Goal: Task Accomplishment & Management: Use online tool/utility

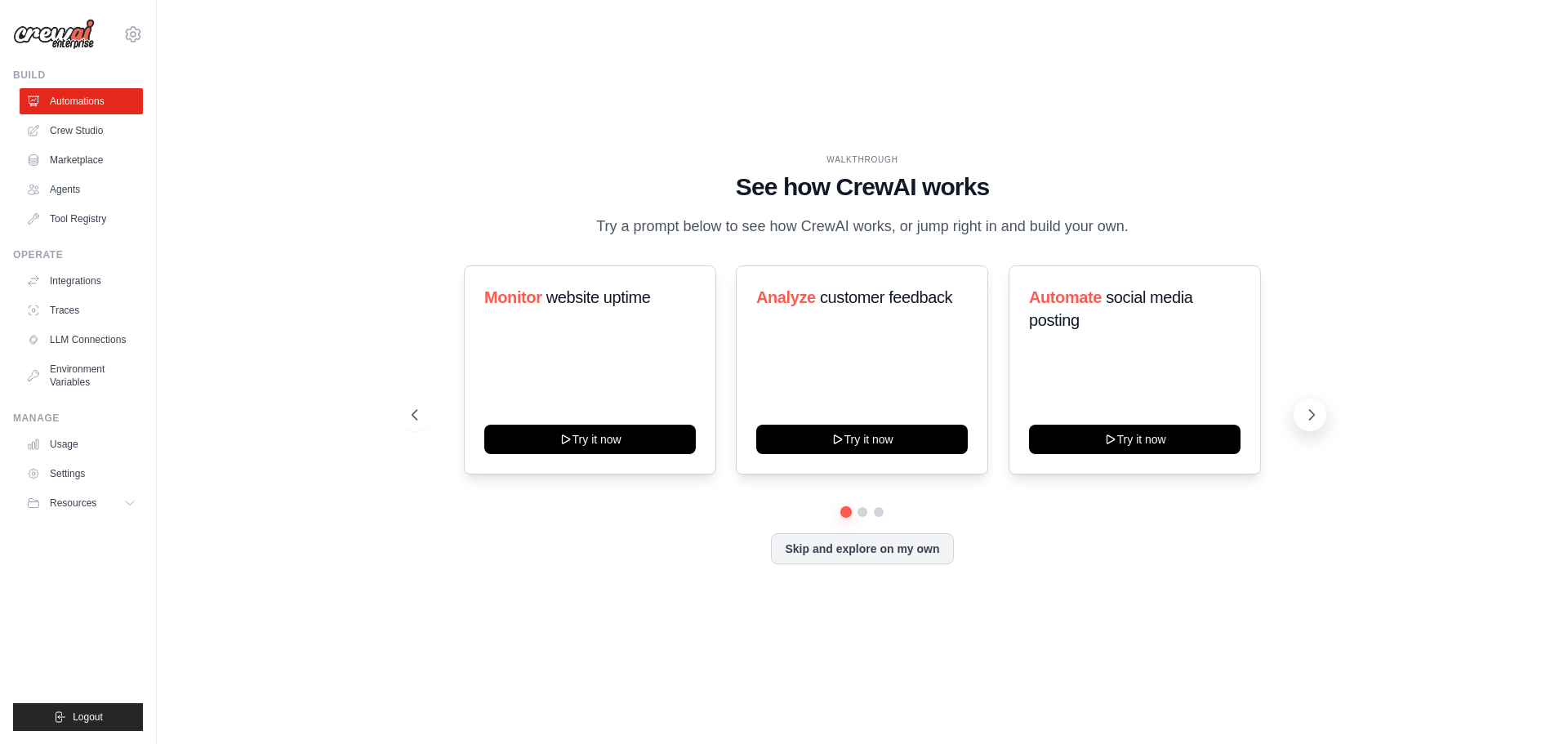
click at [1312, 424] on button at bounding box center [1309, 414] width 32 height 32
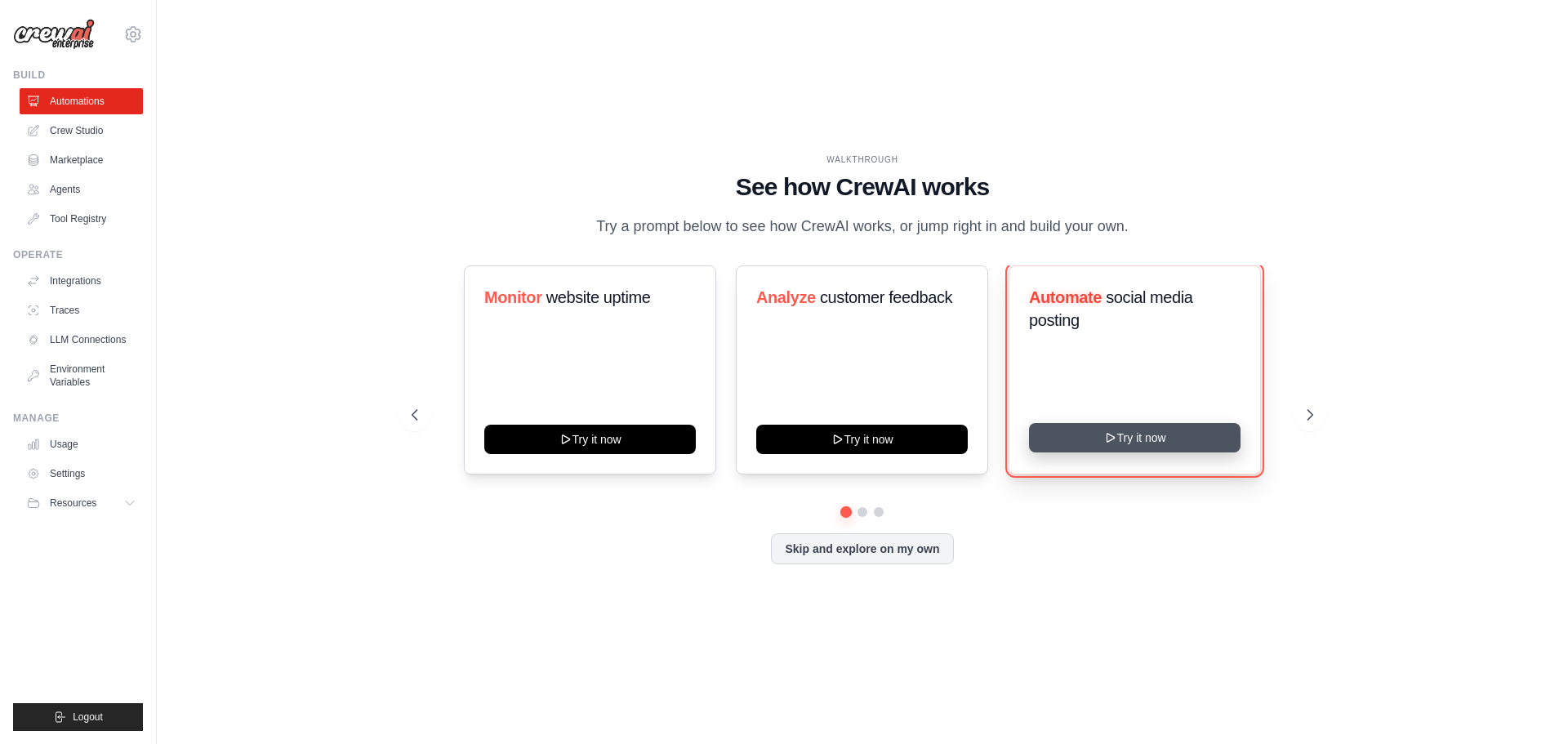
click at [1125, 438] on button "Try it now" at bounding box center [1134, 437] width 211 height 29
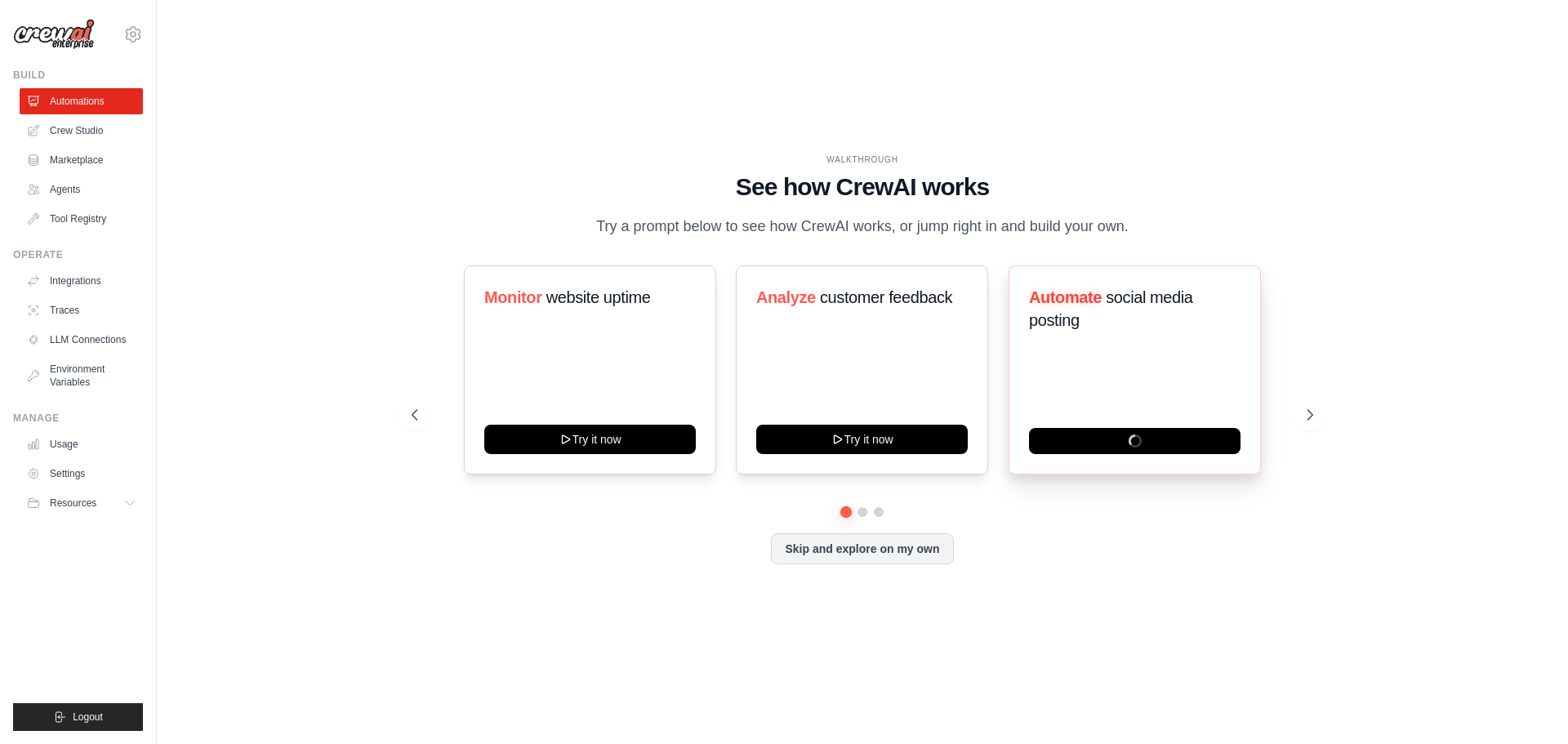
click at [1131, 360] on div "Automate social media posting" at bounding box center [1135, 370] width 252 height 209
click at [1132, 413] on div "Automate social media posting" at bounding box center [1135, 370] width 252 height 209
click at [134, 30] on icon at bounding box center [133, 35] width 20 height 20
click at [133, 31] on icon at bounding box center [133, 34] width 5 height 5
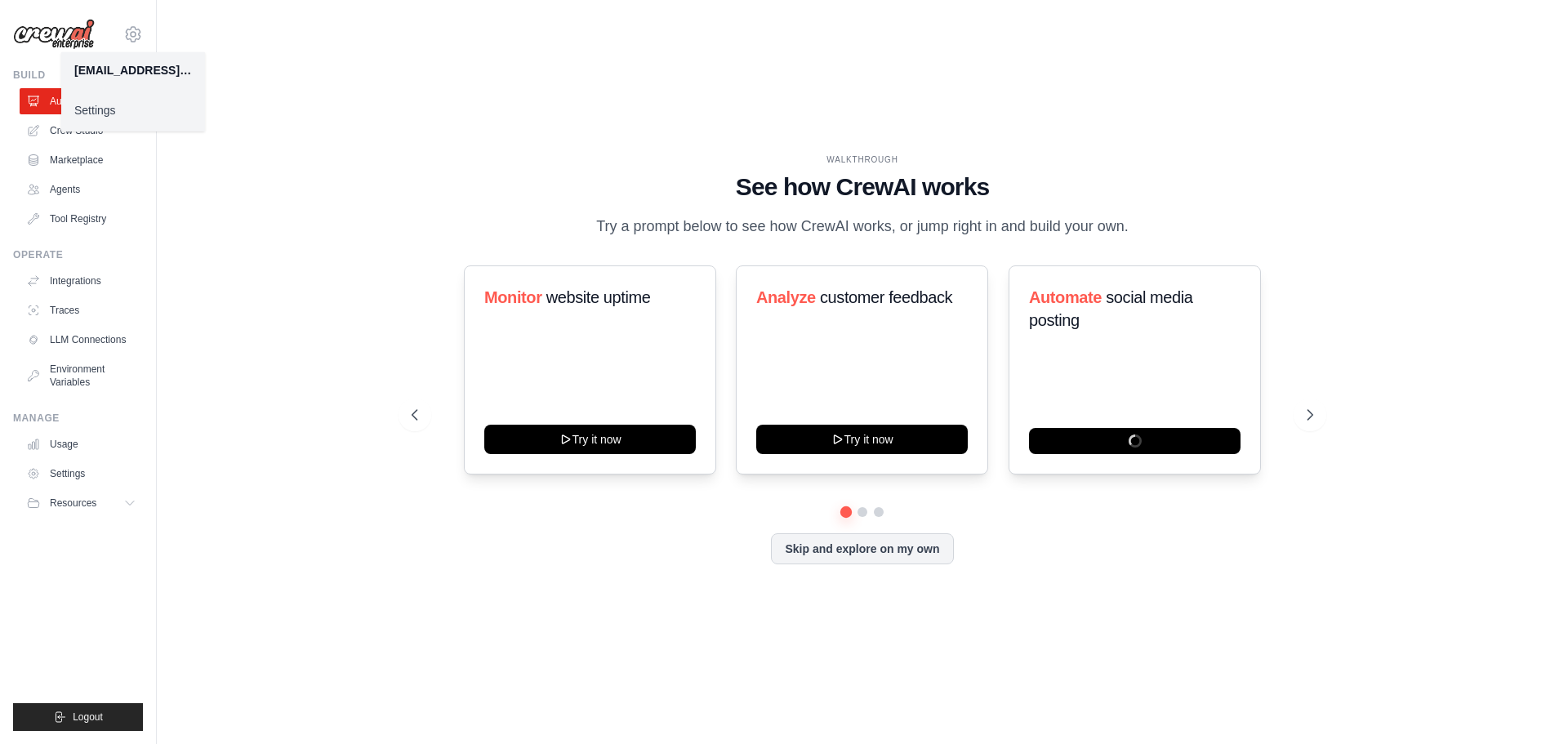
click at [98, 112] on link "Settings" at bounding box center [133, 109] width 143 height 29
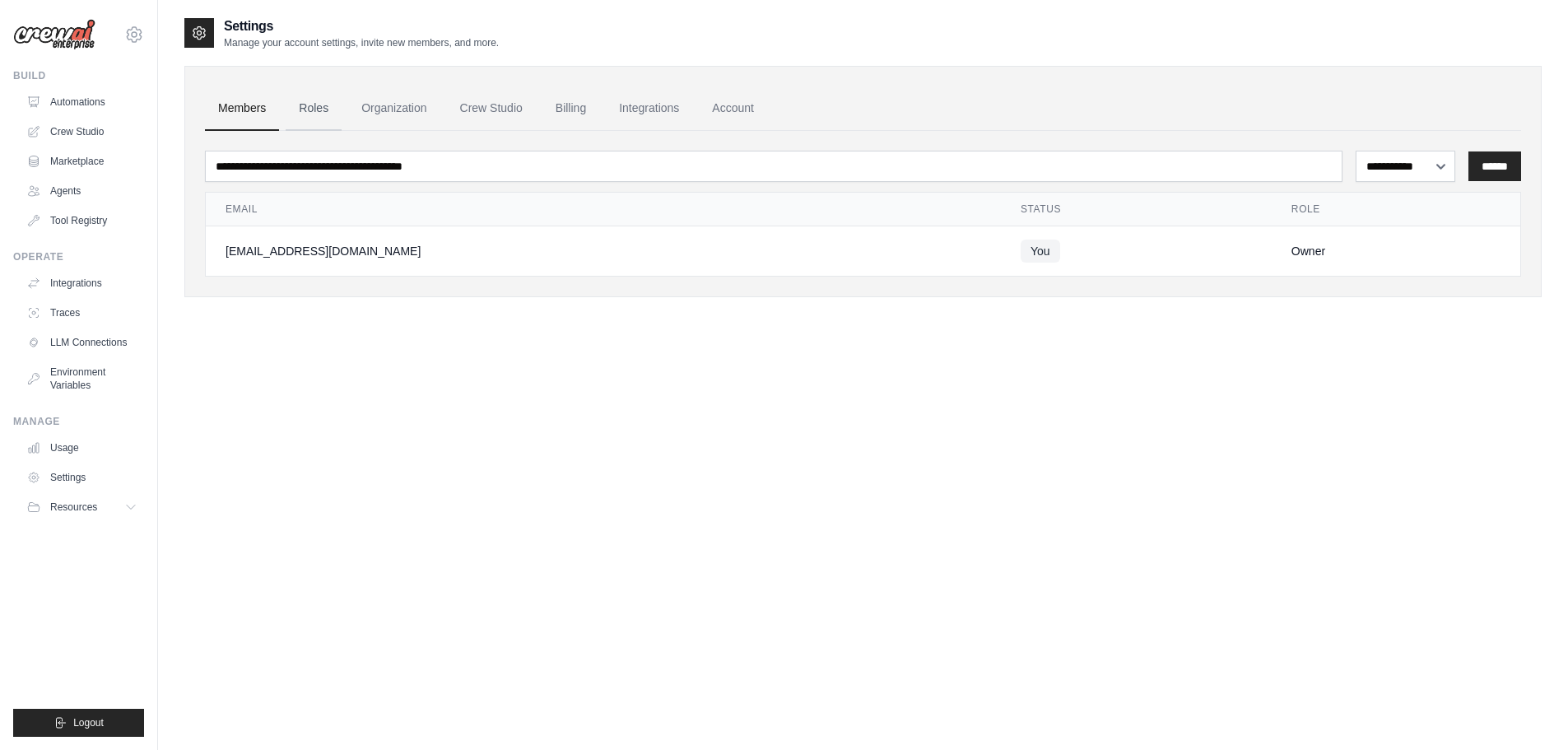
click at [321, 103] on link "Roles" at bounding box center [313, 108] width 56 height 44
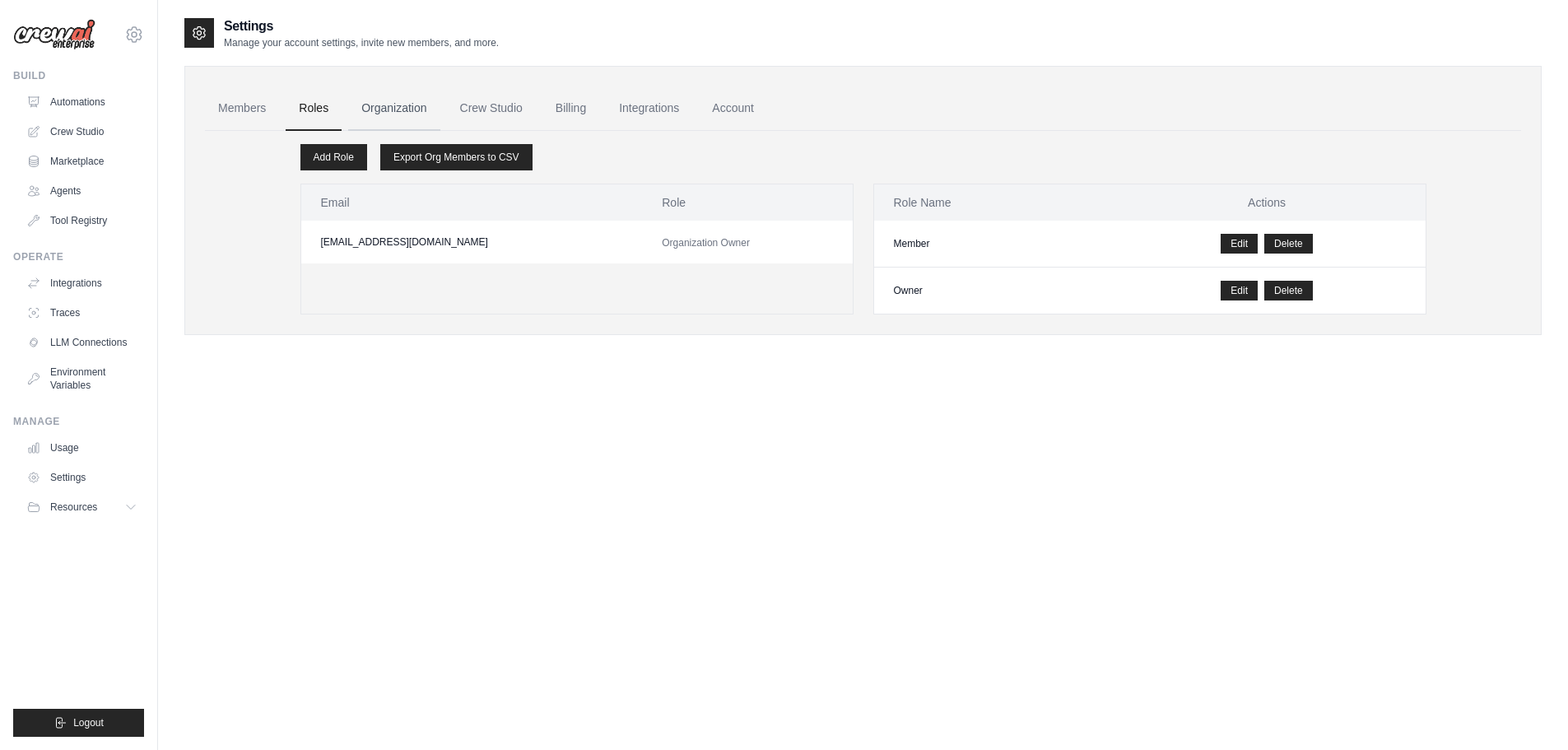
click at [391, 109] on link "Organization" at bounding box center [393, 108] width 91 height 44
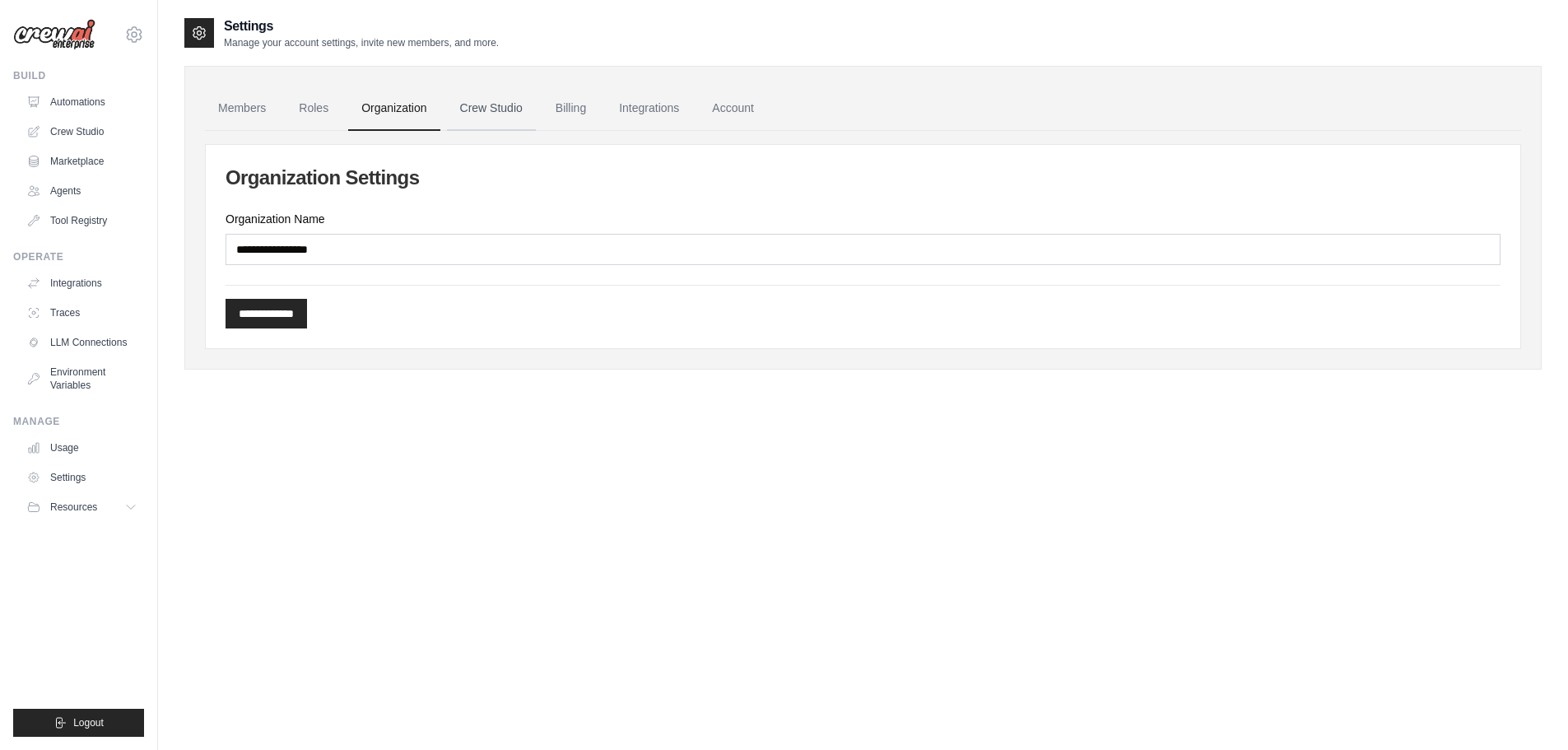
click at [486, 107] on link "Crew Studio" at bounding box center [491, 108] width 89 height 44
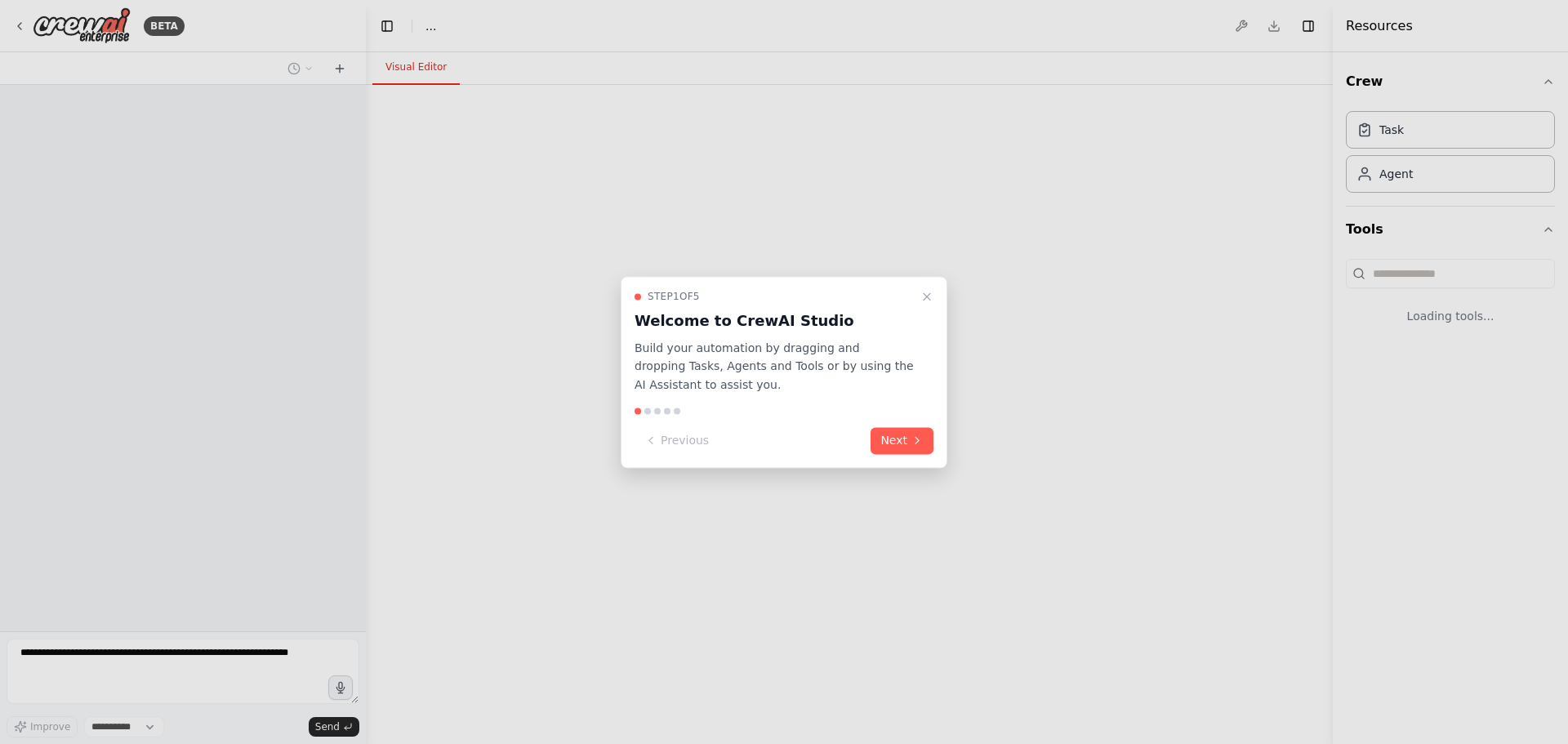
select select "****"
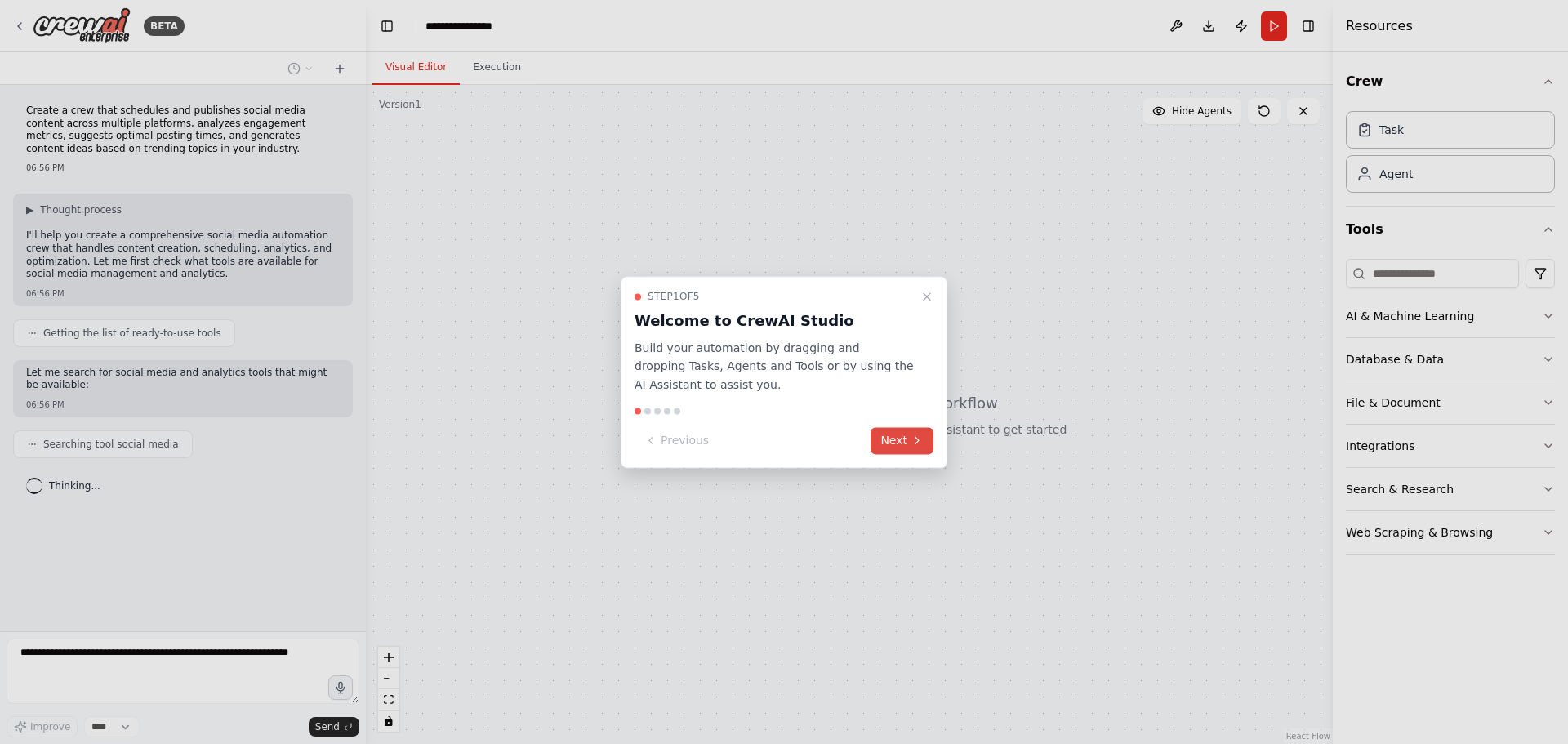
click at [904, 444] on button "Next" at bounding box center [902, 440] width 63 height 27
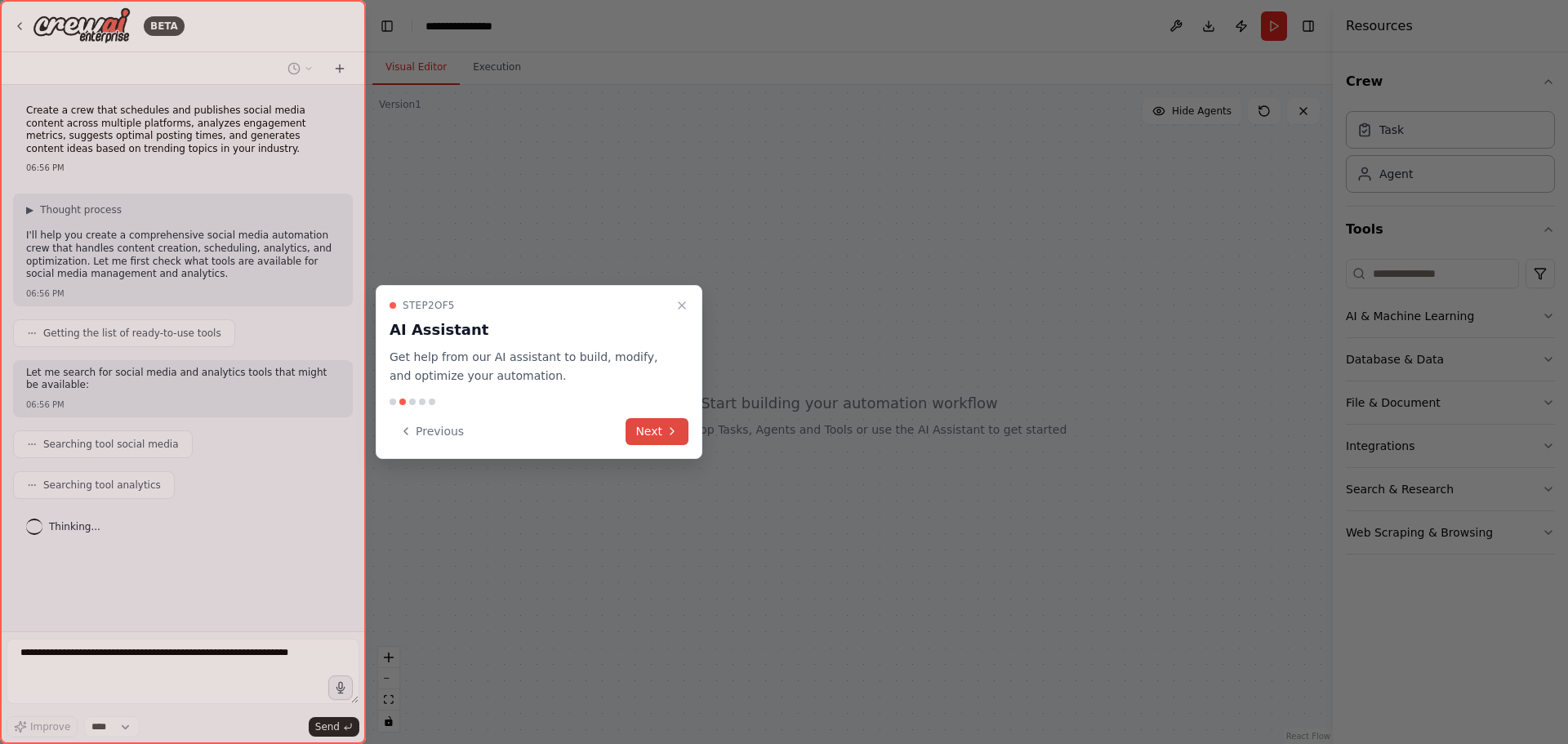
click at [664, 436] on button "Next" at bounding box center [657, 431] width 63 height 27
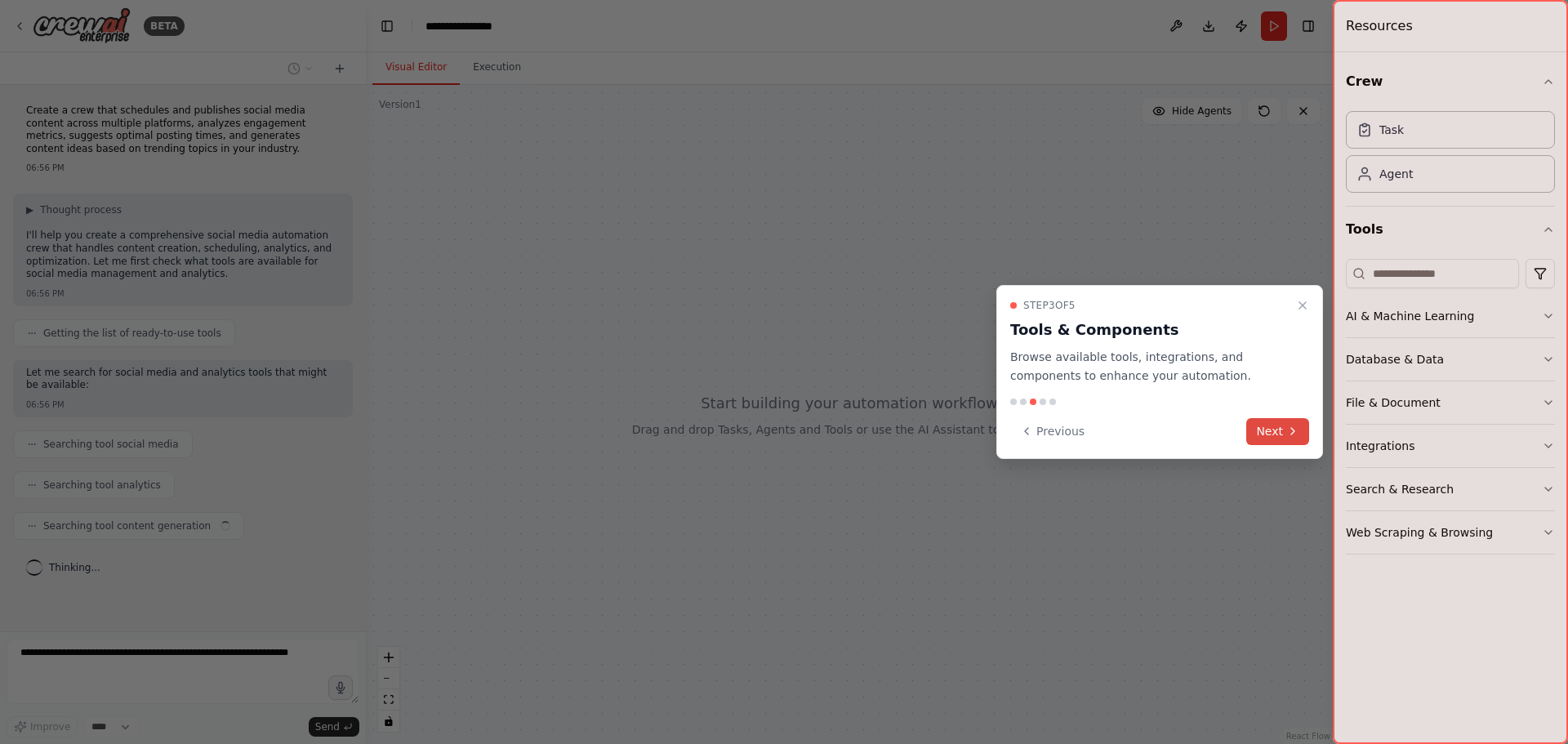
click at [1280, 427] on button "Next" at bounding box center [1278, 431] width 63 height 27
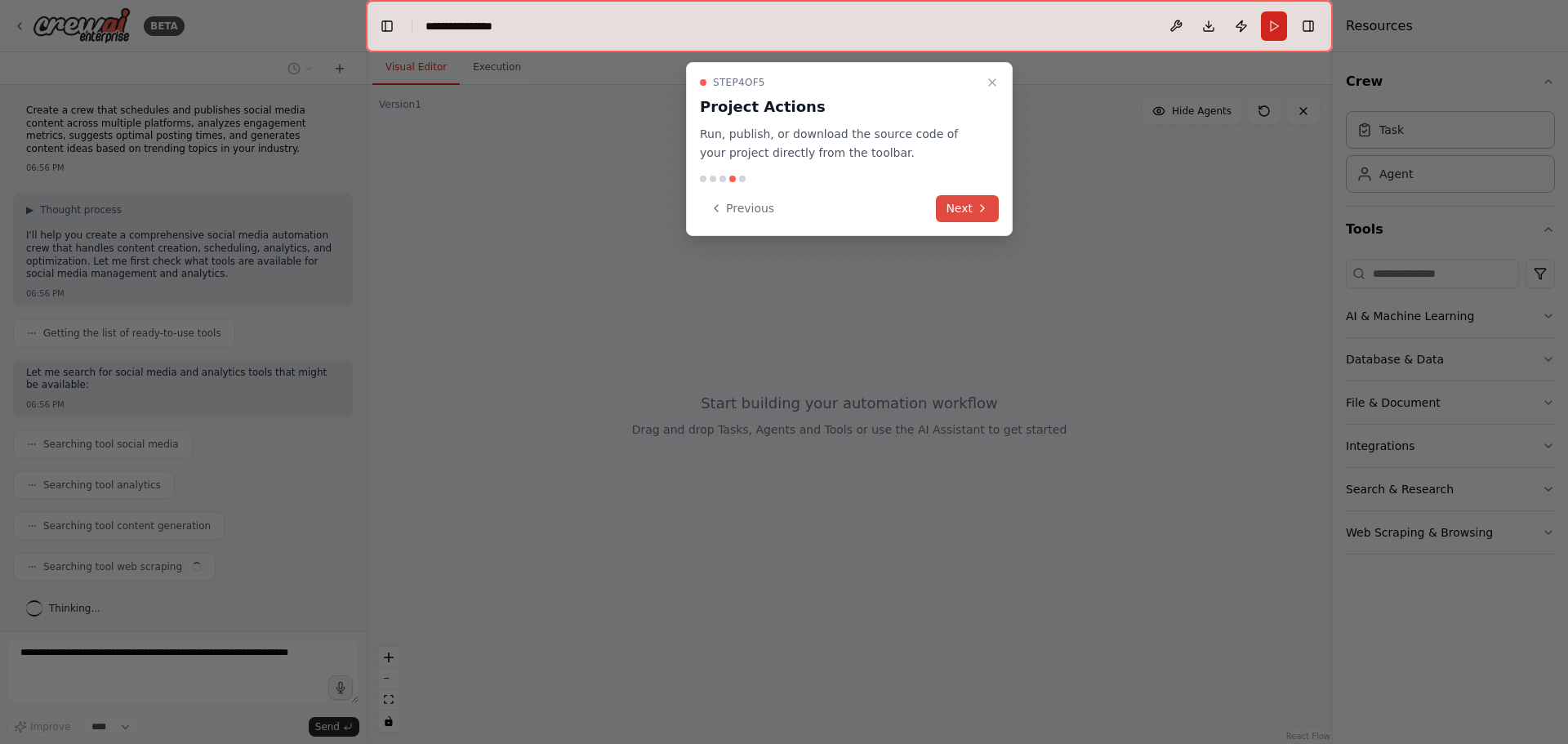
scroll to position [4, 0]
click at [964, 215] on button "Next" at bounding box center [967, 208] width 63 height 27
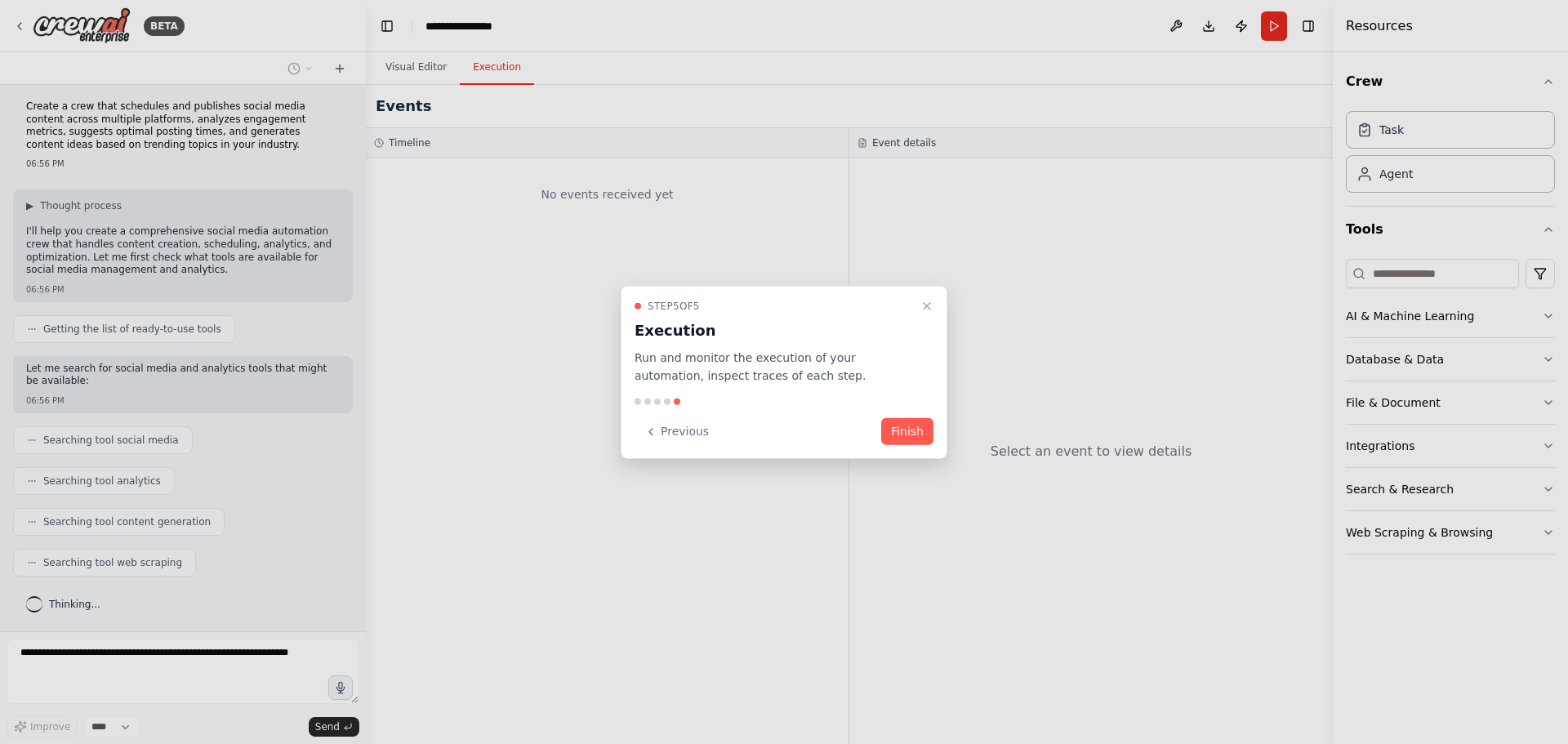
scroll to position [45, 0]
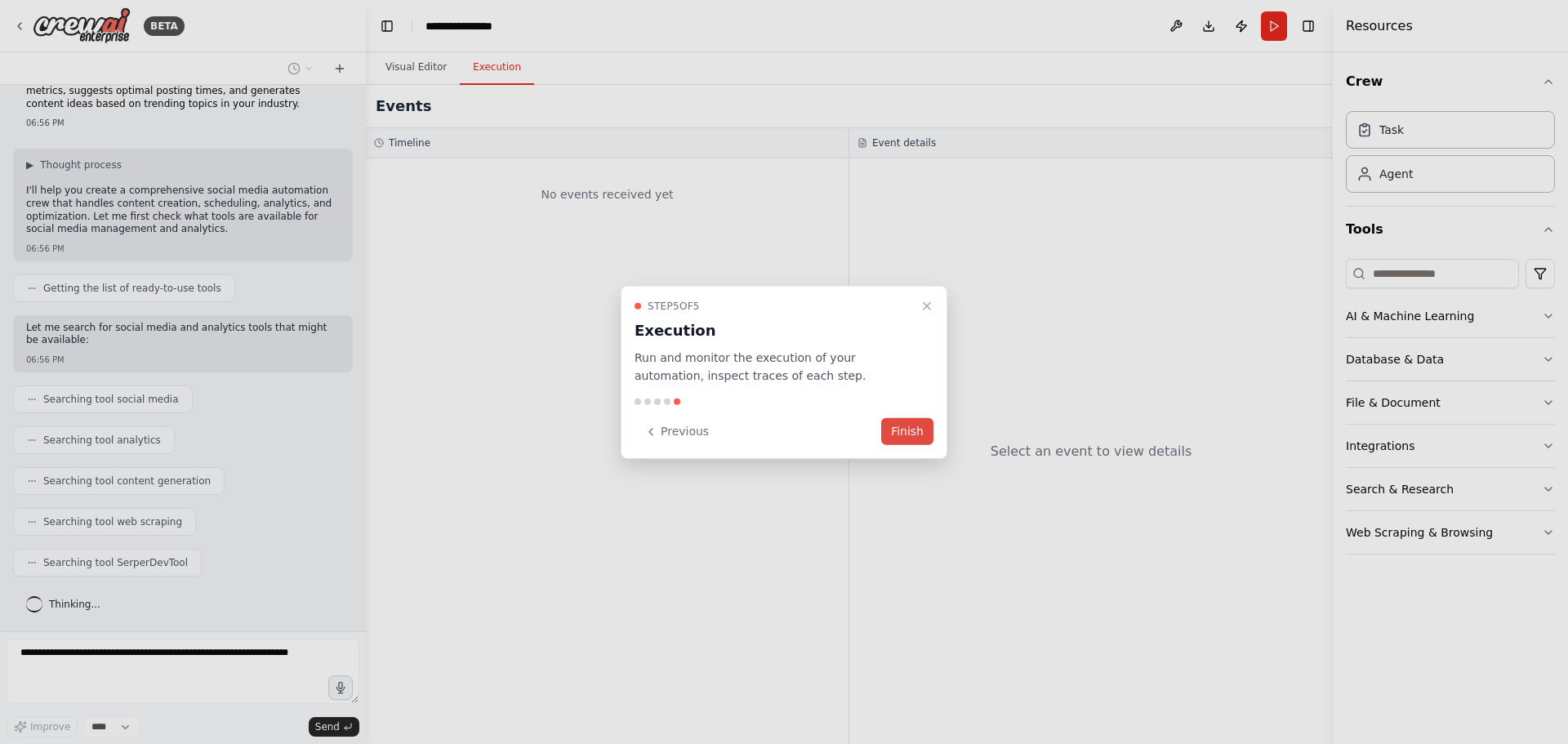
click at [912, 433] on button "Finish" at bounding box center [907, 431] width 52 height 27
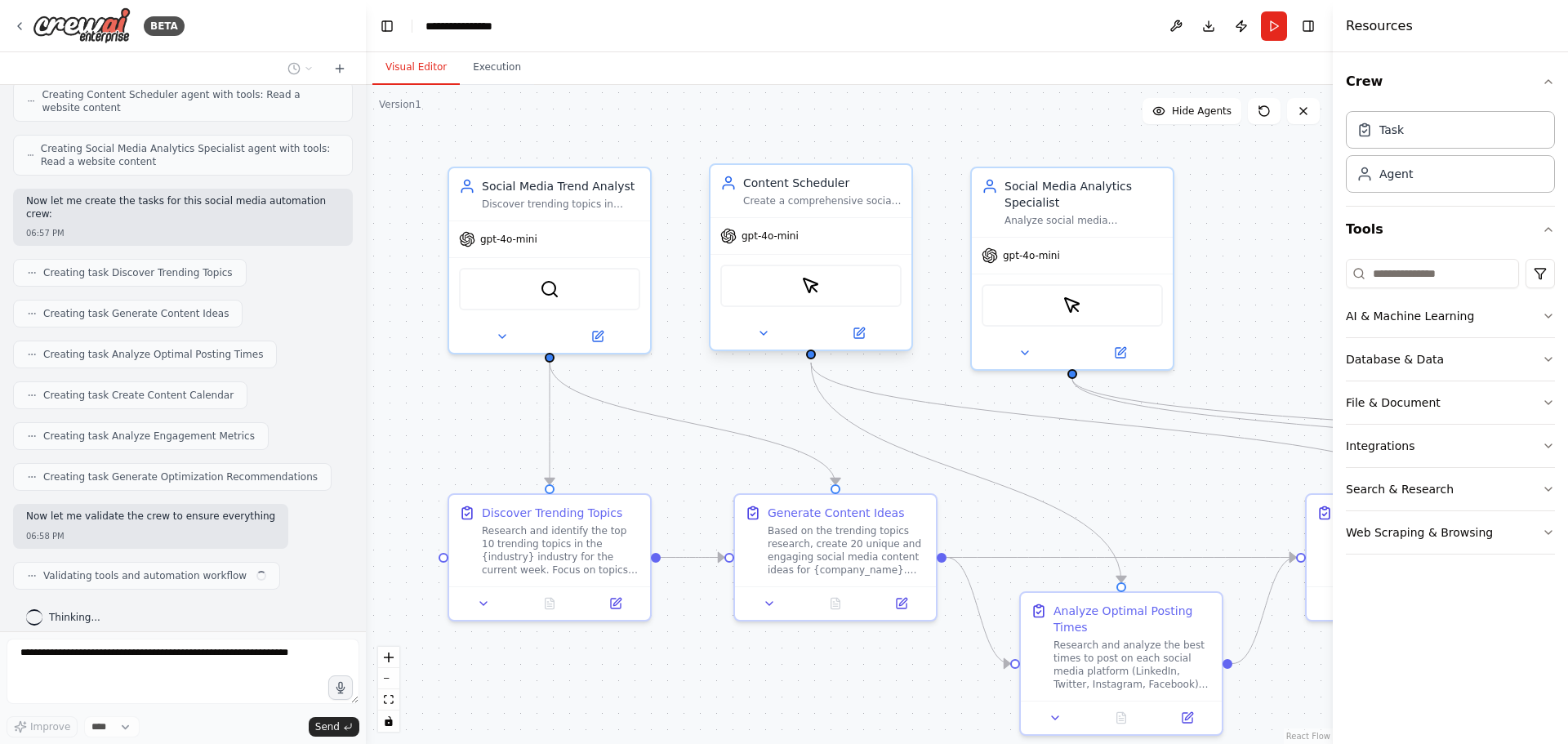
scroll to position [691, 0]
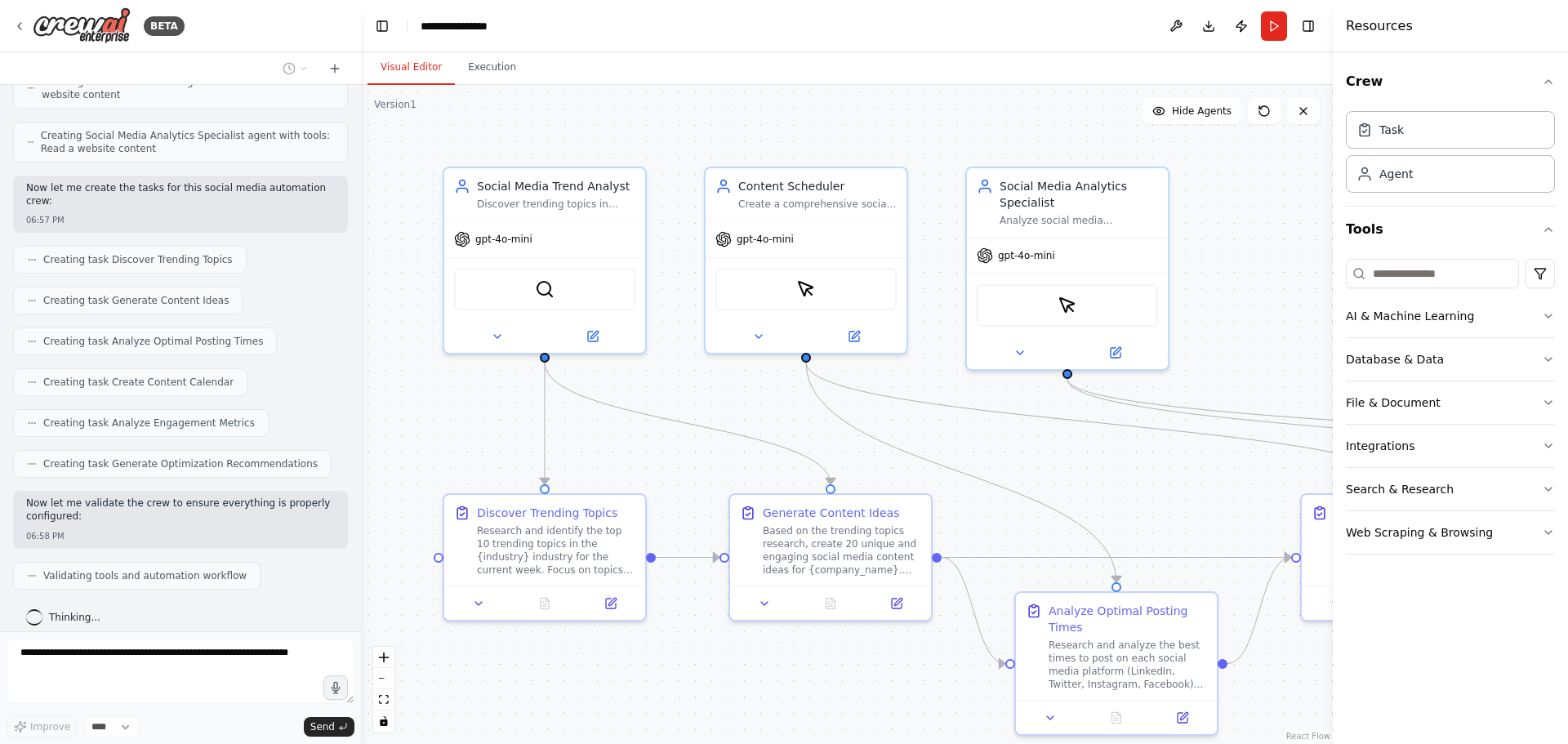
drag, startPoint x: 361, startPoint y: 538, endPoint x: 361, endPoint y: 519, distance: 19.0
click at [361, 521] on div "BETA Create a crew that schedules and publishes social media content across mul…" at bounding box center [784, 372] width 1568 height 744
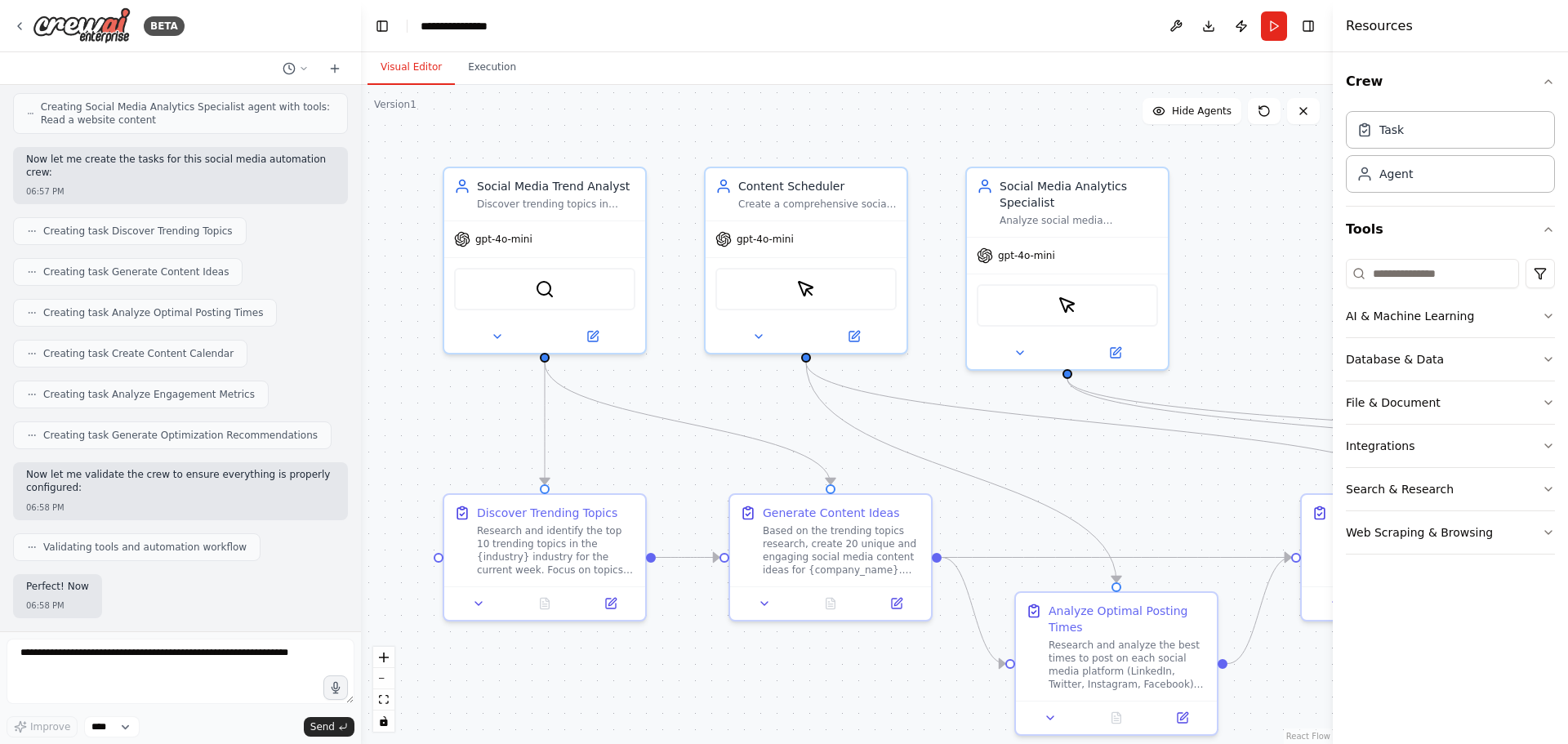
scroll to position [803, 0]
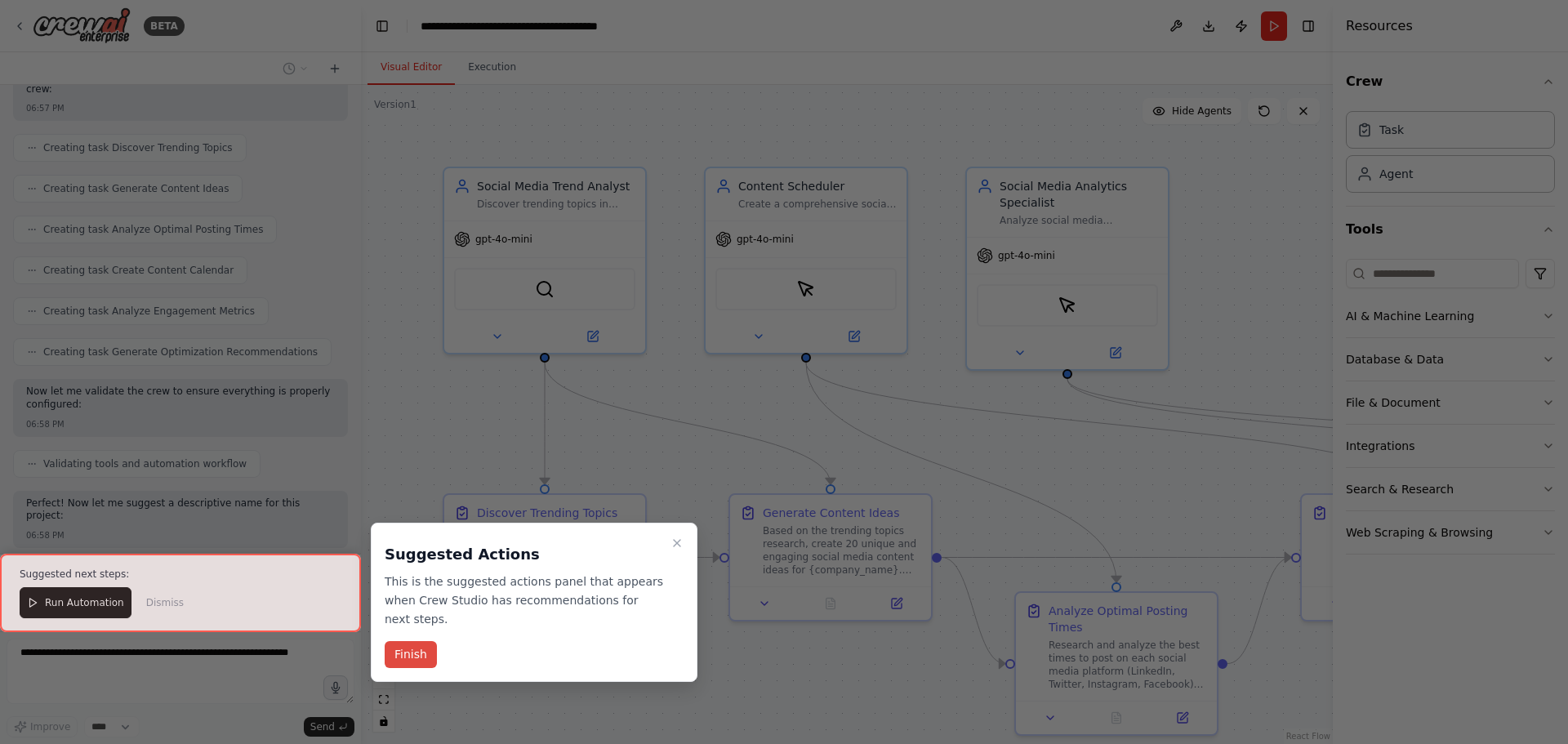
click at [414, 642] on button "Finish" at bounding box center [410, 654] width 52 height 27
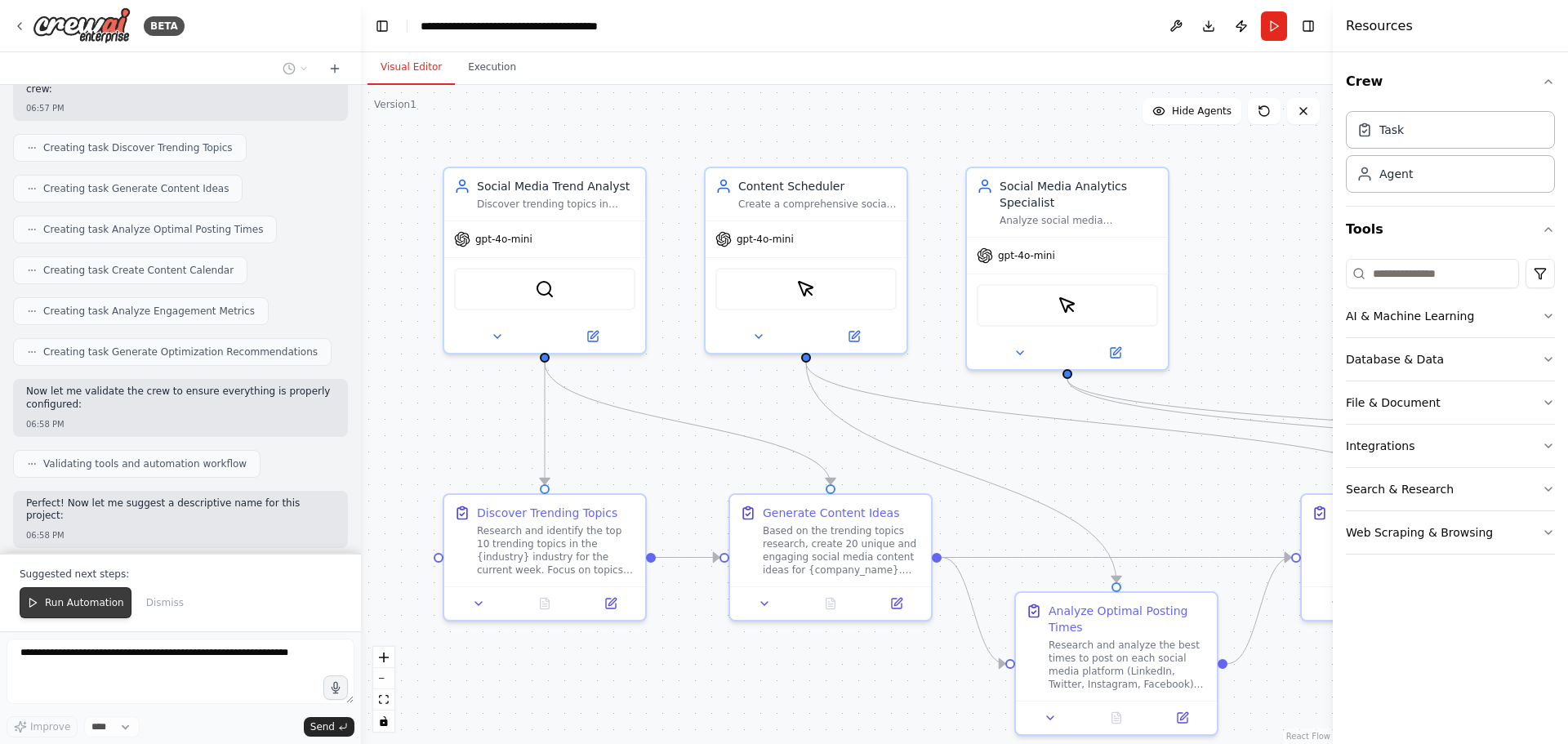
click at [41, 602] on button "Run Automation" at bounding box center [75, 601] width 112 height 31
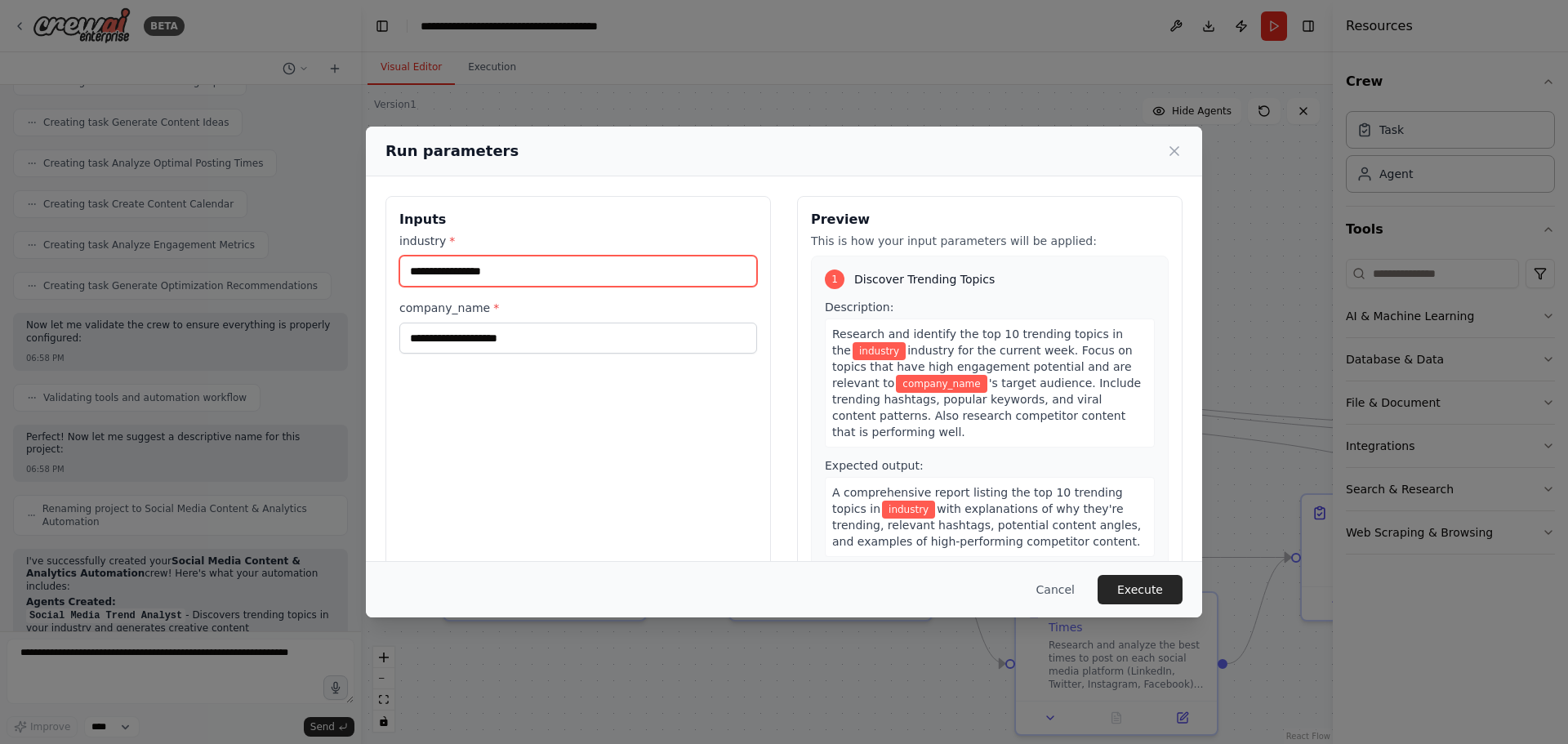
click at [553, 280] on input "industry *" at bounding box center [578, 270] width 358 height 31
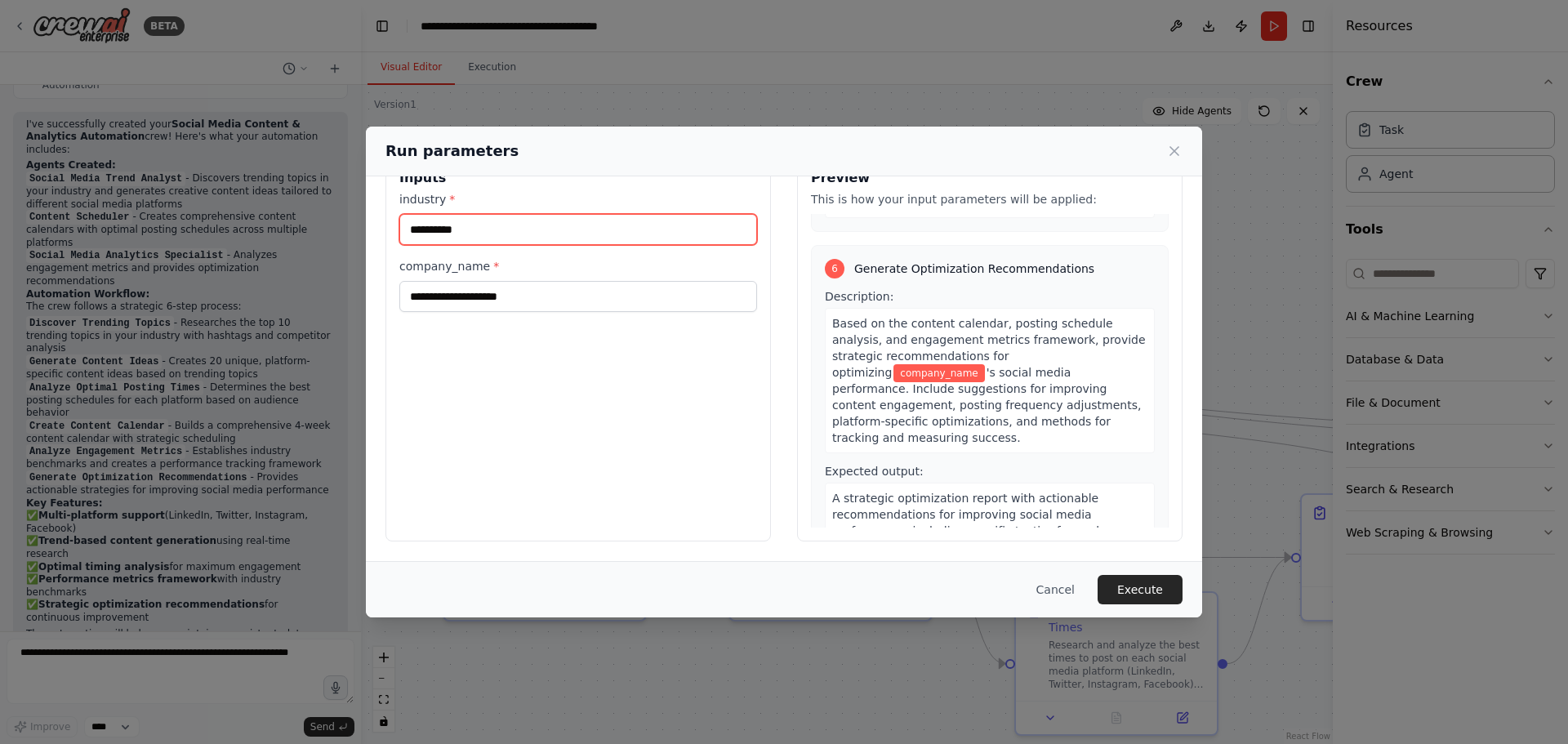
scroll to position [1773, 0]
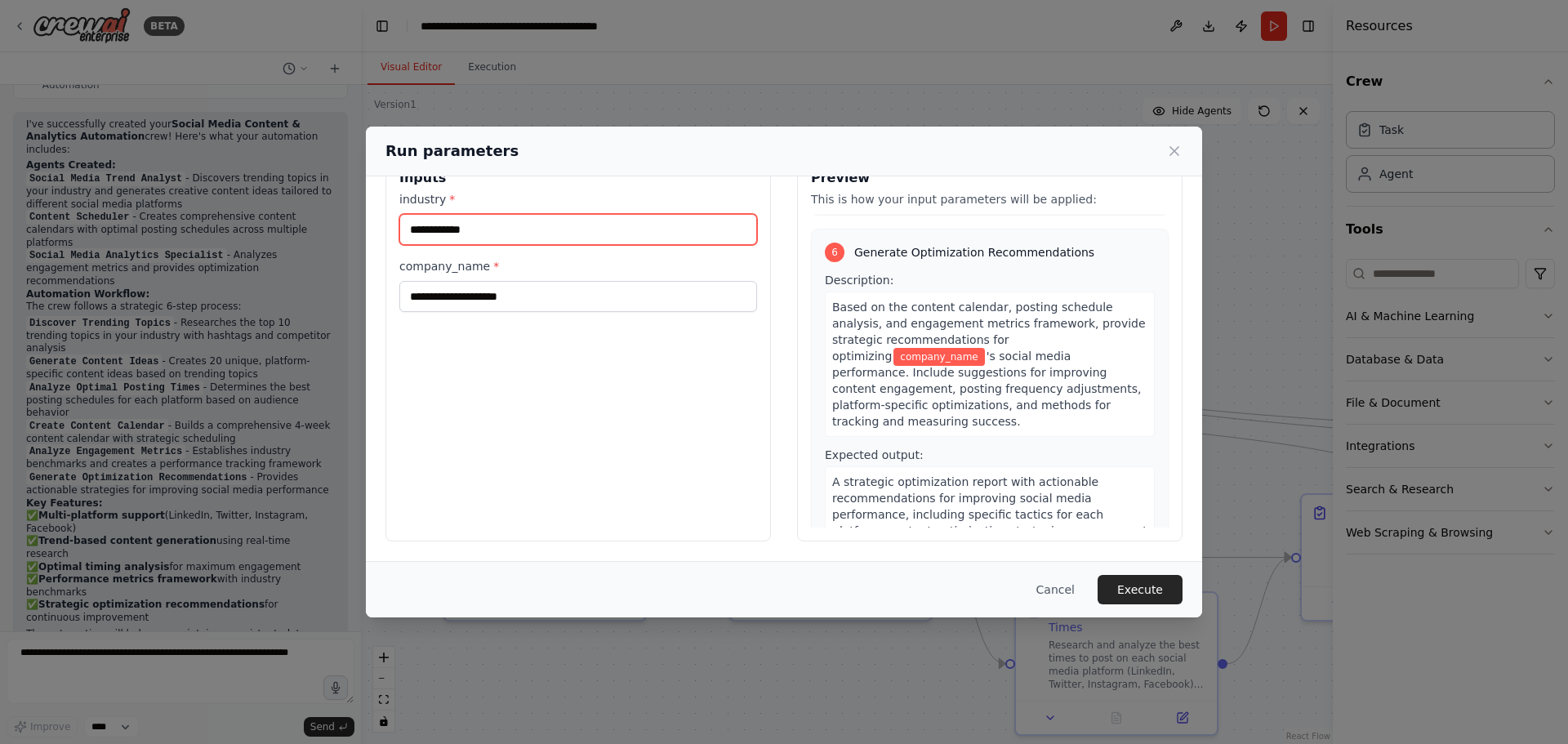
click at [380, 222] on div "**********" at bounding box center [783, 348] width 836 height 426
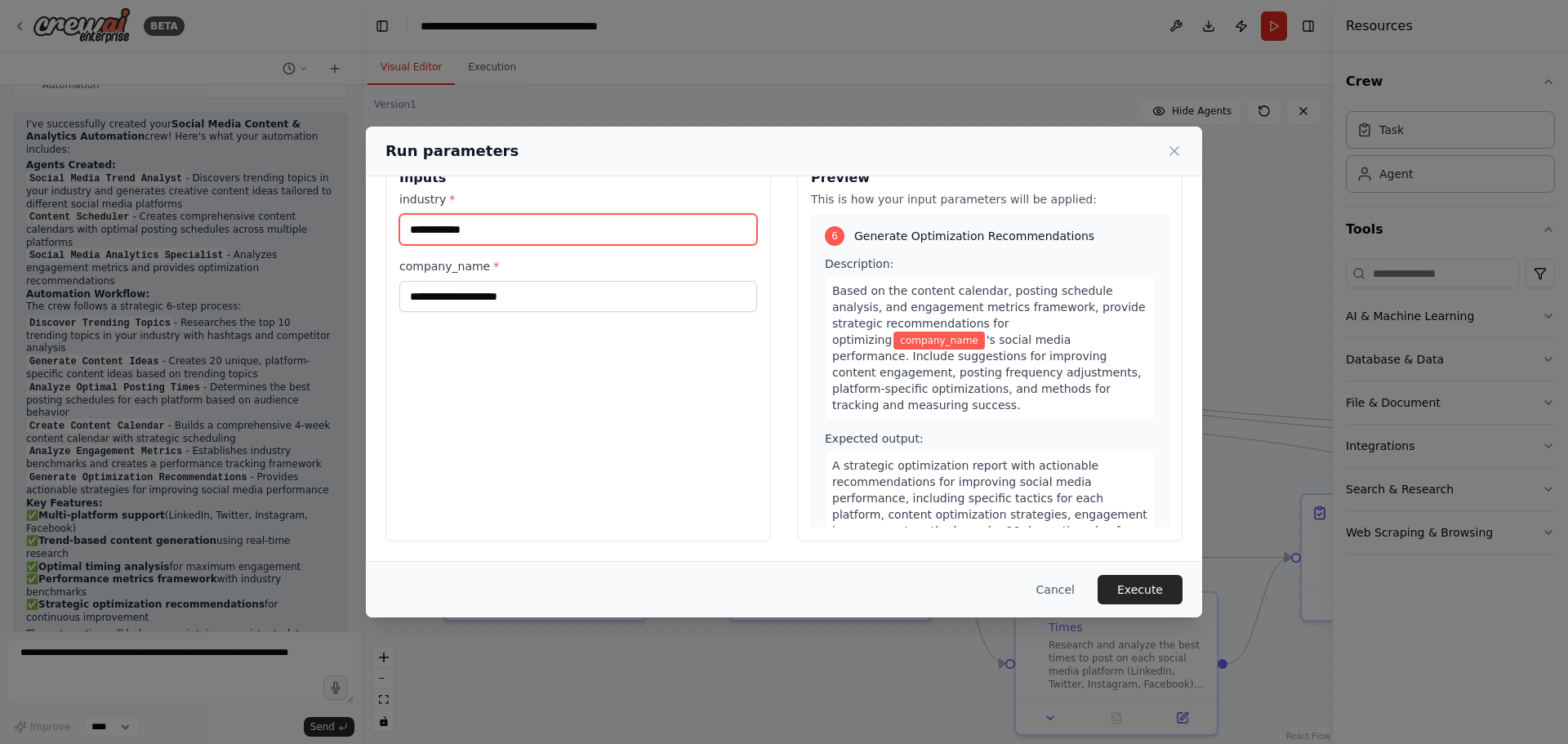
type input "**********"
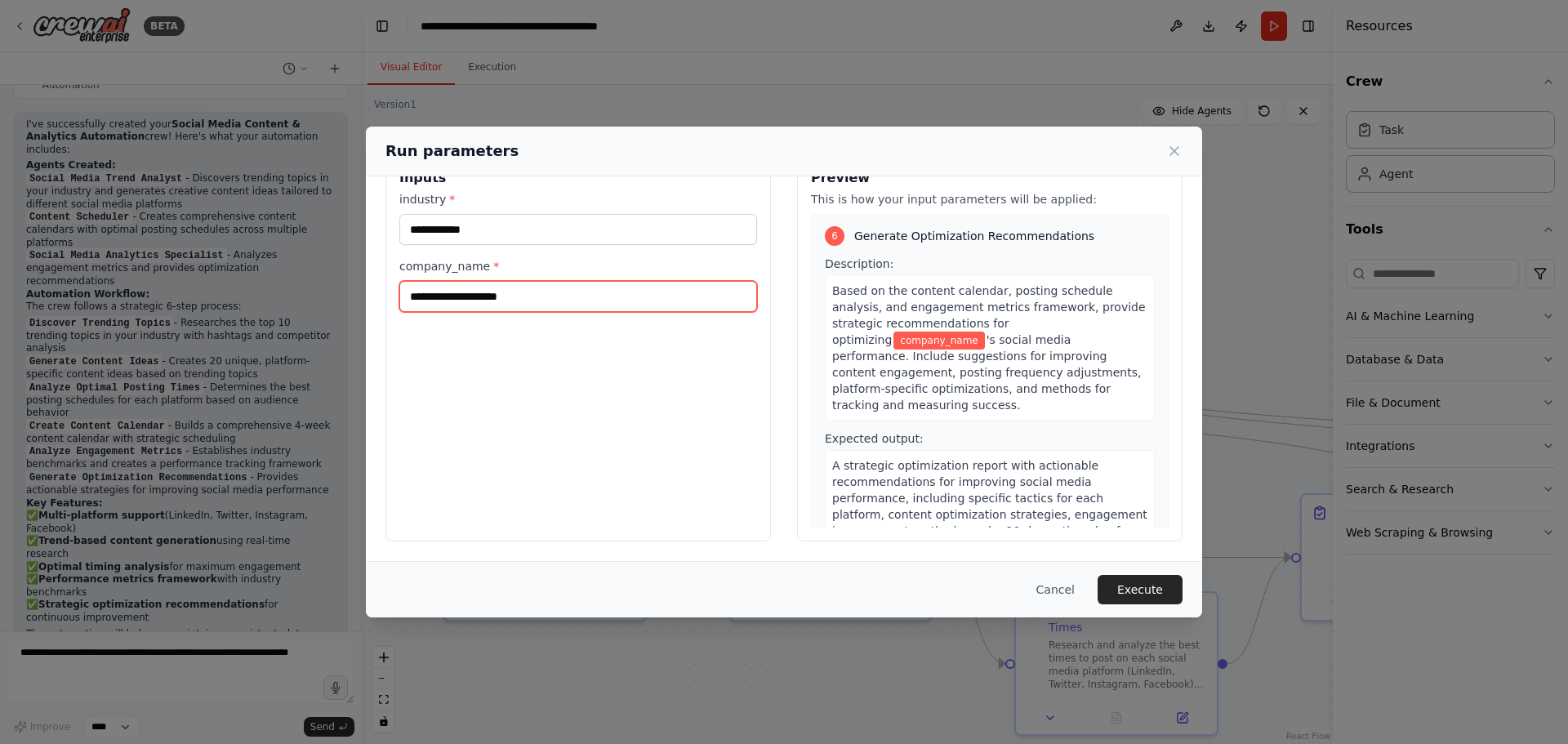
click at [588, 311] on input "company_name *" at bounding box center [578, 296] width 358 height 31
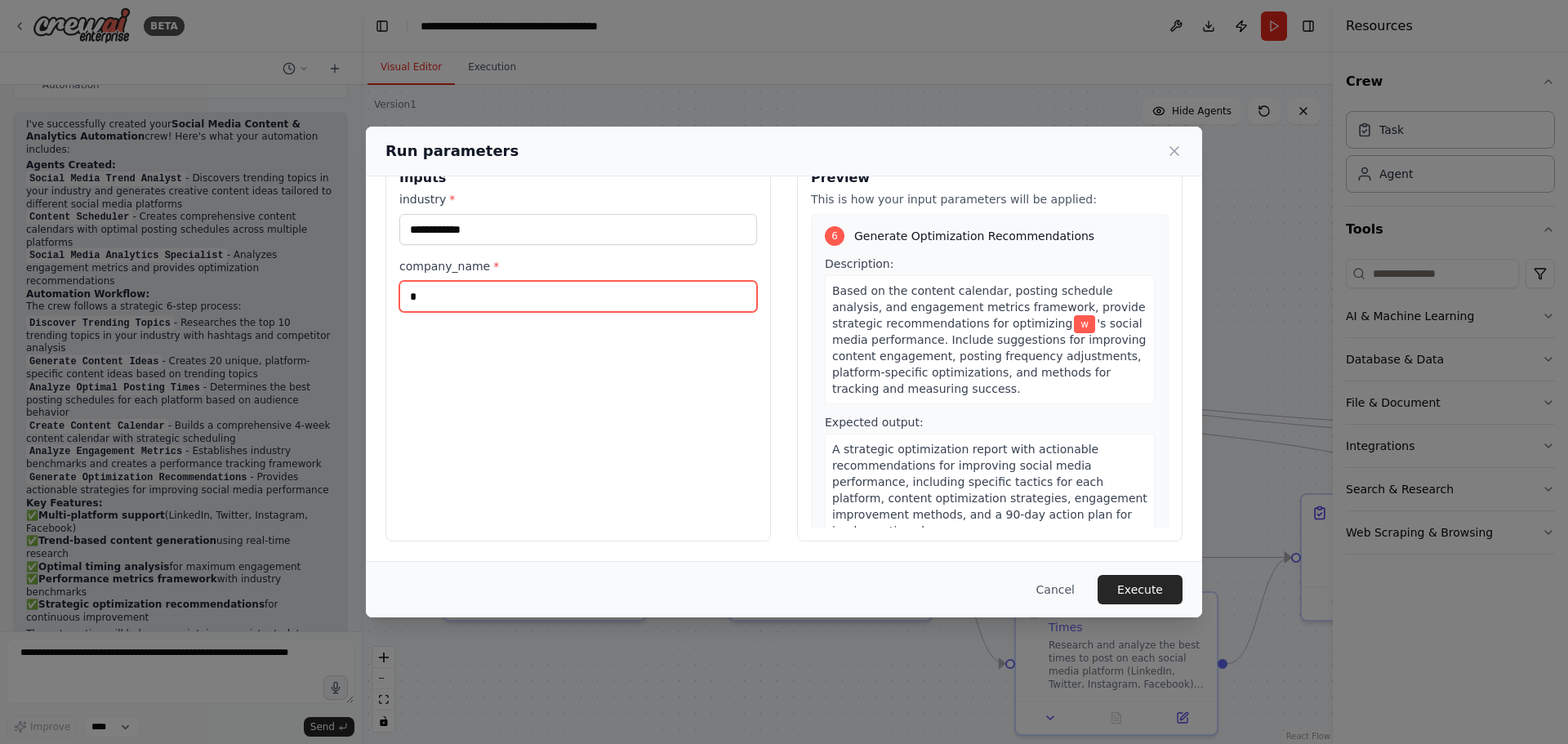
scroll to position [1724, 0]
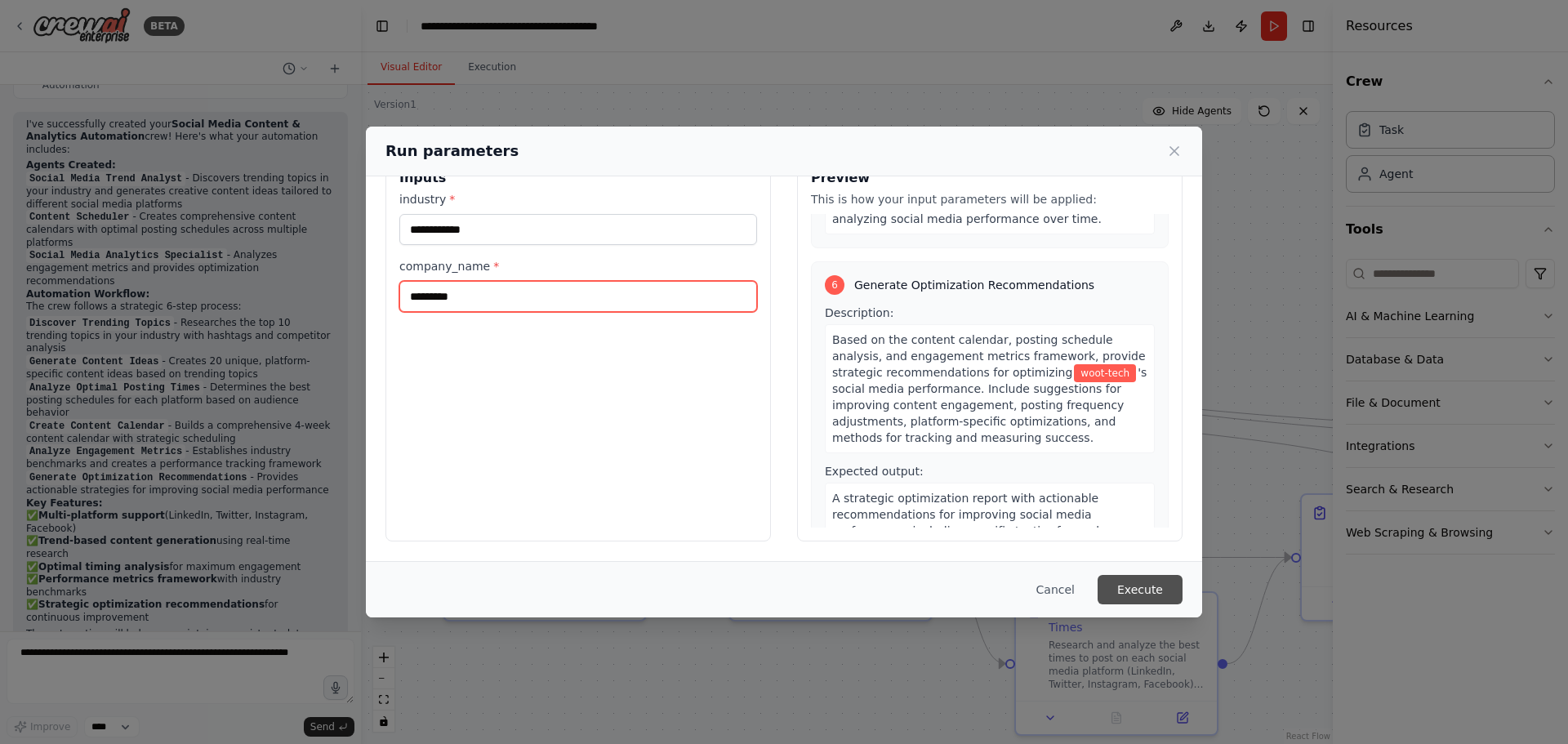
type input "*********"
click at [1147, 584] on button "Execute" at bounding box center [1140, 589] width 85 height 29
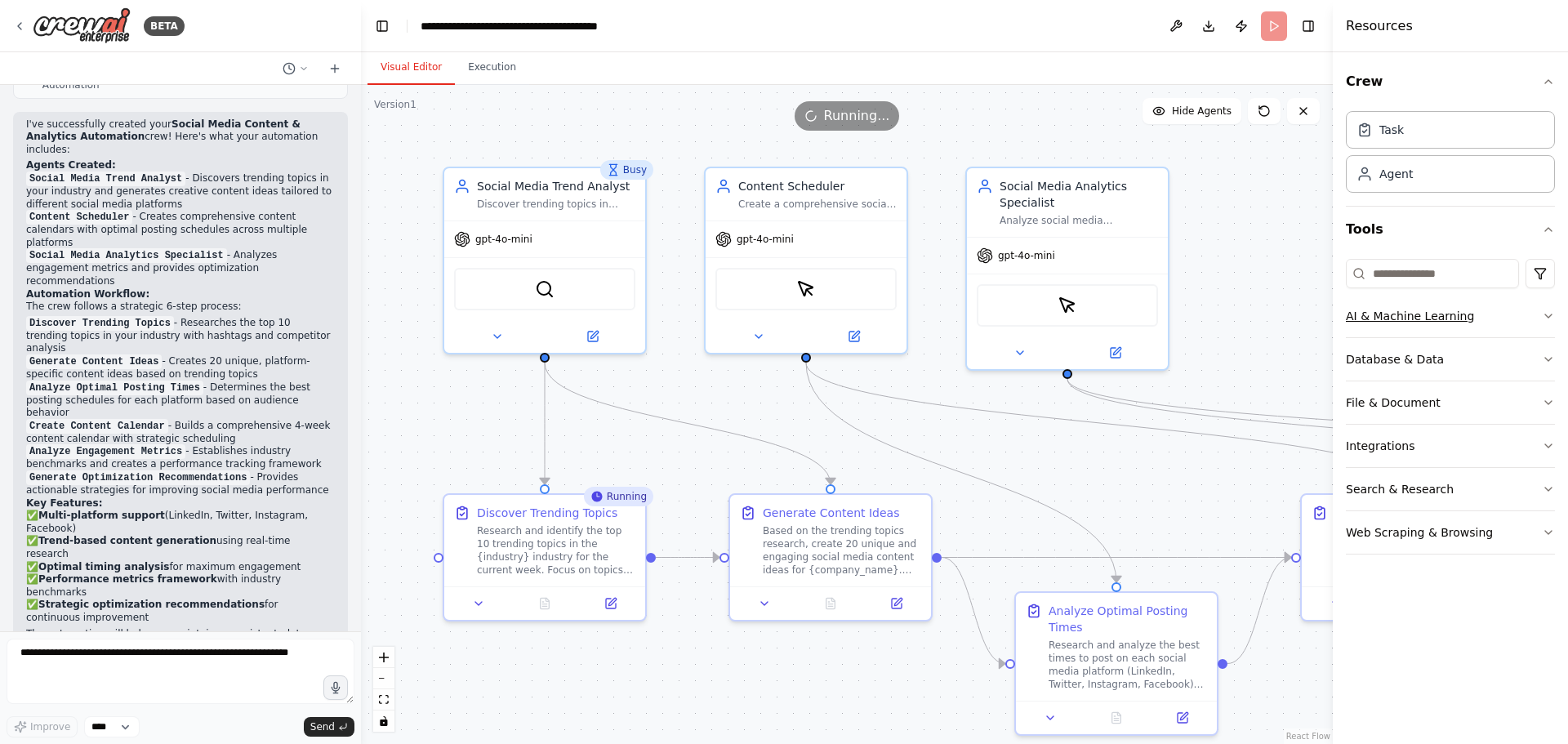
click at [1550, 316] on icon "button" at bounding box center [1548, 316] width 13 height 13
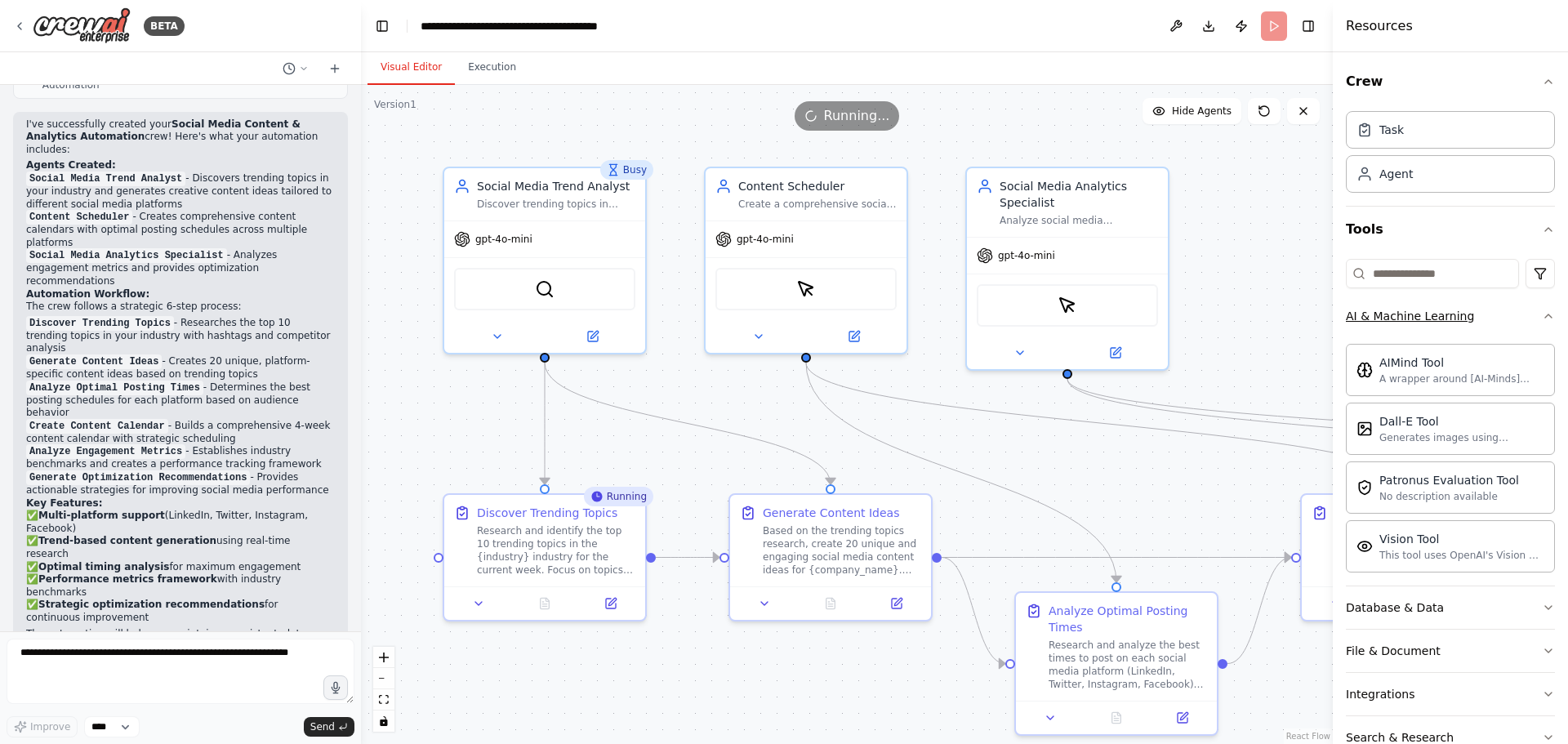
click at [1541, 316] on icon "button" at bounding box center [1548, 316] width 13 height 13
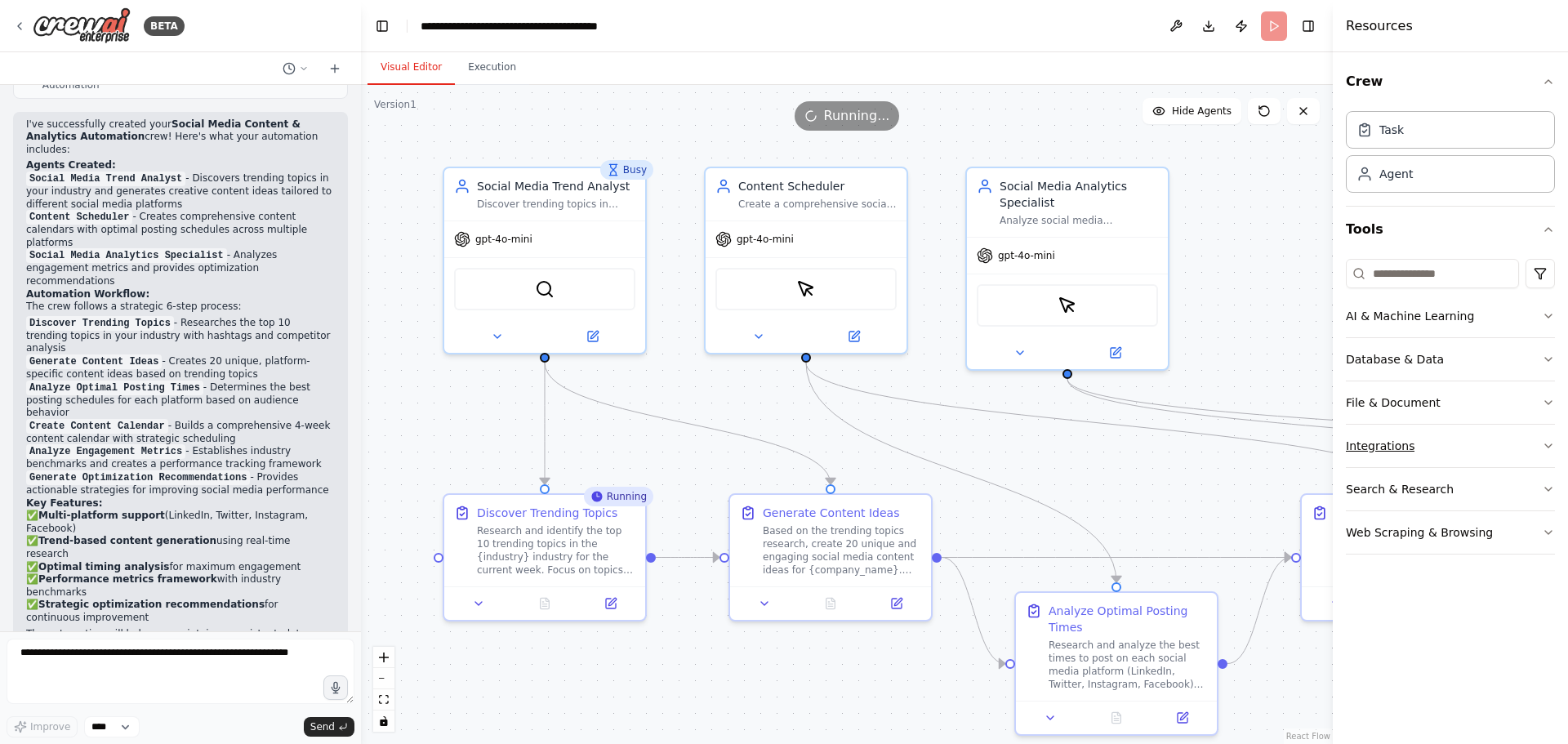
click at [1546, 445] on icon "button" at bounding box center [1548, 446] width 7 height 3
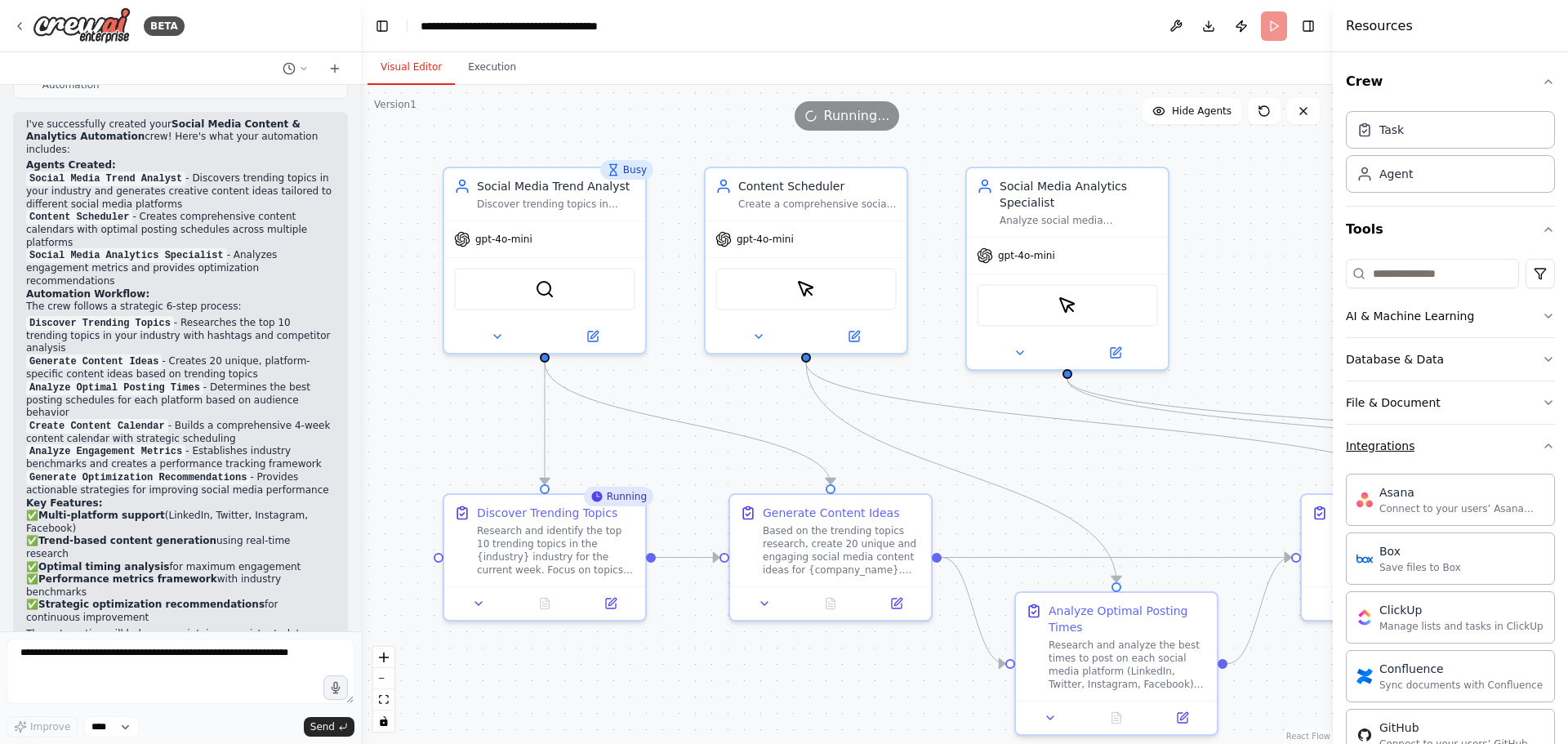
click at [1541, 443] on icon "button" at bounding box center [1548, 446] width 13 height 13
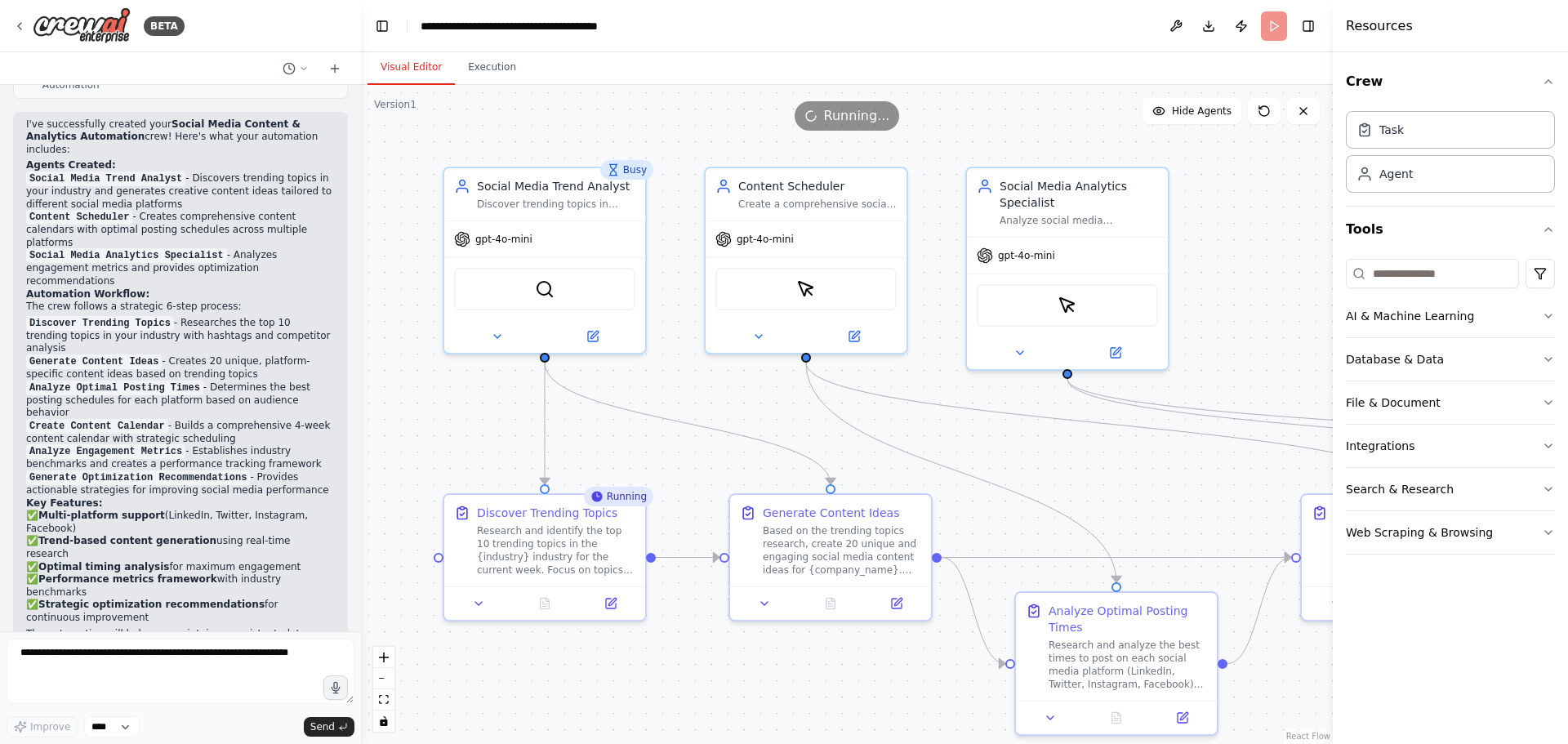
click at [1265, 259] on div ".deletable-edge-delete-btn { width: 20px; height: 20px; border: 0px solid #ffff…" at bounding box center [846, 413] width 971 height 659
click at [1288, 173] on div ".deletable-edge-delete-btn { width: 20px; height: 20px; border: 0px solid #ffff…" at bounding box center [846, 413] width 971 height 659
click at [1548, 81] on icon "button" at bounding box center [1548, 82] width 13 height 13
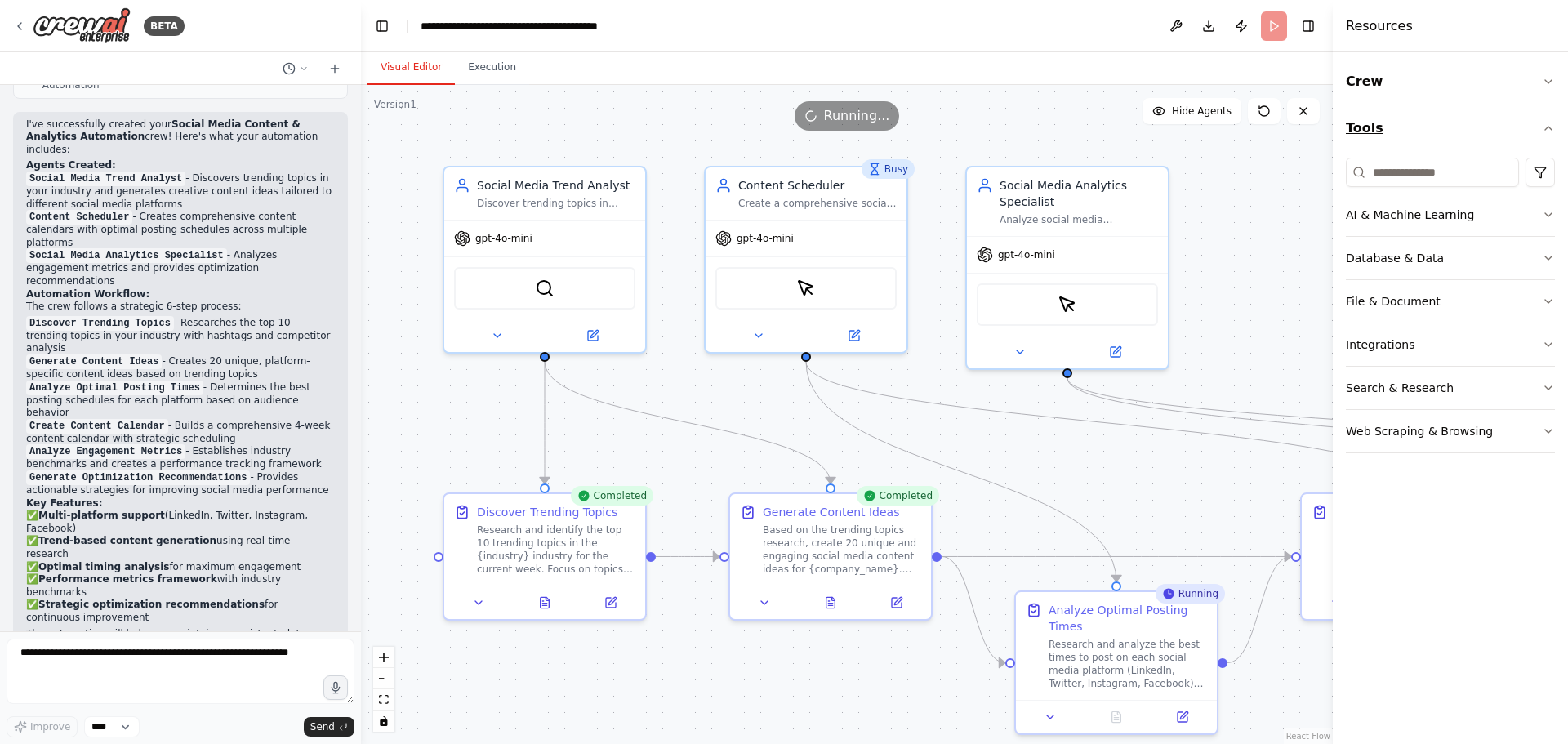
click at [1545, 131] on icon "button" at bounding box center [1548, 128] width 13 height 13
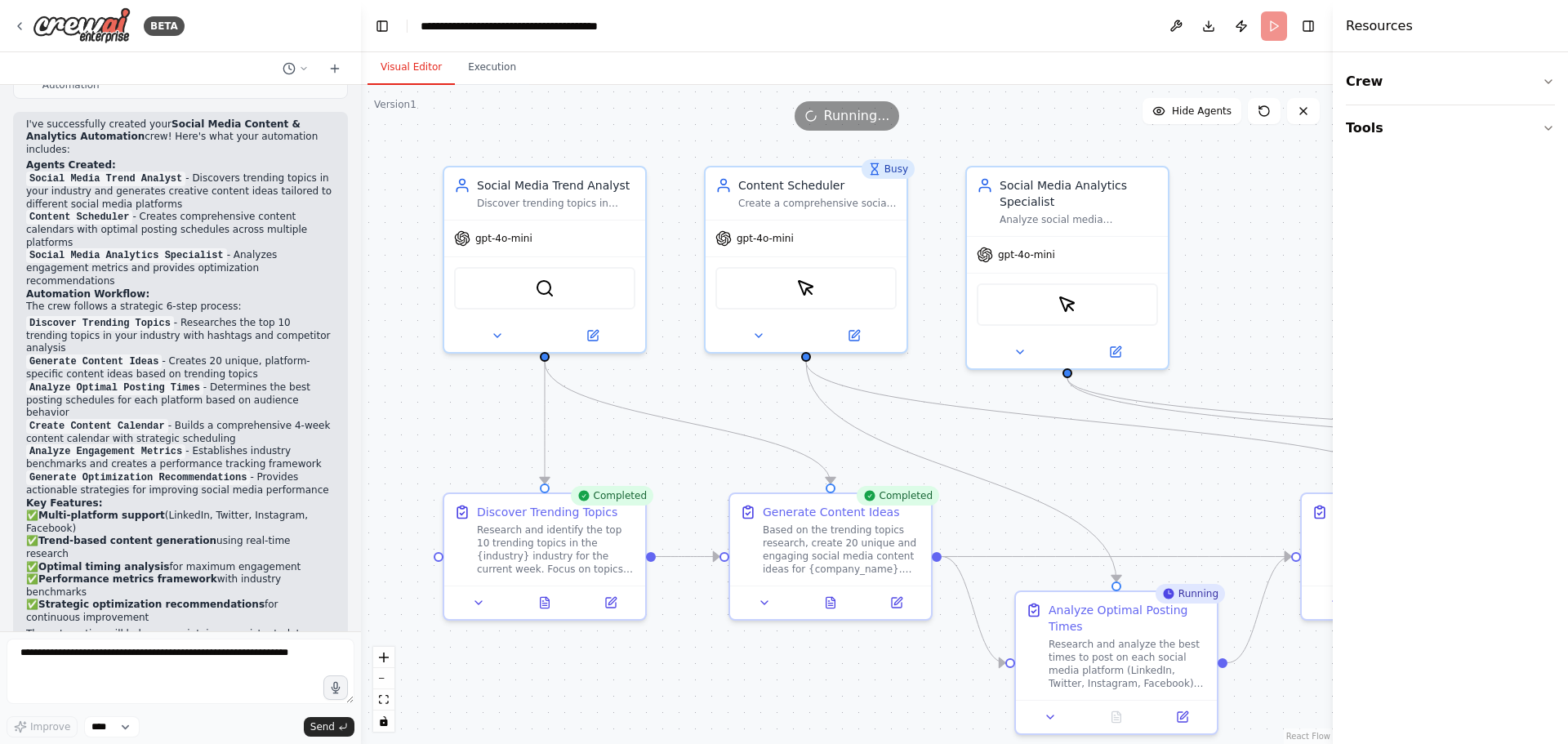
click at [1270, 258] on div ".deletable-edge-delete-btn { width: 20px; height: 20px; border: 0px solid #ffff…" at bounding box center [846, 413] width 971 height 659
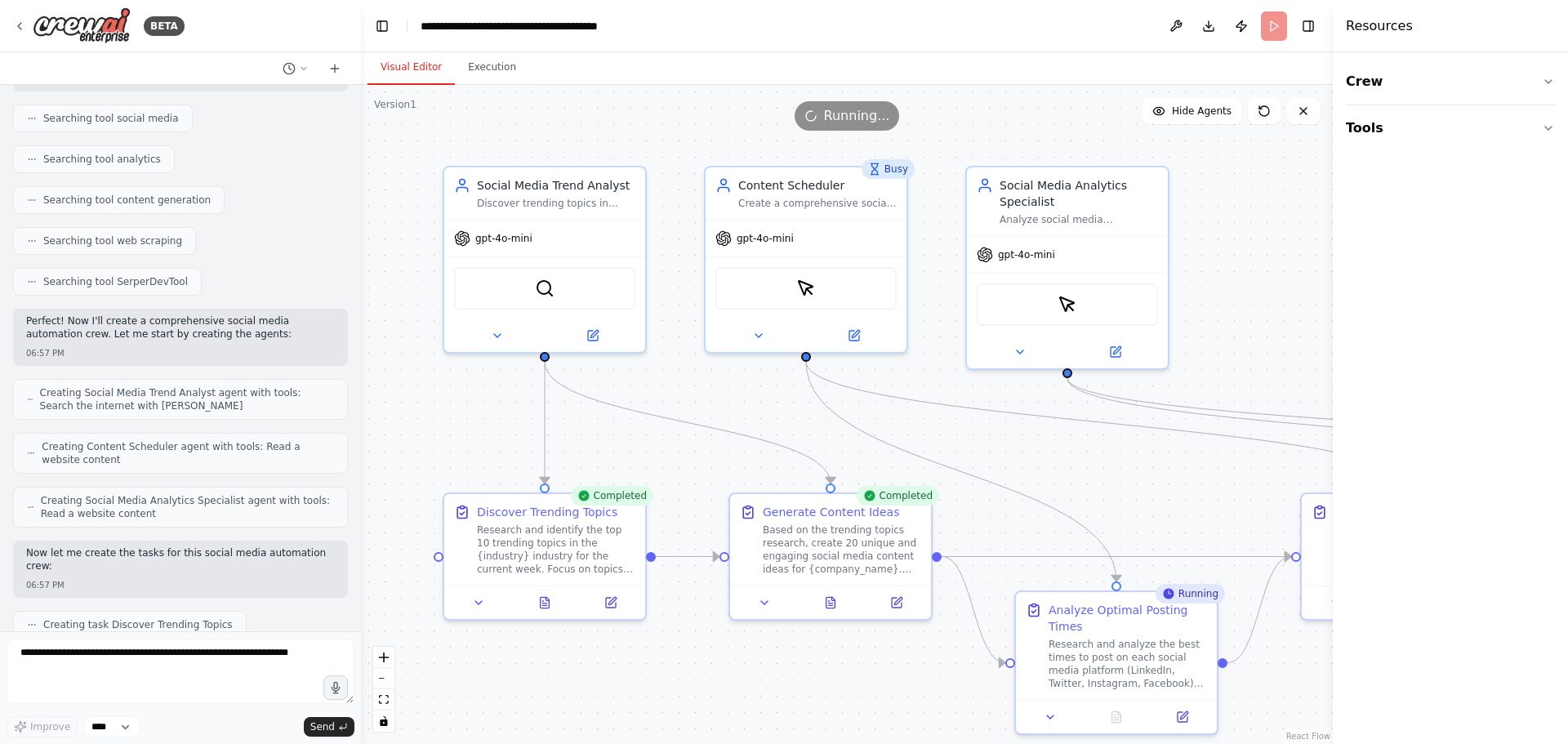
scroll to position [0, 0]
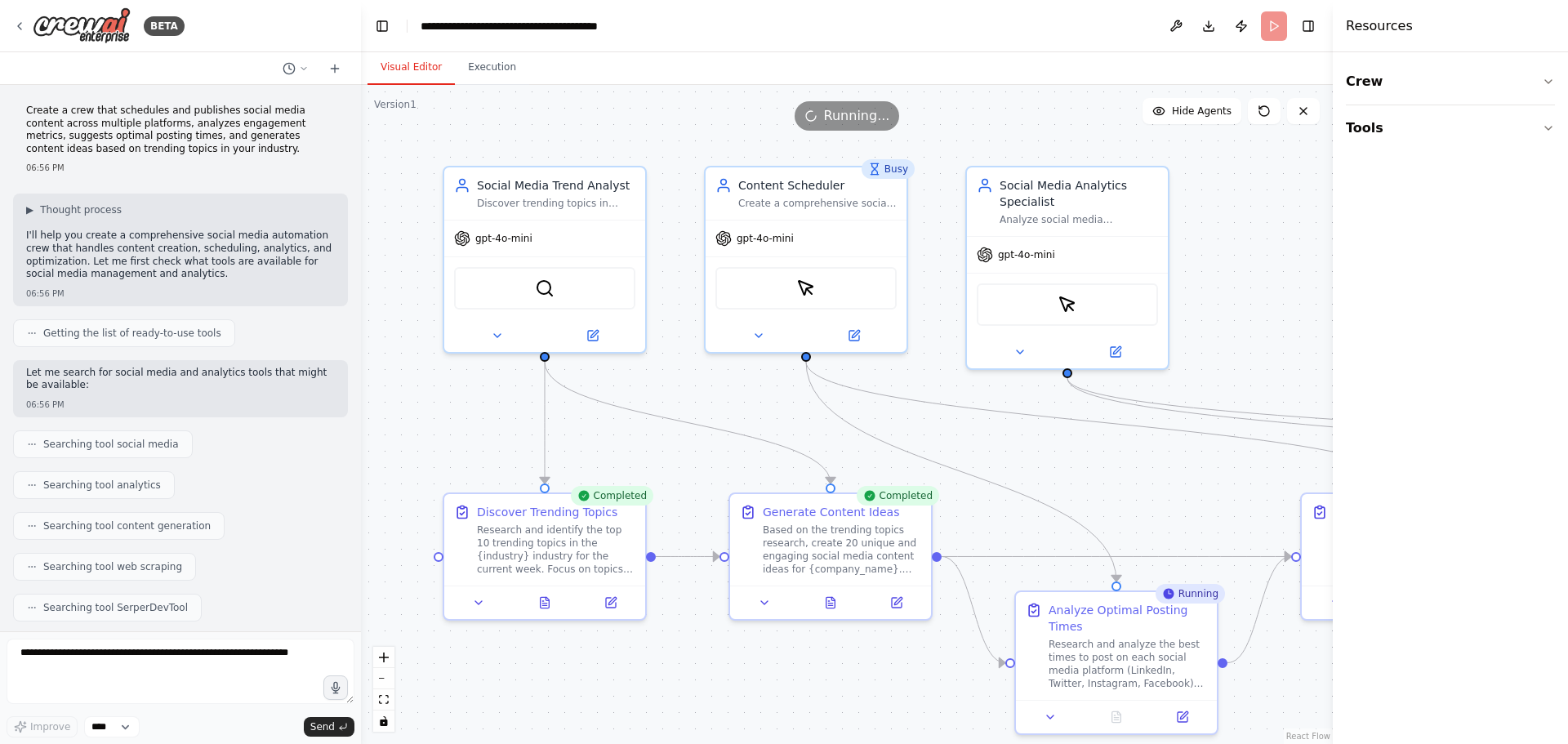
click at [1188, 494] on div ".deletable-edge-delete-btn { width: 20px; height: 20px; border: 0px solid #ffff…" at bounding box center [846, 413] width 971 height 659
click at [390, 685] on button "zoom out" at bounding box center [384, 679] width 22 height 22
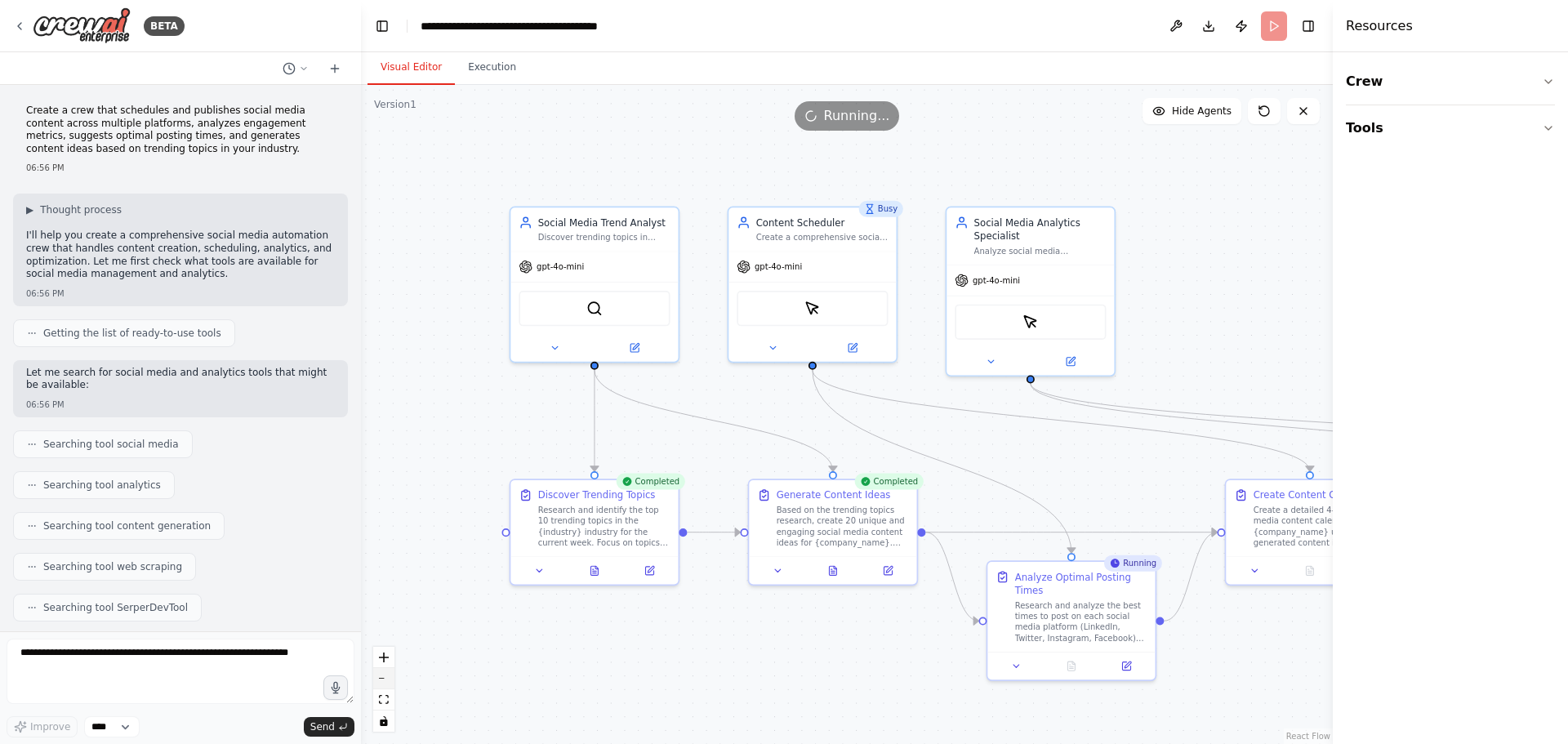
click at [390, 685] on button "zoom out" at bounding box center [384, 679] width 22 height 22
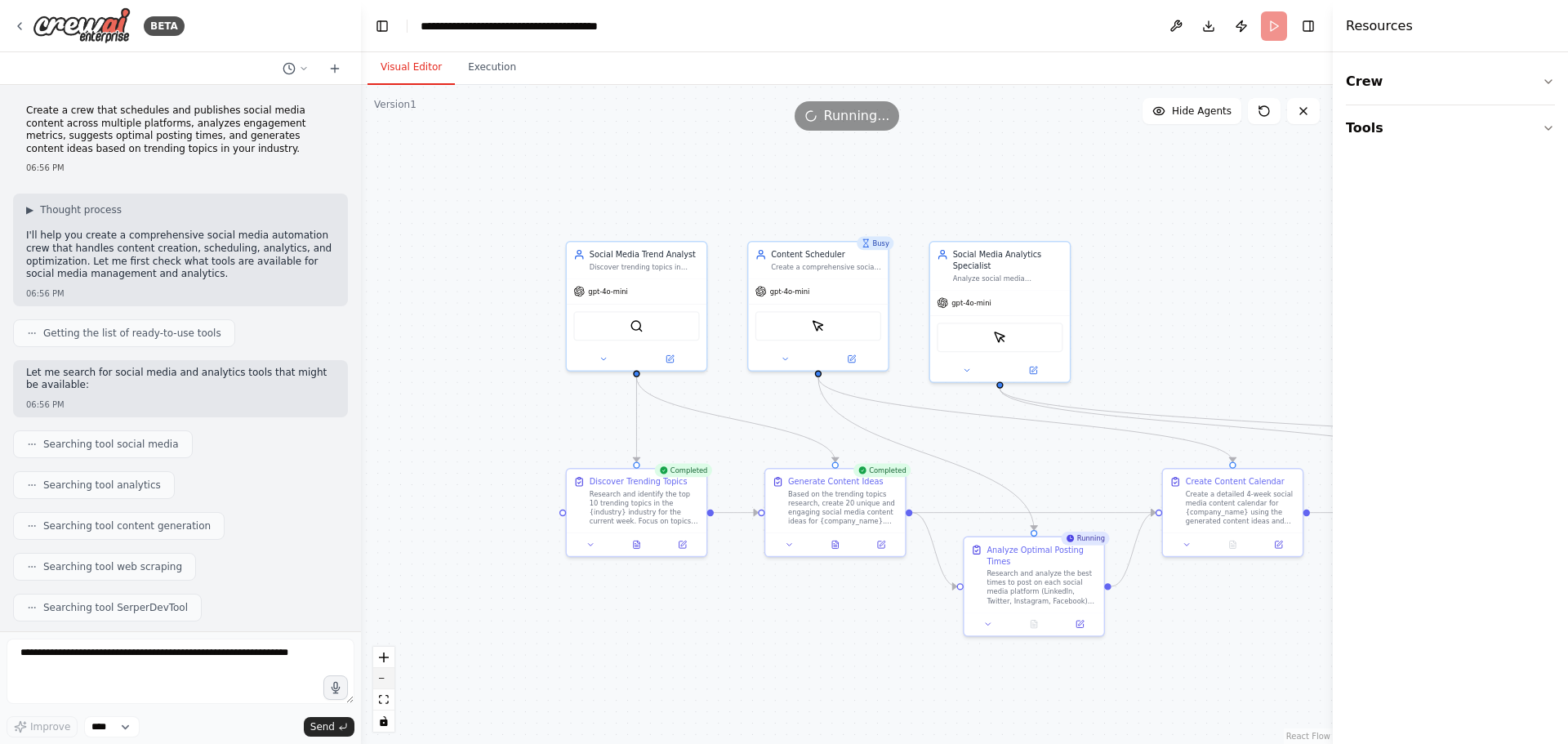
click at [390, 685] on button "zoom out" at bounding box center [384, 679] width 22 height 22
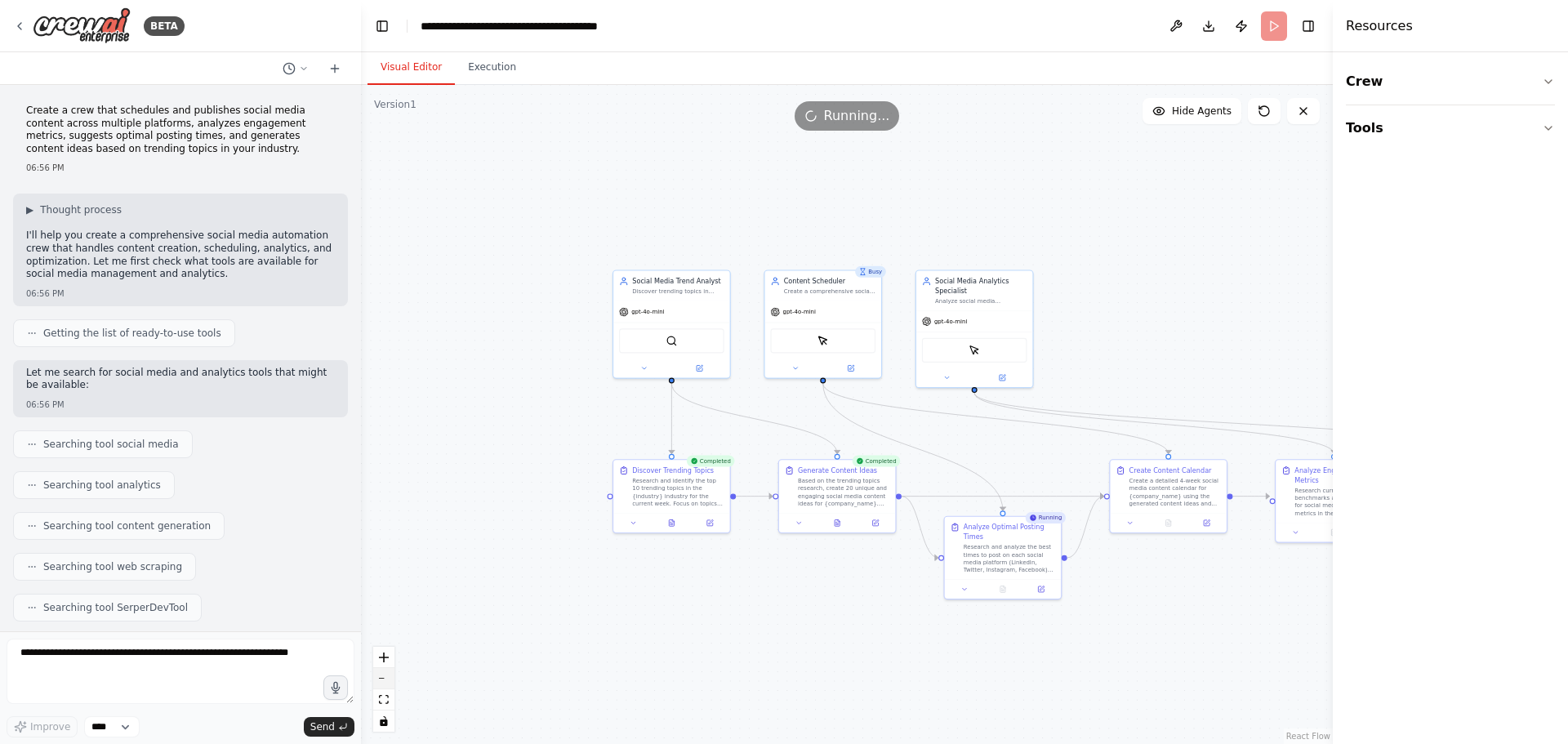
click at [390, 685] on button "zoom out" at bounding box center [384, 679] width 22 height 22
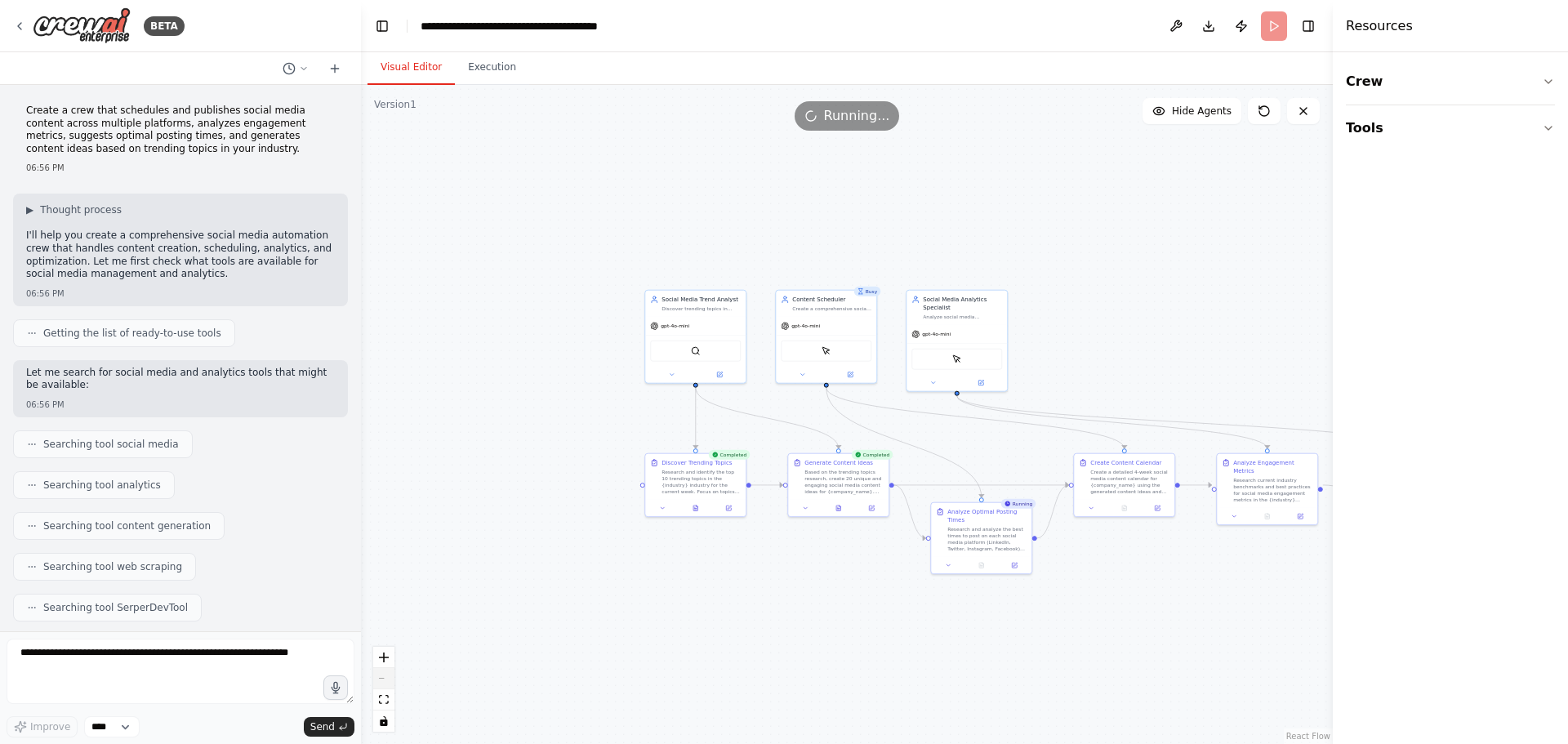
click at [390, 685] on div "React Flow controls" at bounding box center [384, 688] width 22 height 85
click at [384, 682] on div "React Flow controls" at bounding box center [384, 688] width 22 height 85
click at [384, 678] on div "React Flow controls" at bounding box center [384, 688] width 22 height 85
click at [387, 652] on icon "zoom in" at bounding box center [384, 657] width 10 height 10
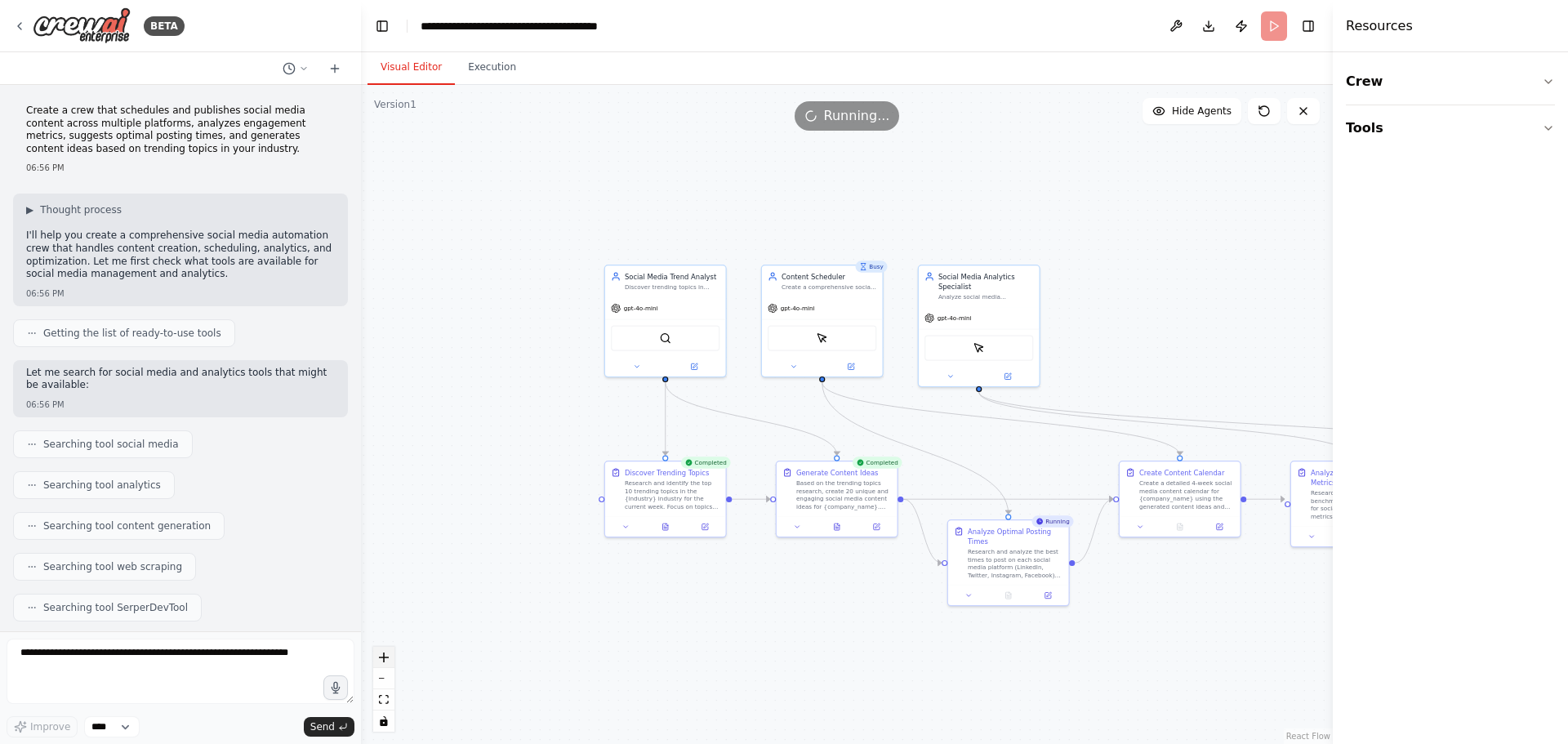
click at [387, 652] on icon "zoom in" at bounding box center [384, 657] width 10 height 10
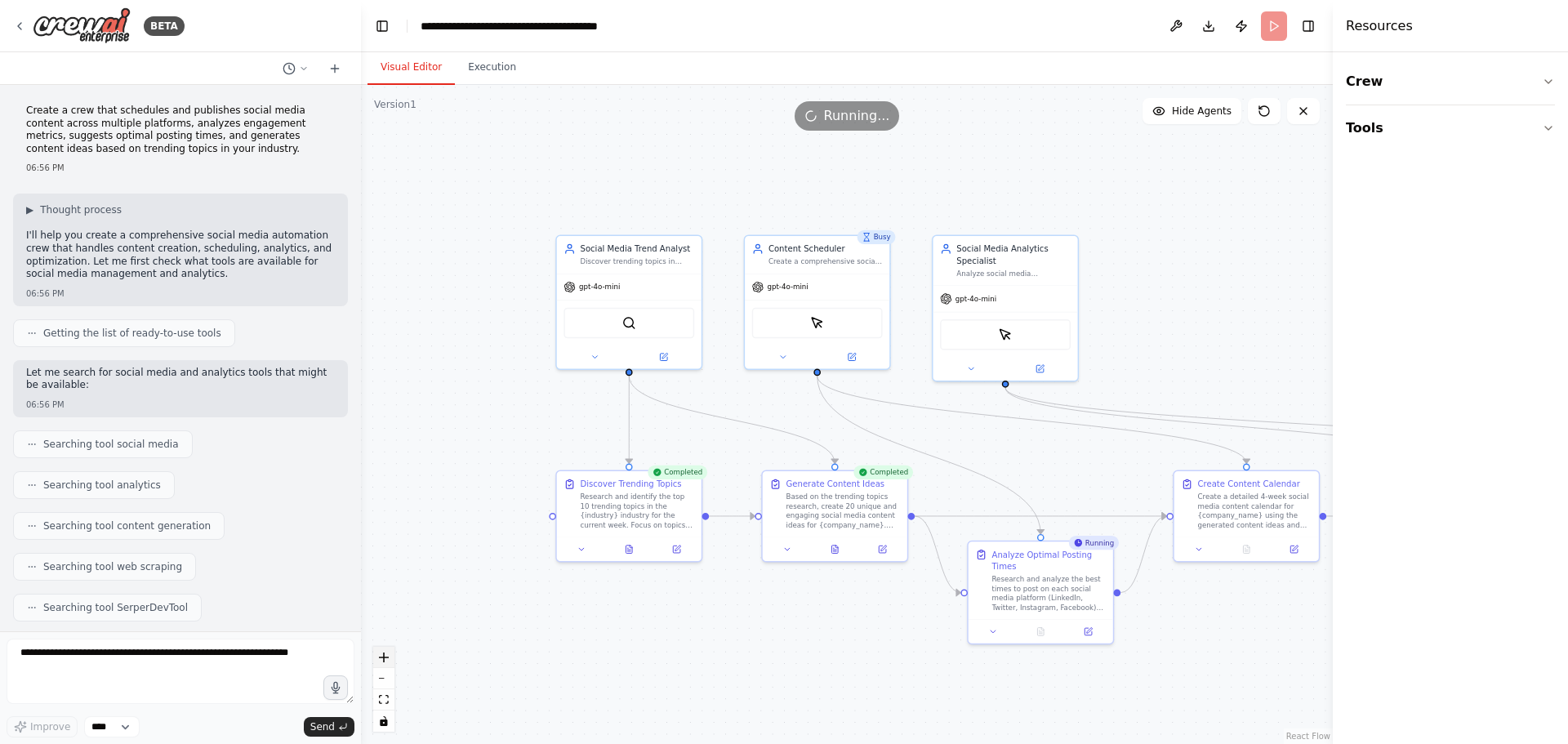
click at [387, 652] on icon "zoom in" at bounding box center [384, 657] width 10 height 10
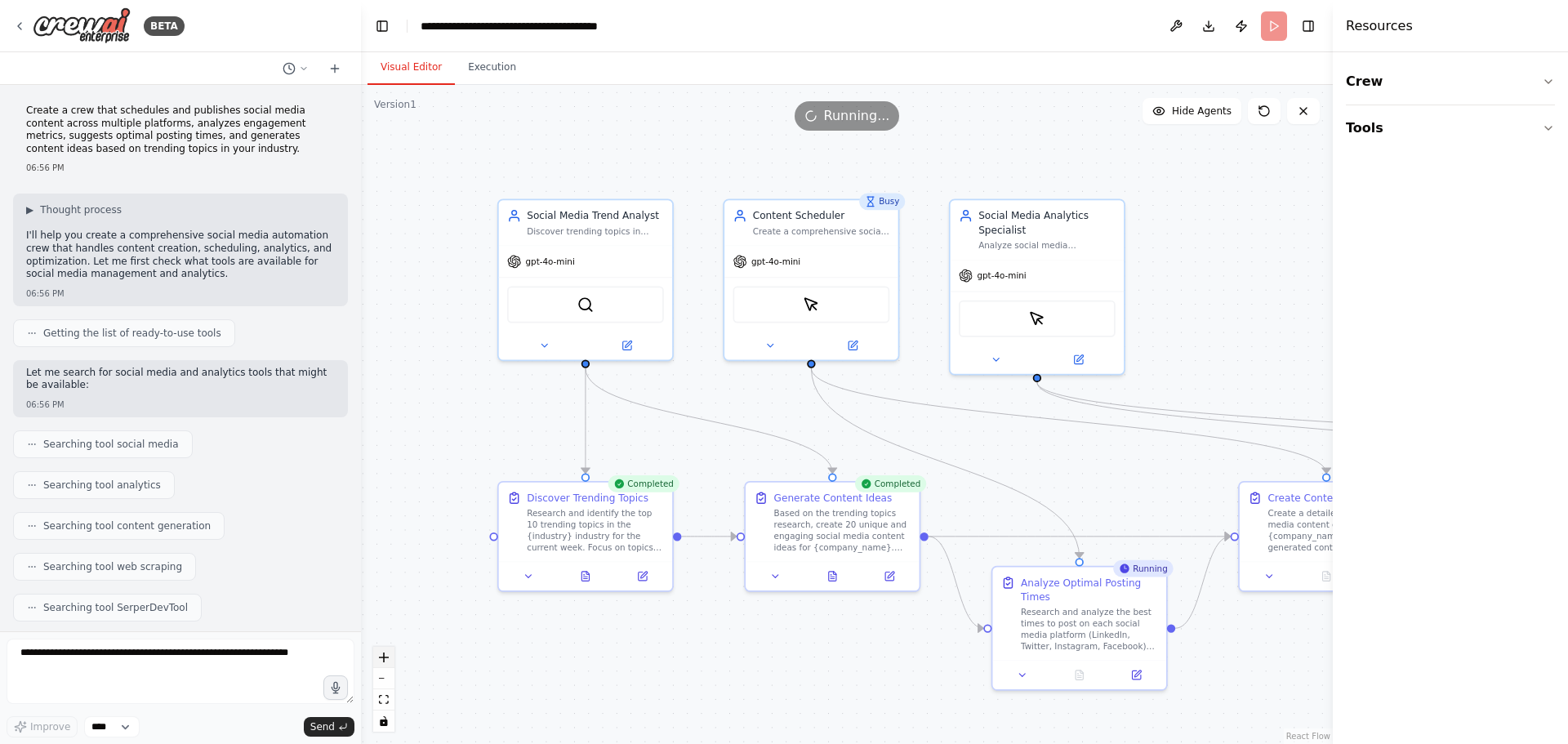
click at [387, 652] on icon "zoom in" at bounding box center [384, 657] width 10 height 10
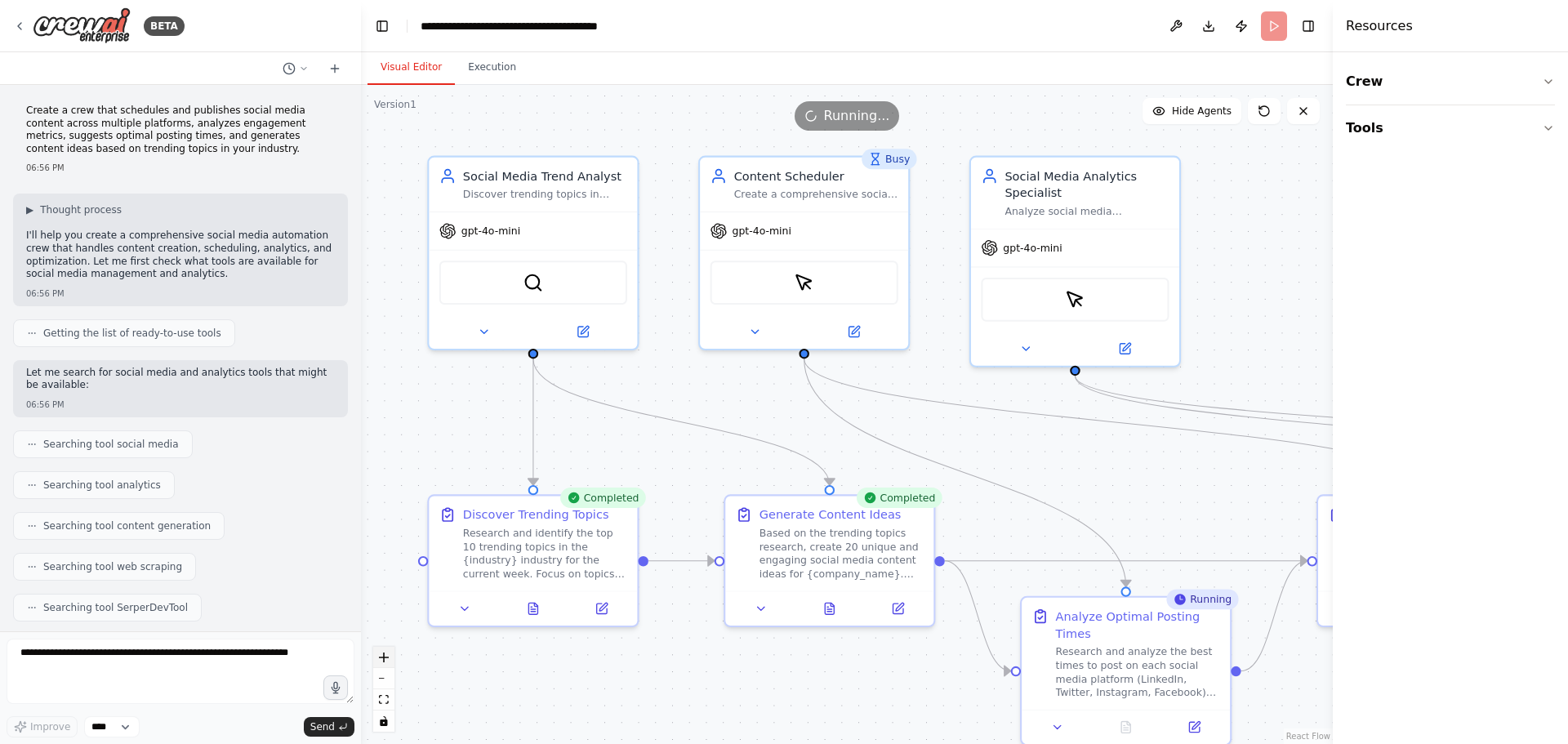
click at [387, 652] on icon "zoom in" at bounding box center [384, 657] width 10 height 10
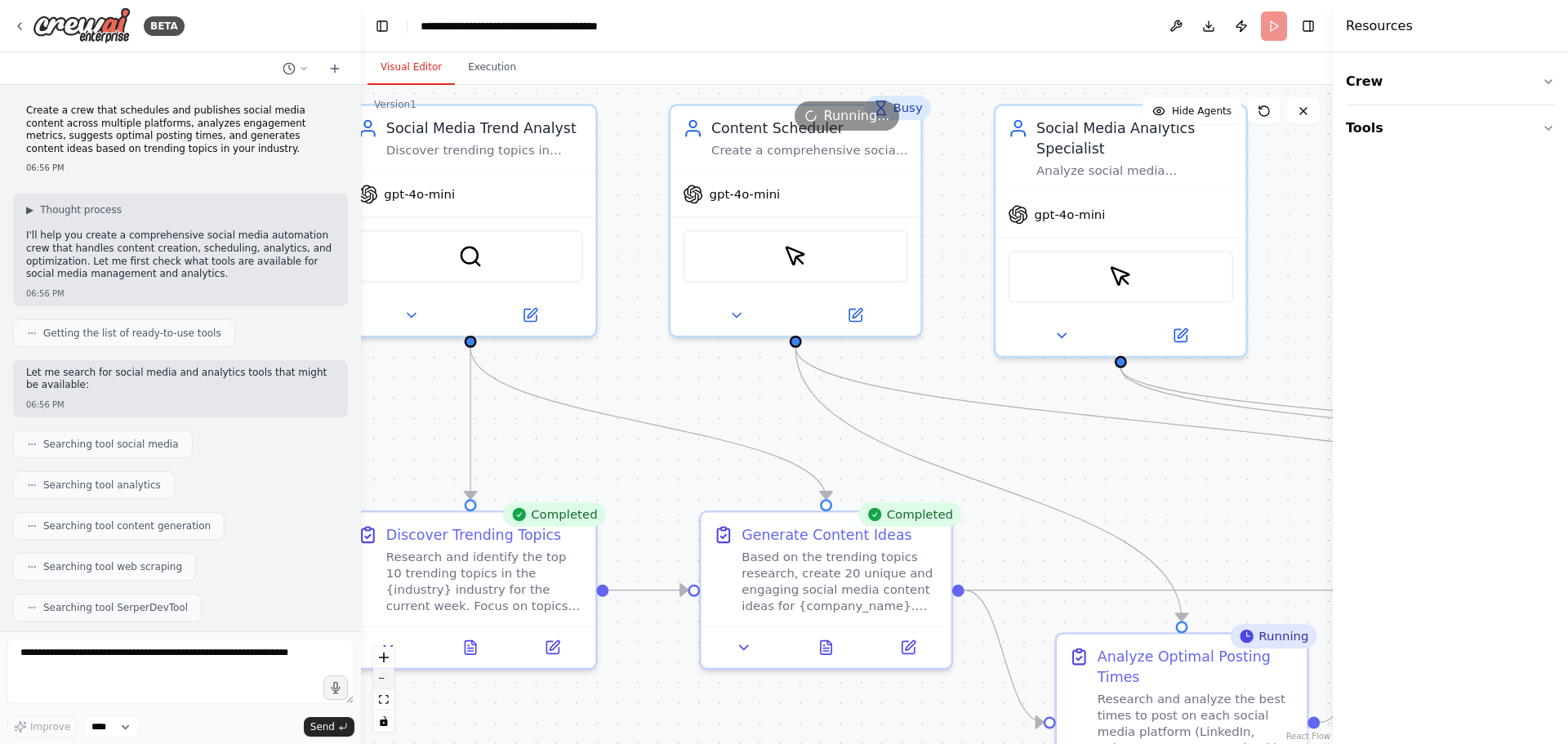
click at [387, 673] on button "zoom out" at bounding box center [384, 679] width 22 height 22
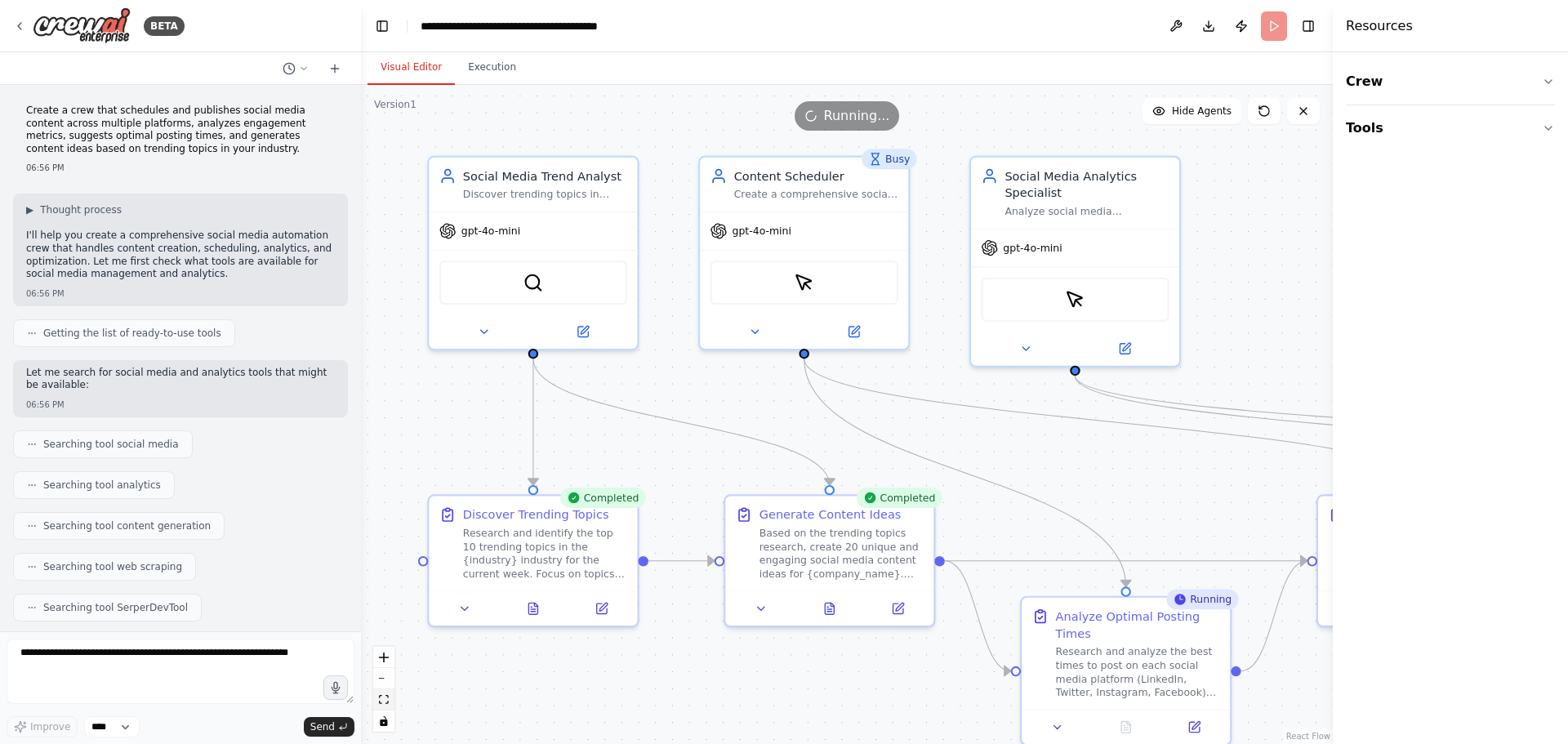
click at [386, 692] on button "fit view" at bounding box center [384, 700] width 22 height 22
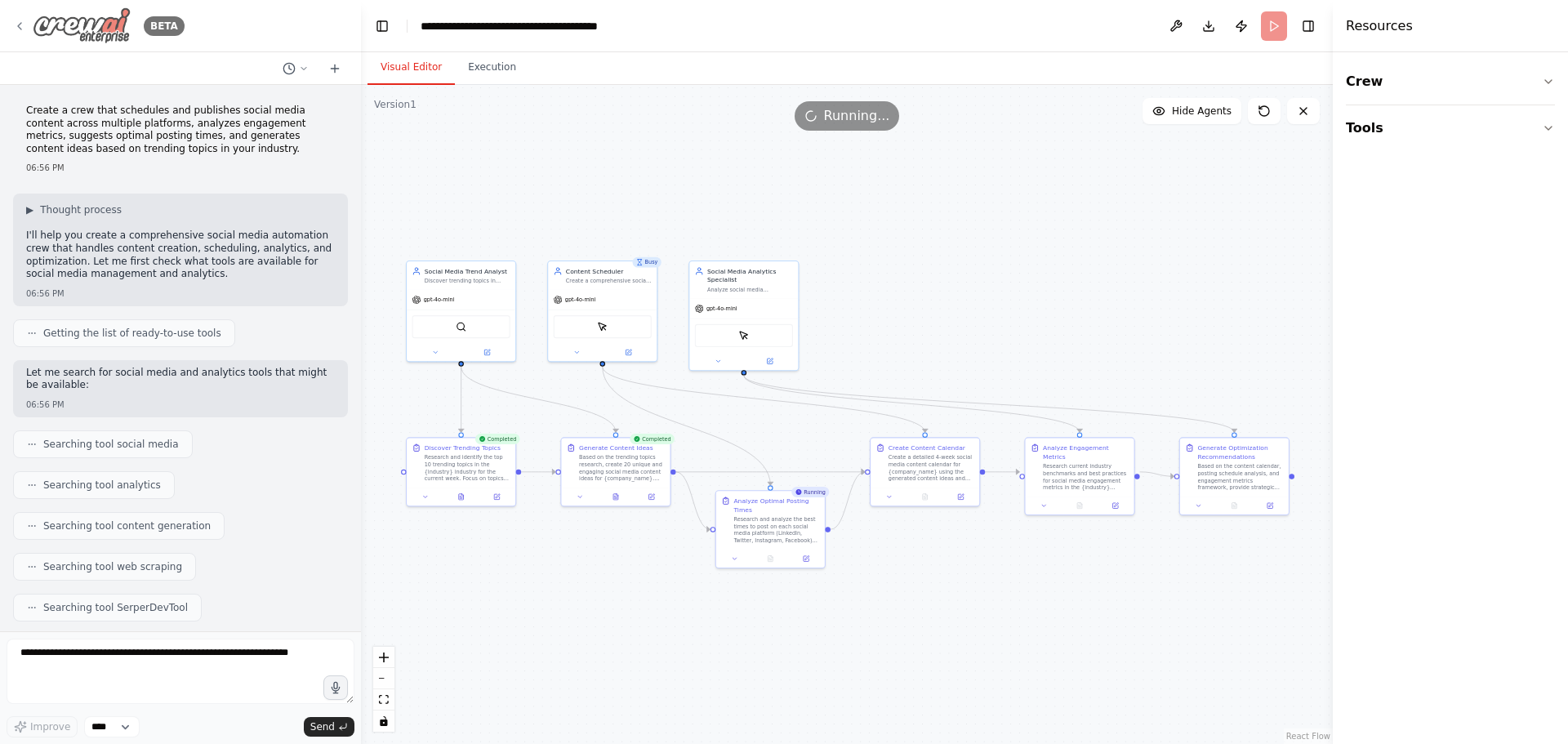
click at [22, 24] on icon at bounding box center [20, 27] width 13 height 13
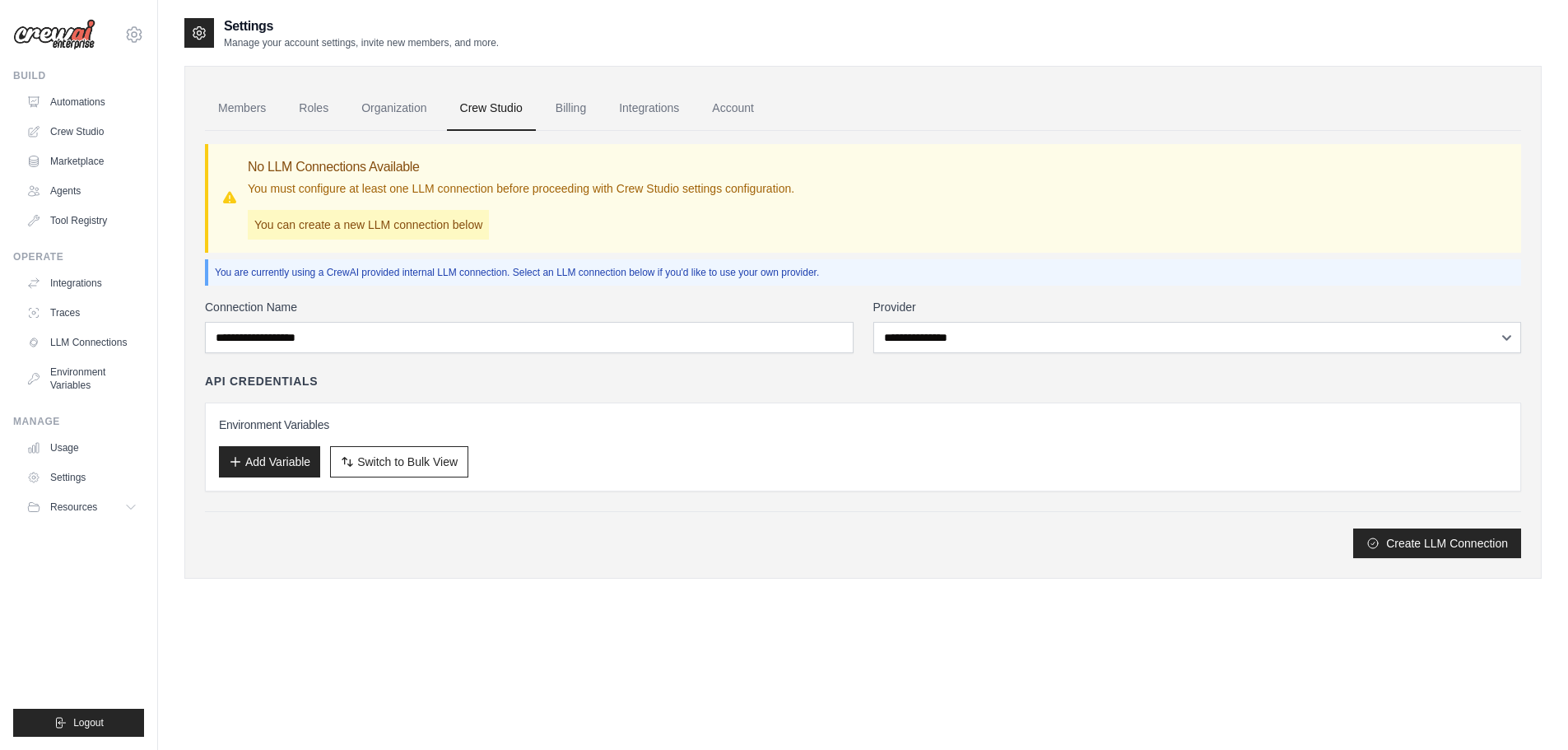
click at [567, 111] on link "Billing" at bounding box center [571, 108] width 57 height 44
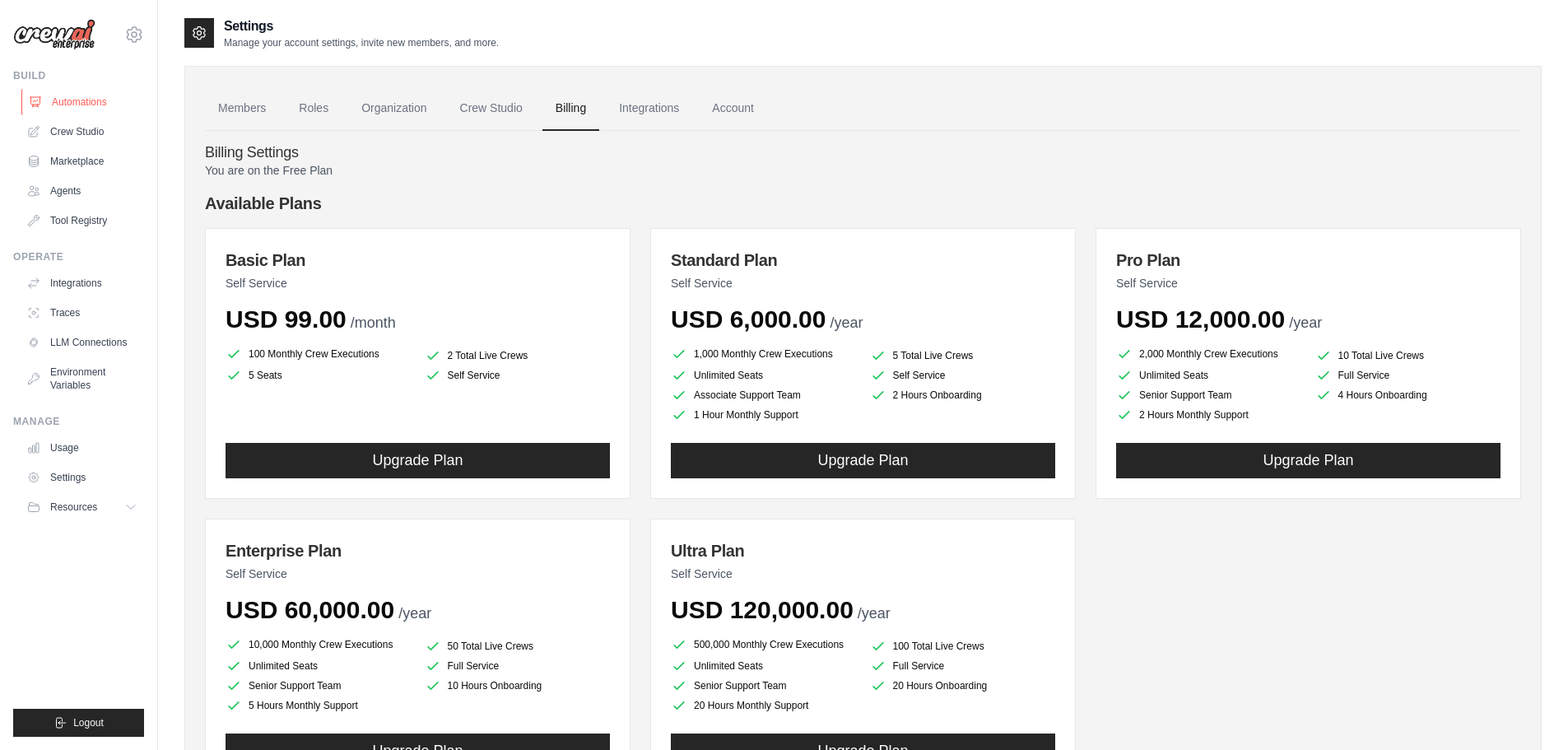
click at [94, 100] on link "Automations" at bounding box center [84, 102] width 124 height 27
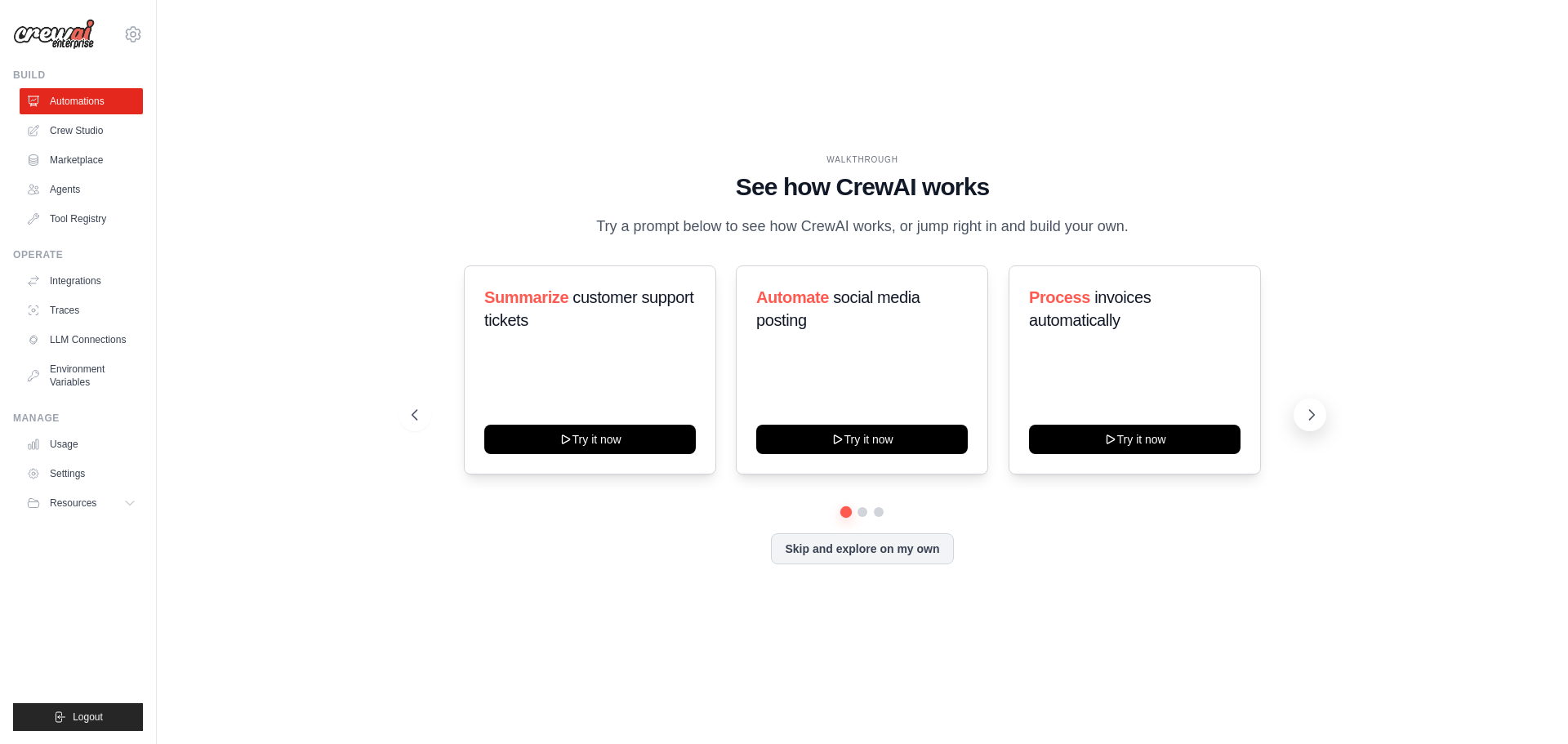
click at [1310, 413] on icon at bounding box center [1311, 415] width 17 height 17
click at [1311, 413] on icon at bounding box center [1312, 415] width 5 height 10
click at [68, 441] on link "Usage" at bounding box center [83, 444] width 123 height 27
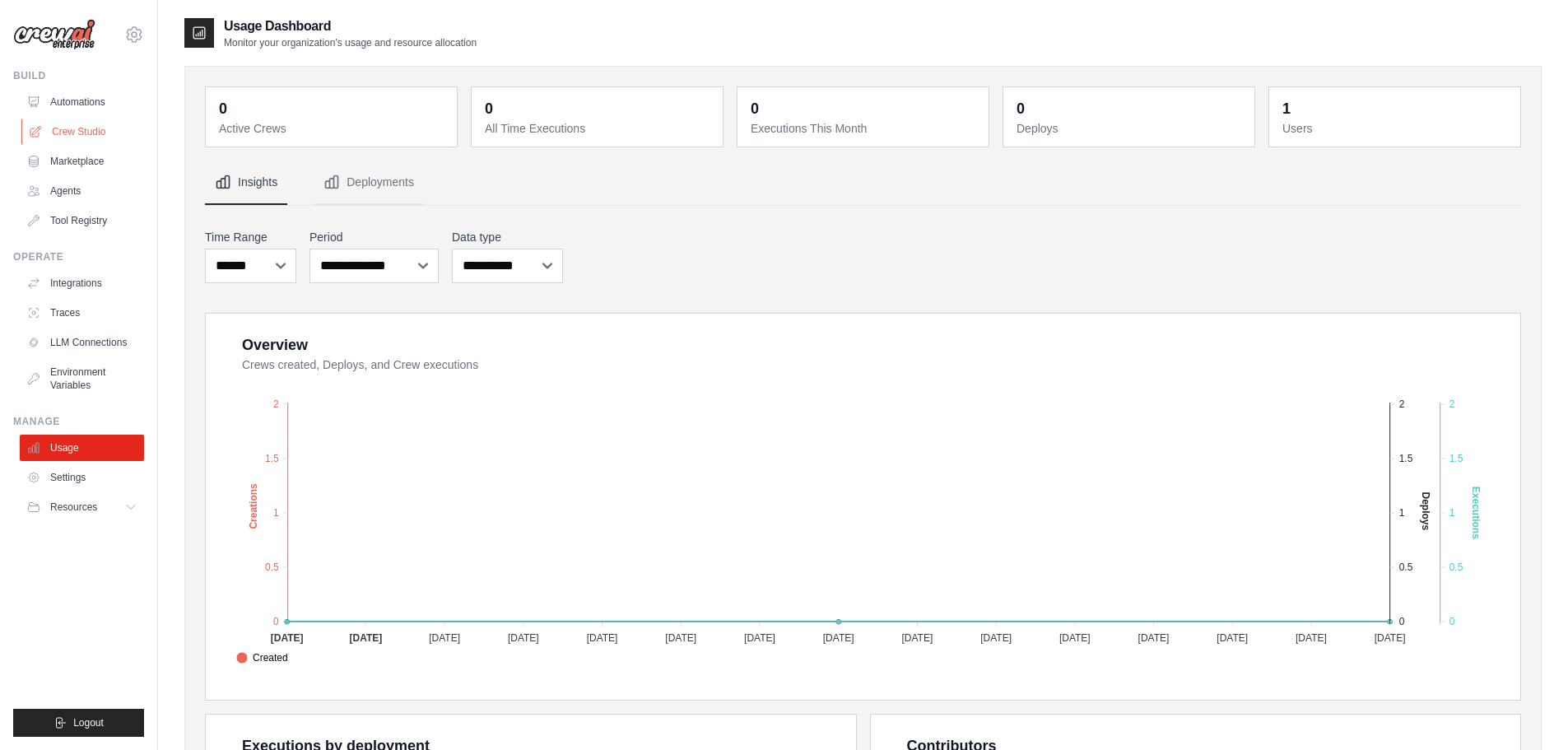
click at [74, 124] on link "Crew Studio" at bounding box center [84, 132] width 124 height 27
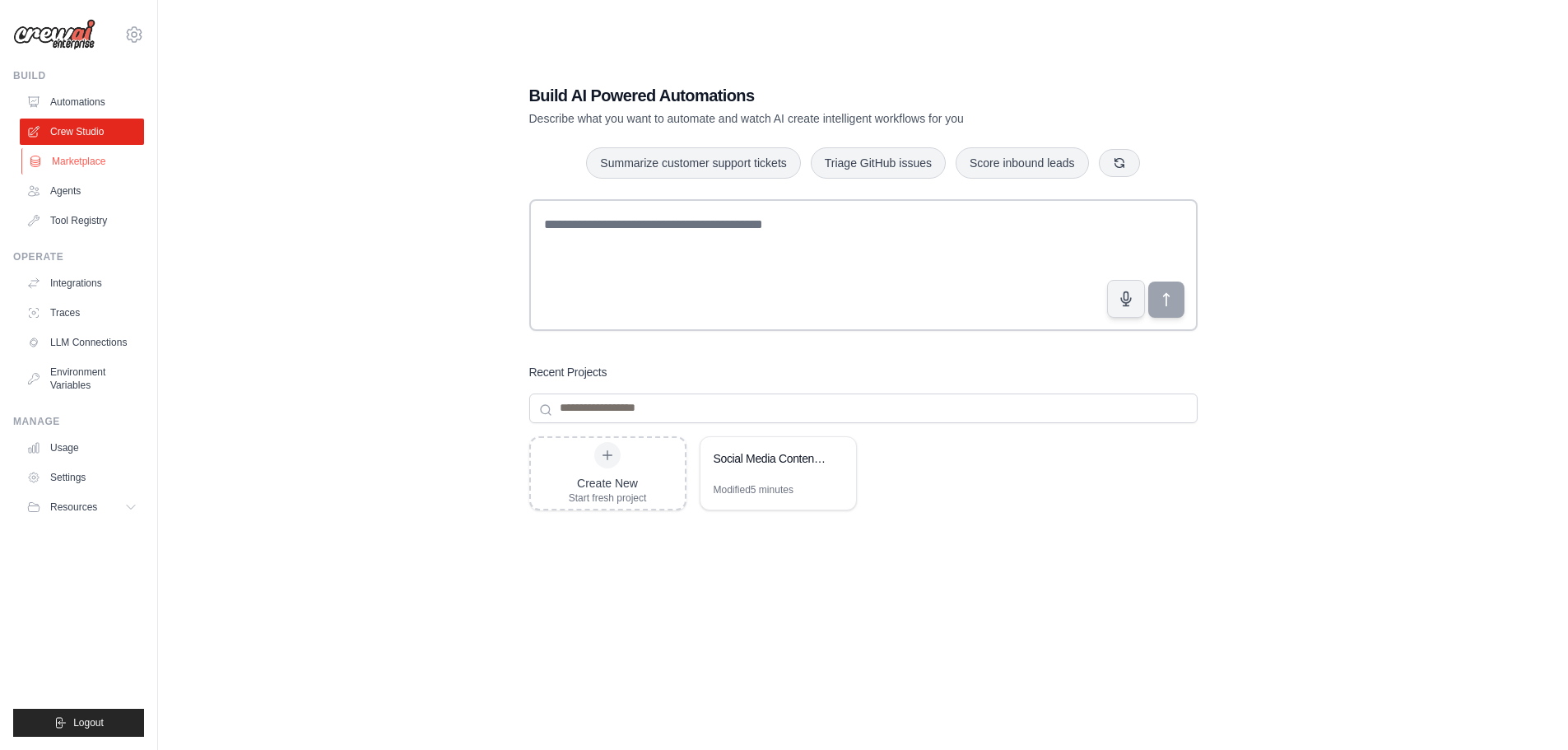
click at [86, 161] on link "Marketplace" at bounding box center [84, 161] width 124 height 27
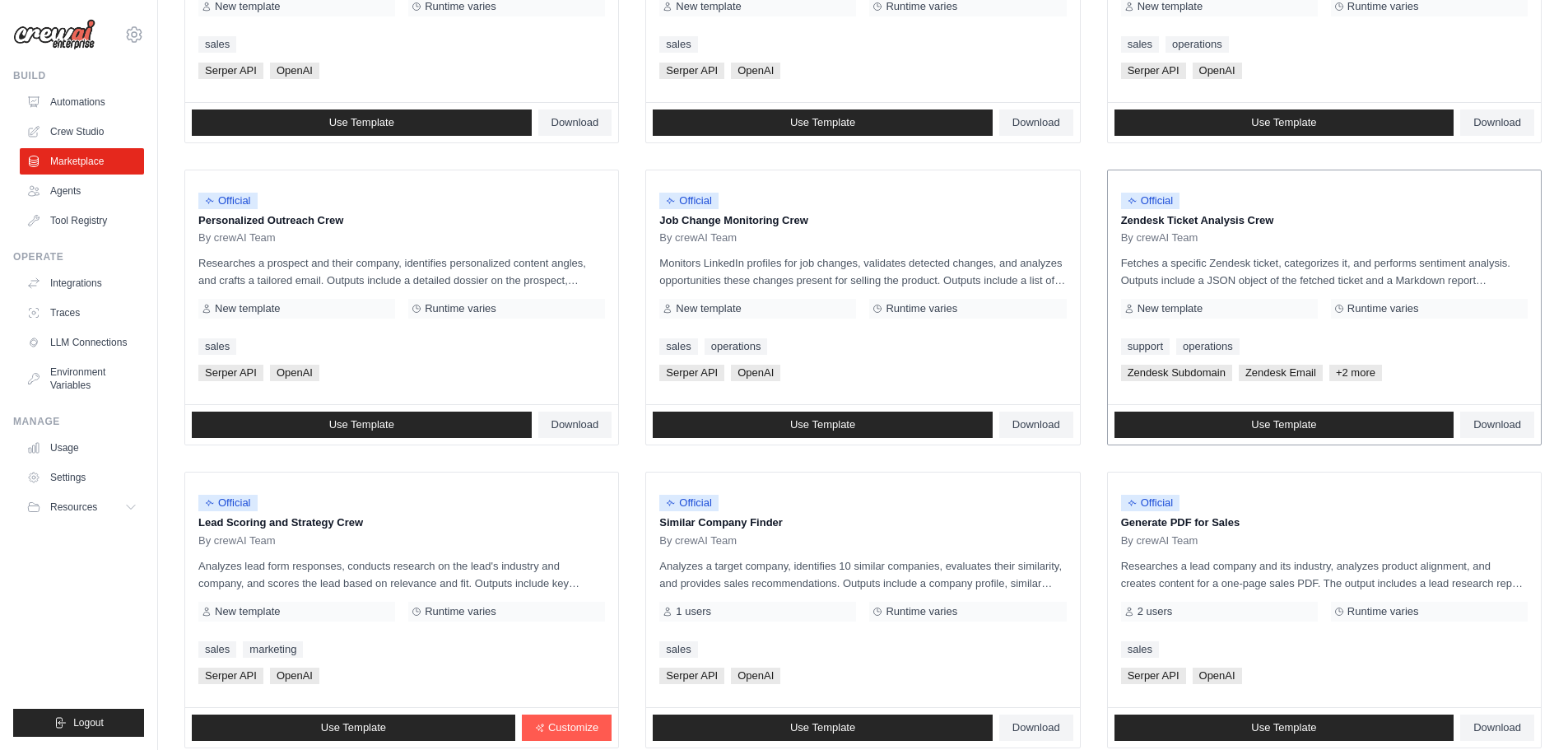
scroll to position [775, 0]
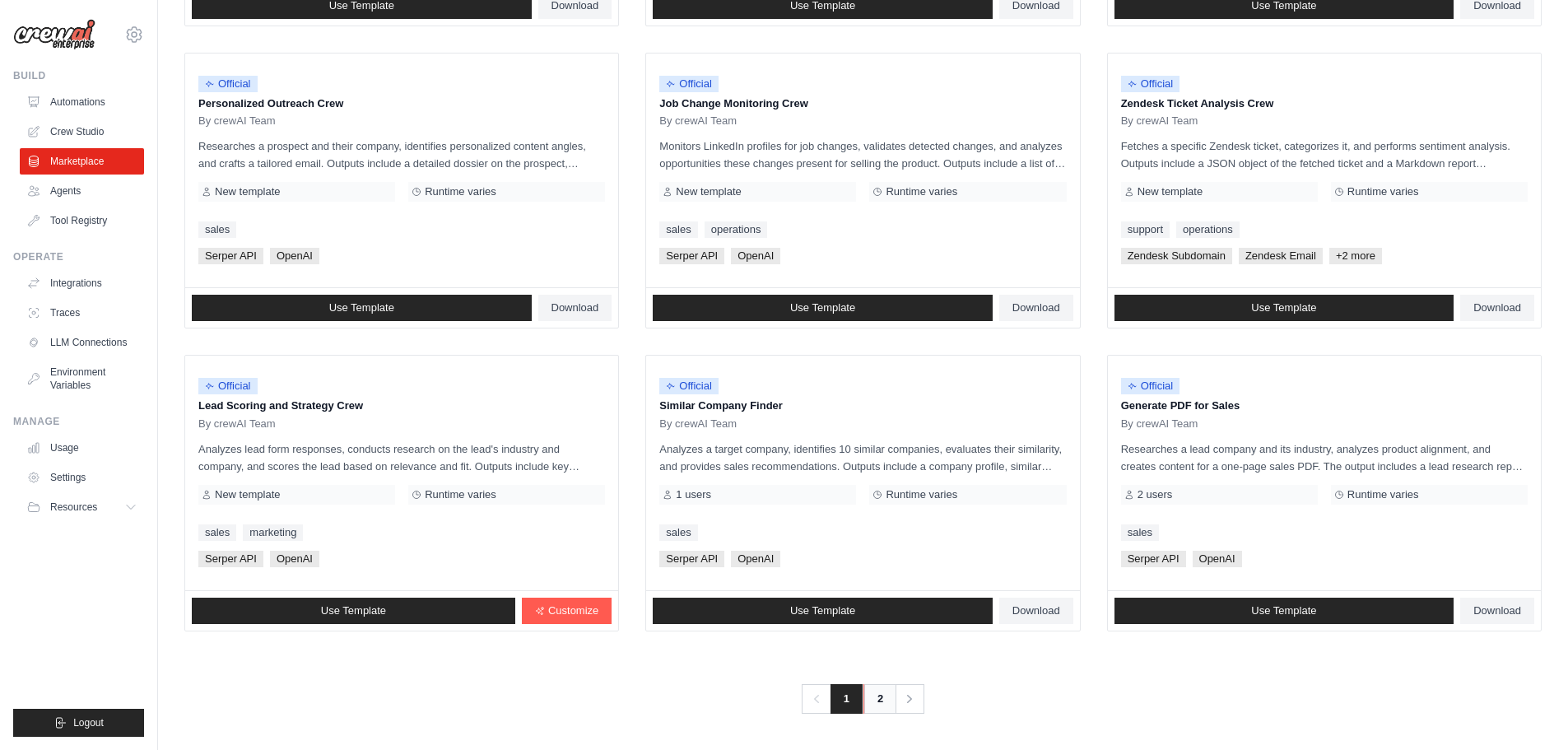
click at [882, 702] on link "2" at bounding box center [880, 698] width 33 height 29
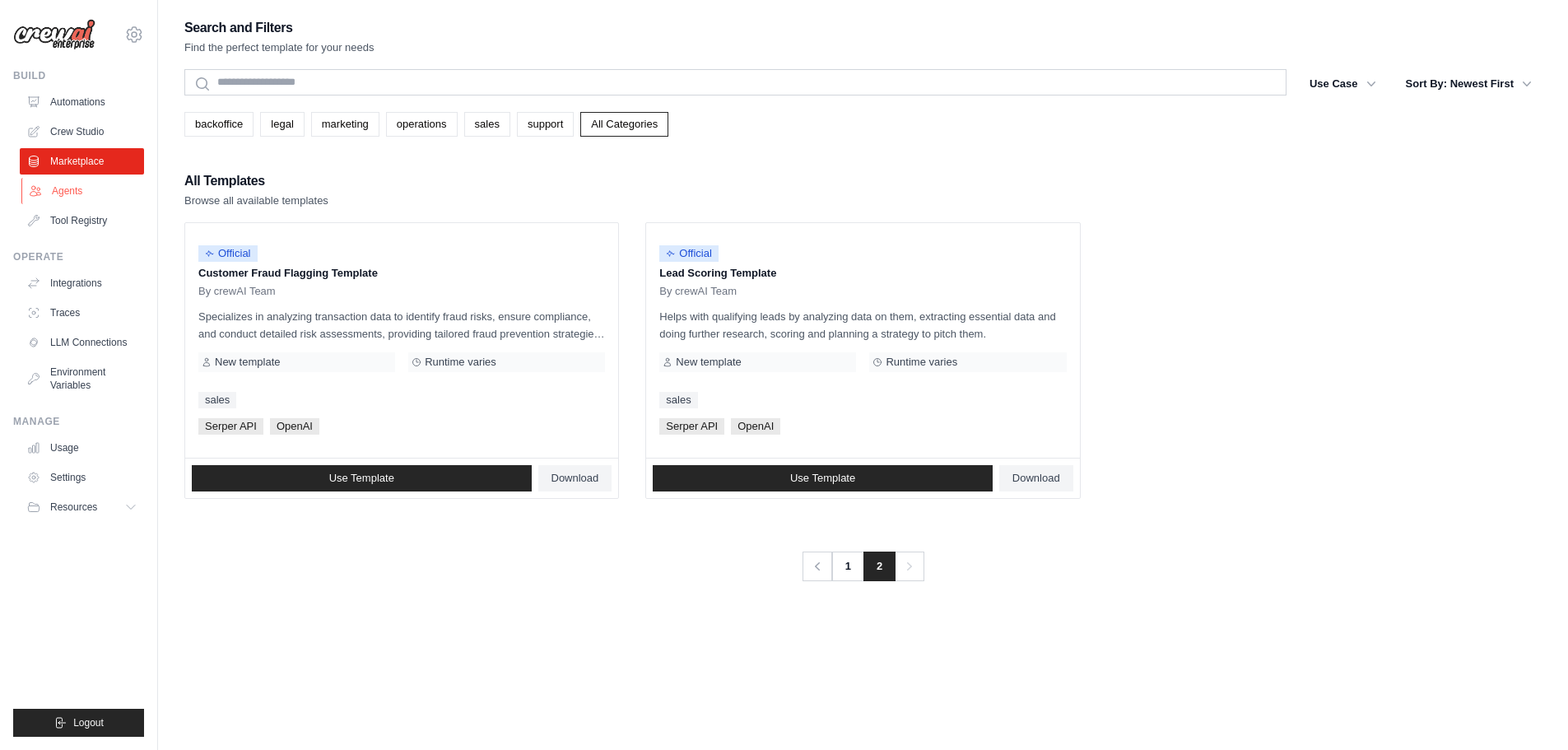
click at [91, 196] on link "Agents" at bounding box center [84, 191] width 124 height 27
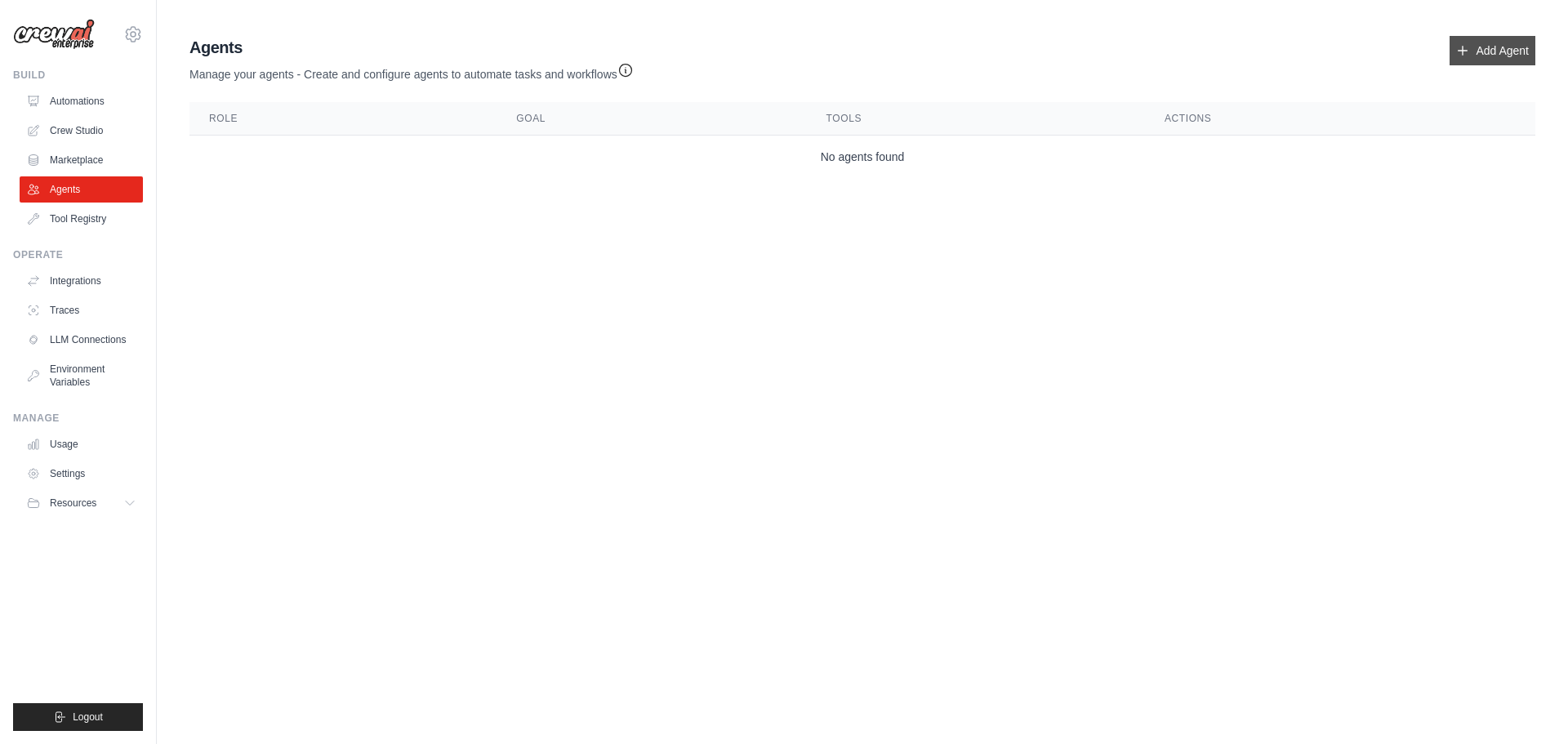
click at [1466, 62] on link "Add Agent" at bounding box center [1492, 50] width 85 height 29
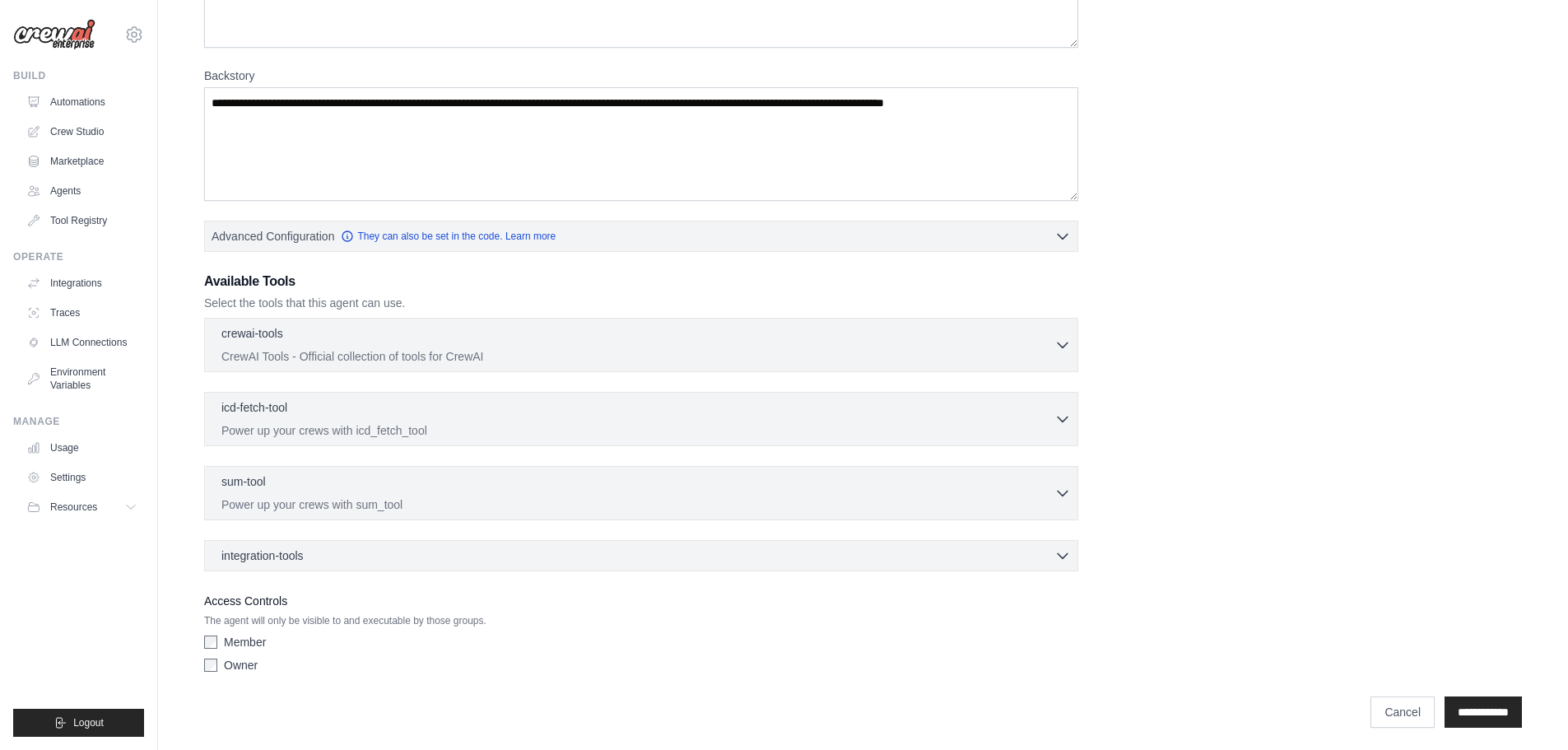
scroll to position [207, 0]
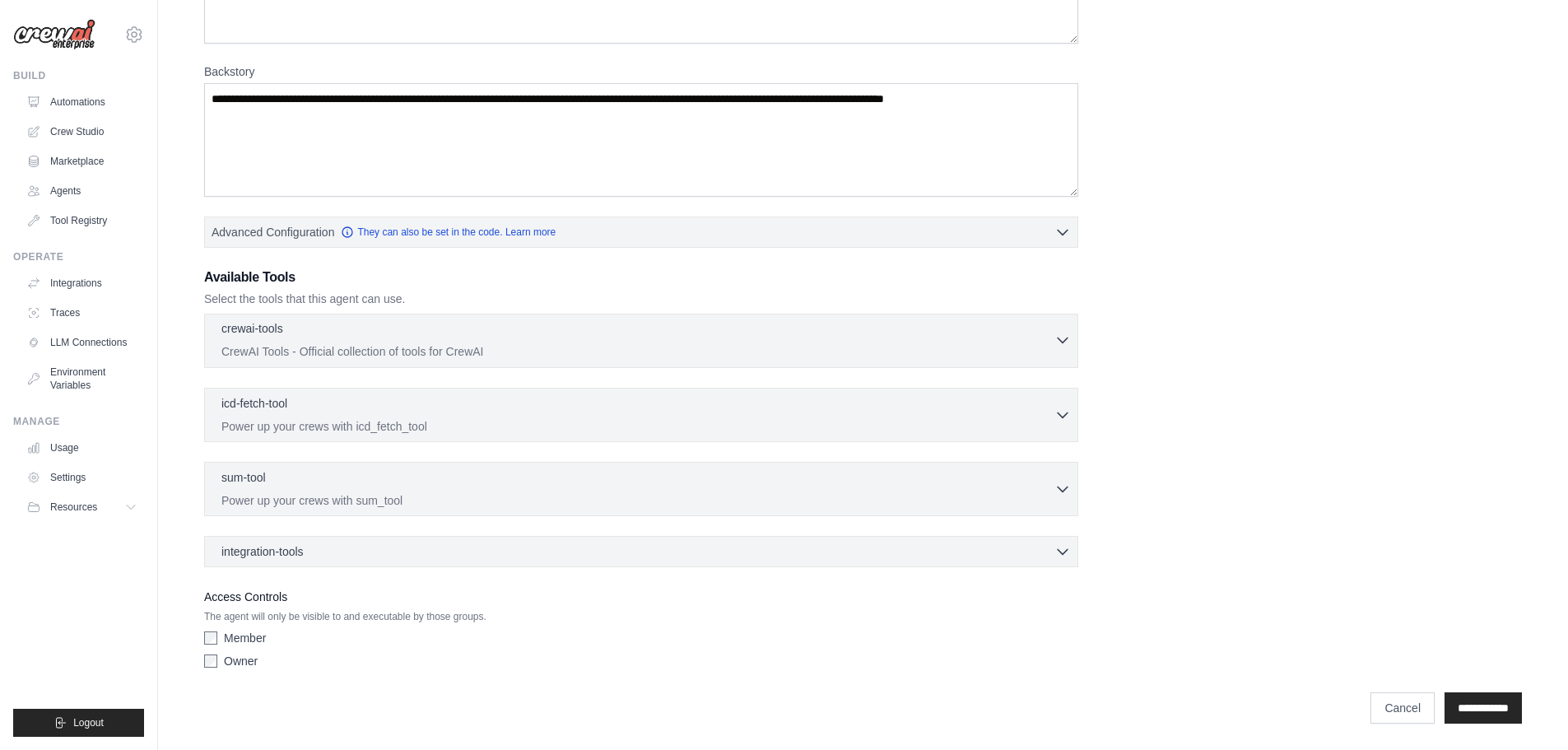
click at [1064, 340] on icon "button" at bounding box center [1063, 340] width 17 height 17
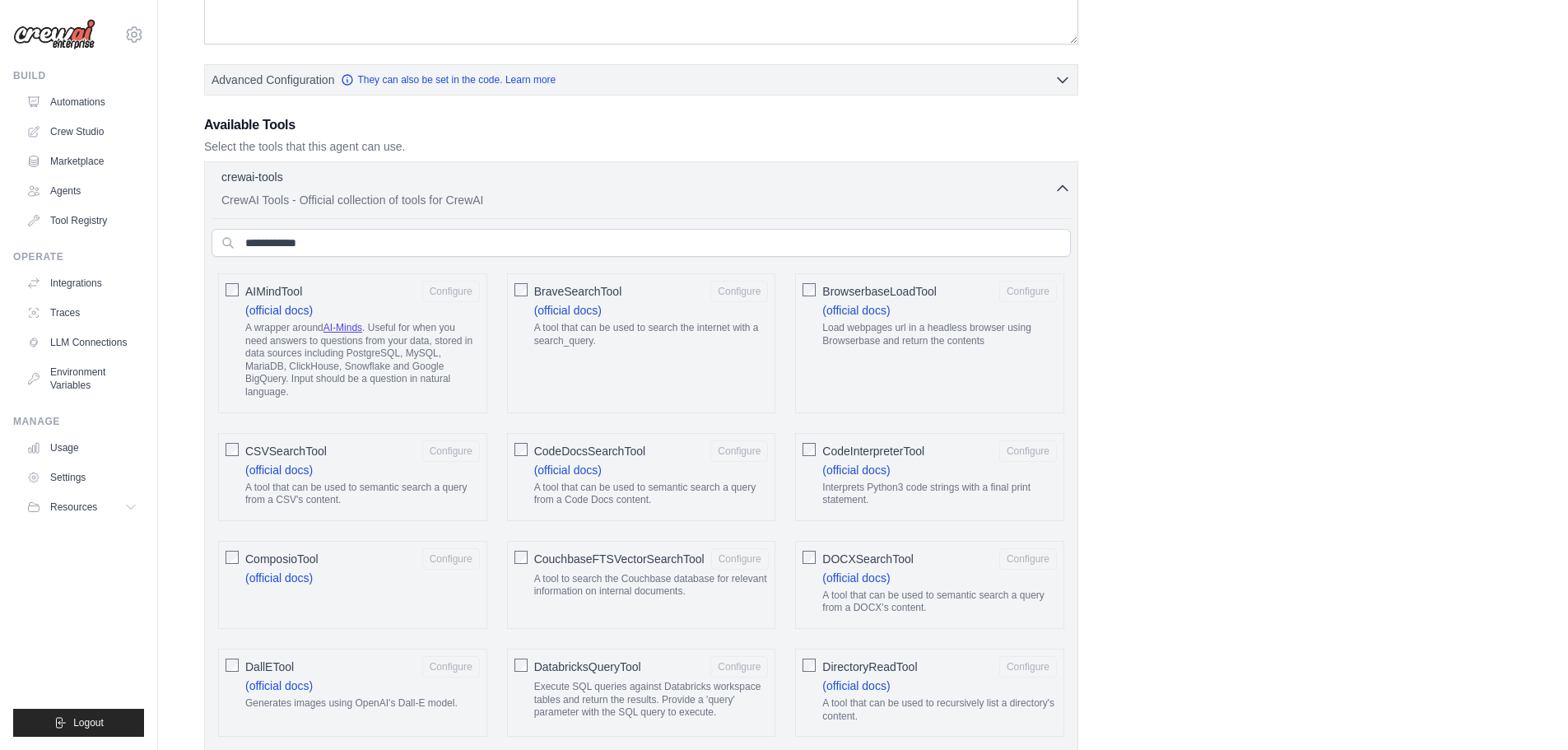
scroll to position [101, 0]
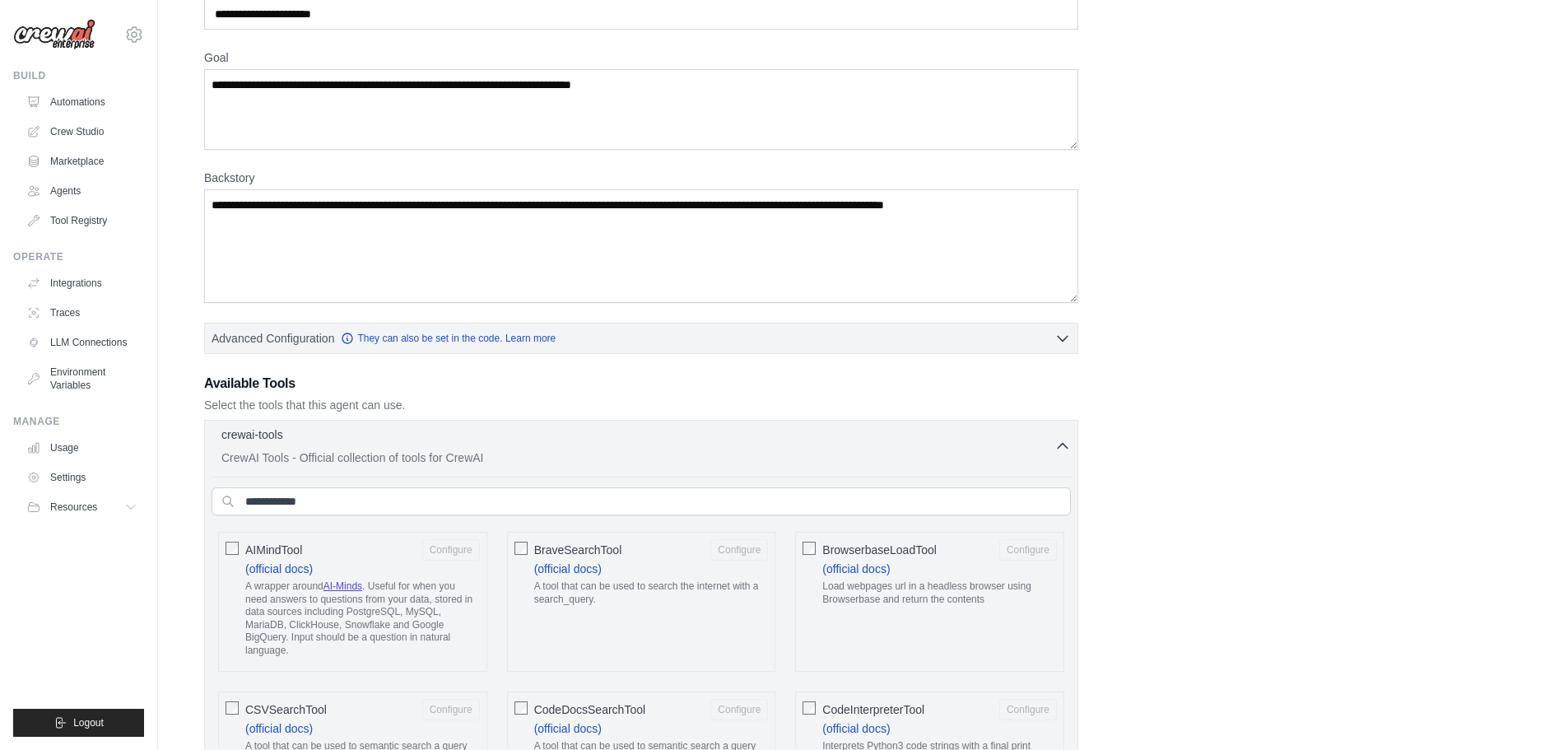
click at [1061, 441] on icon "button" at bounding box center [1063, 446] width 17 height 17
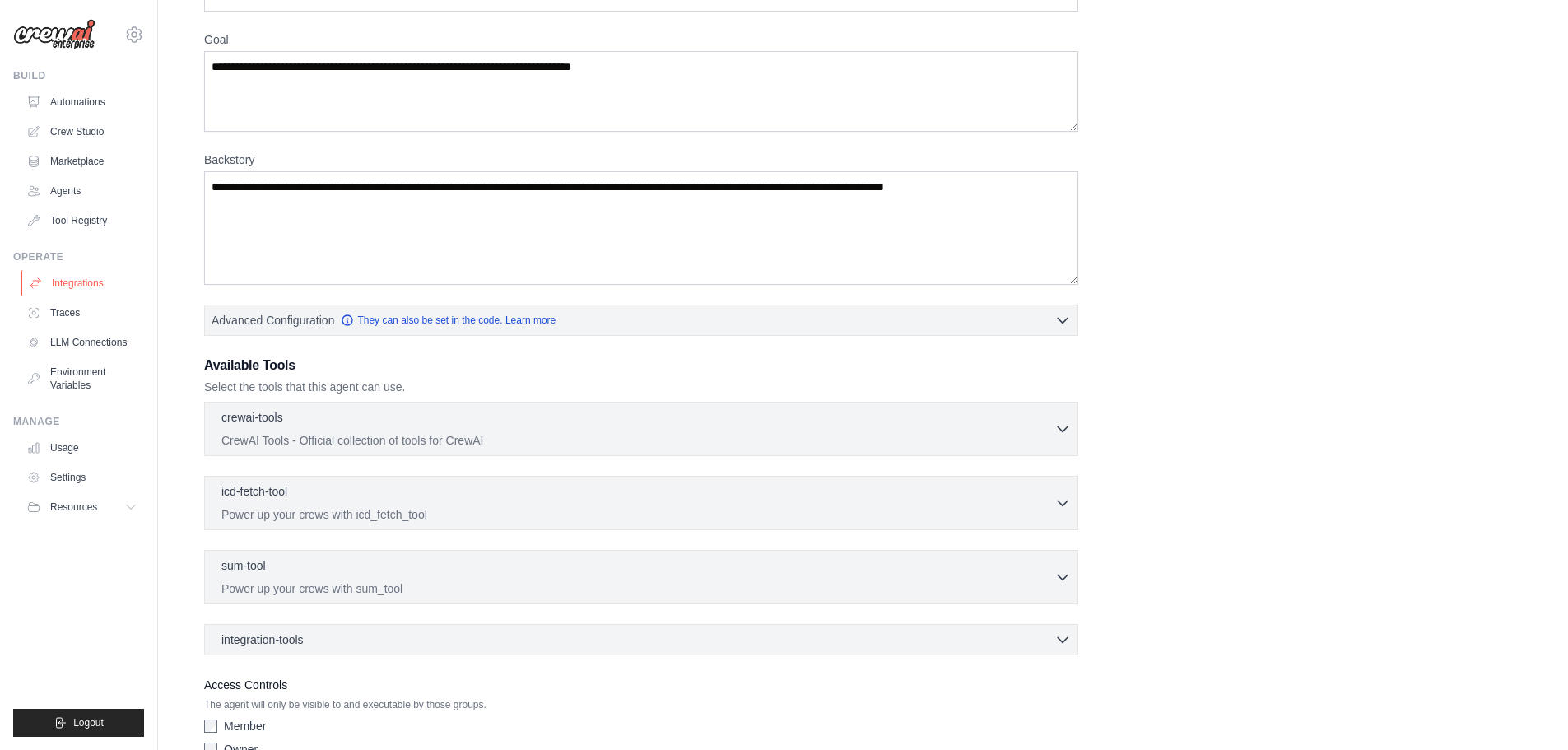
scroll to position [0, 0]
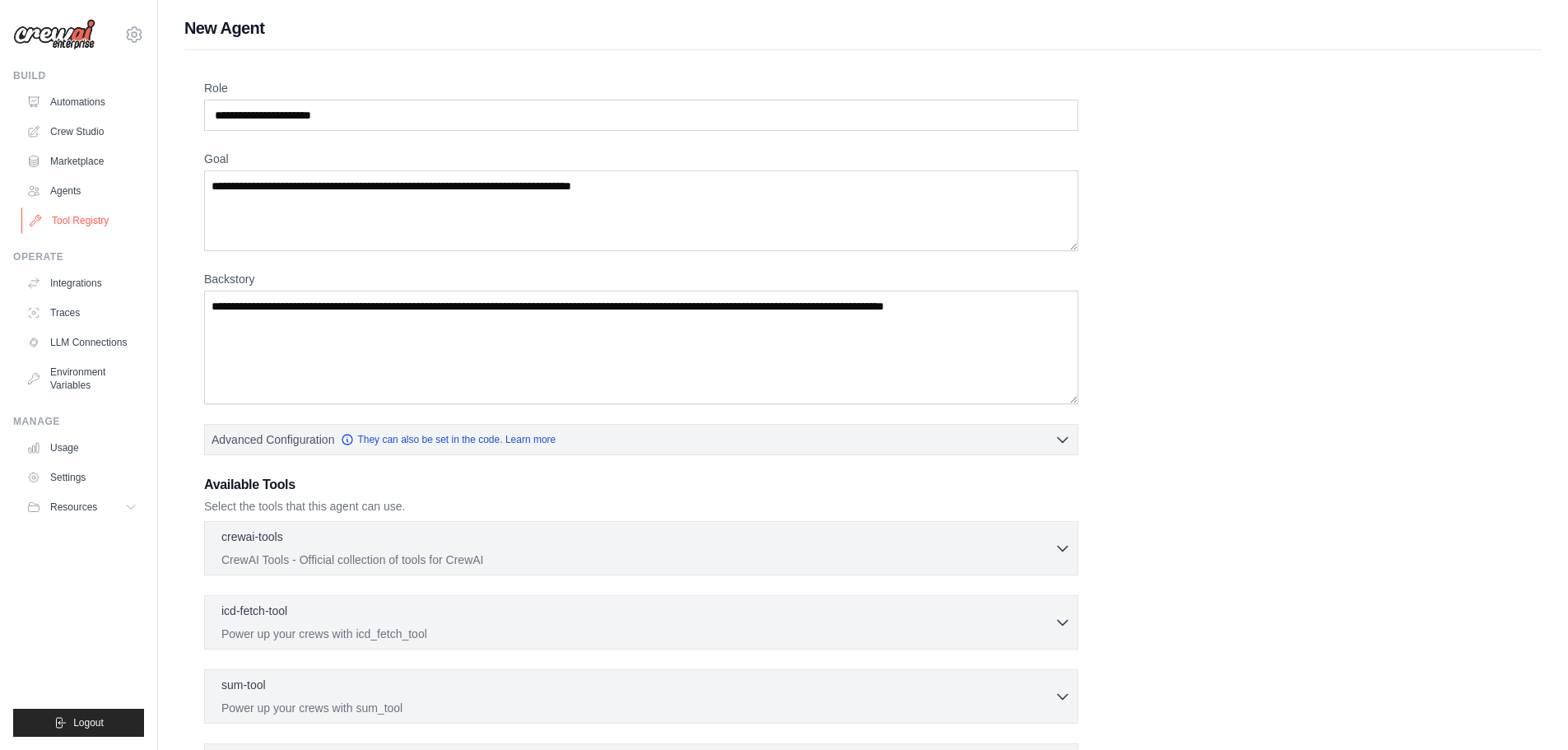
click at [74, 219] on link "Tool Registry" at bounding box center [84, 220] width 124 height 27
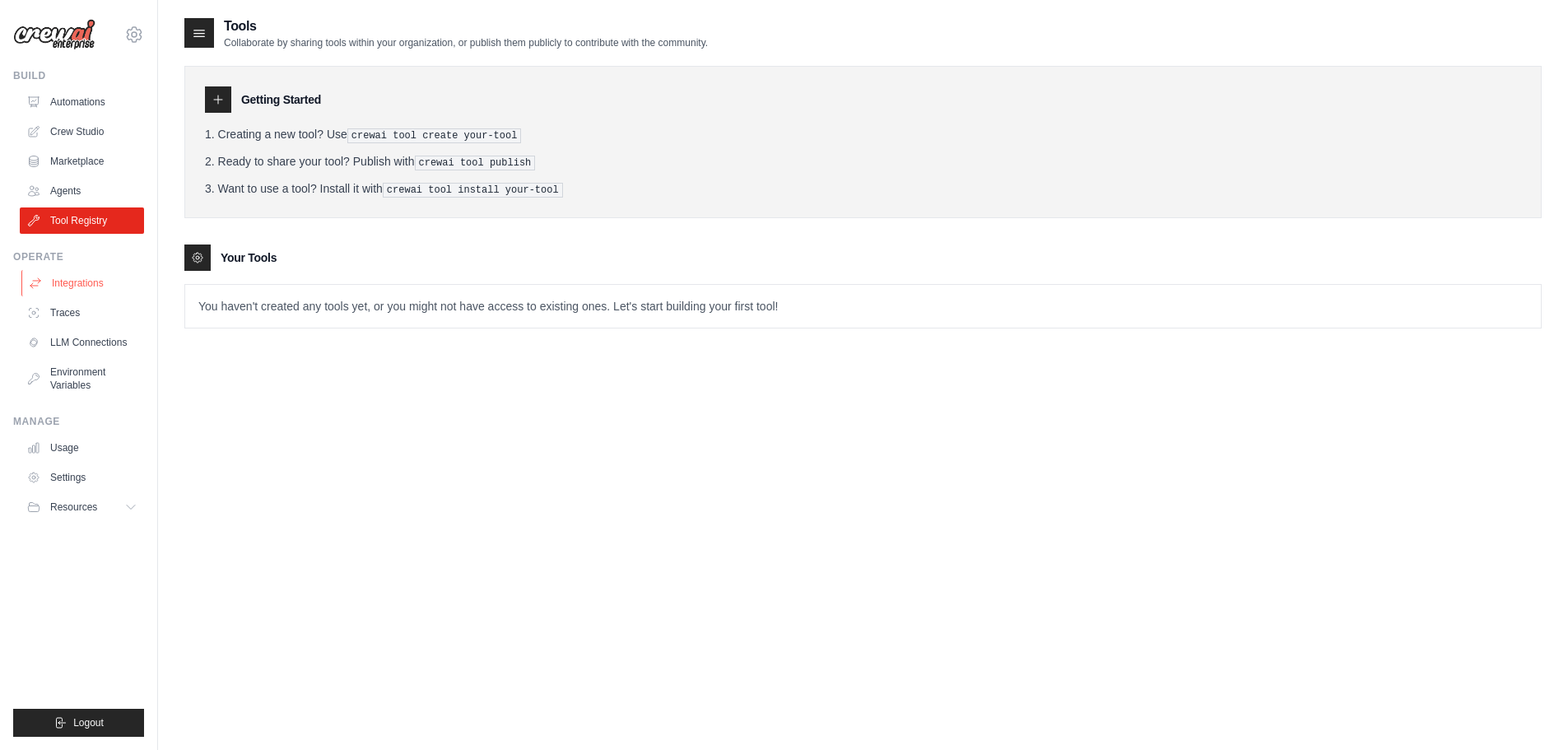
click at [85, 280] on link "Integrations" at bounding box center [84, 283] width 124 height 27
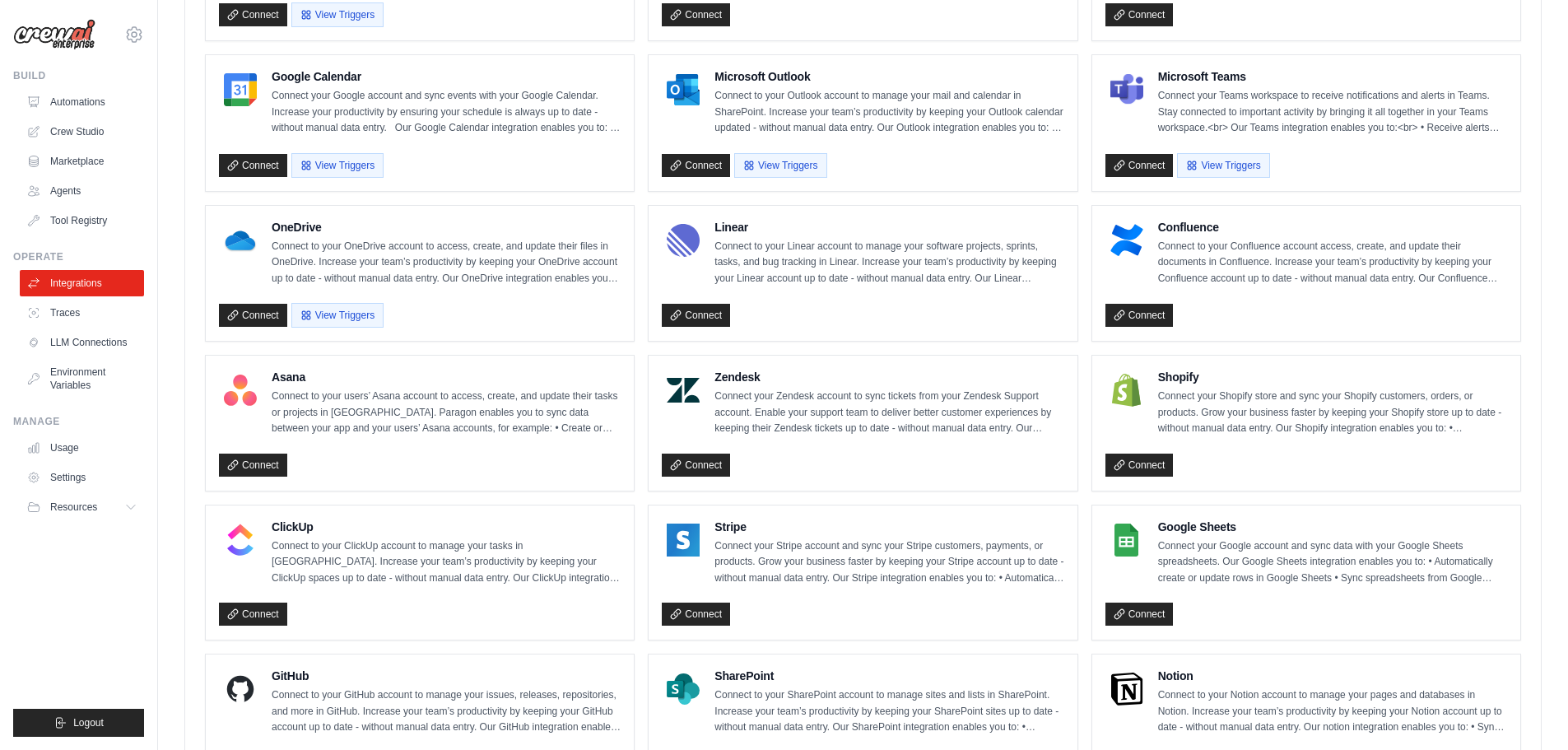
scroll to position [990, 0]
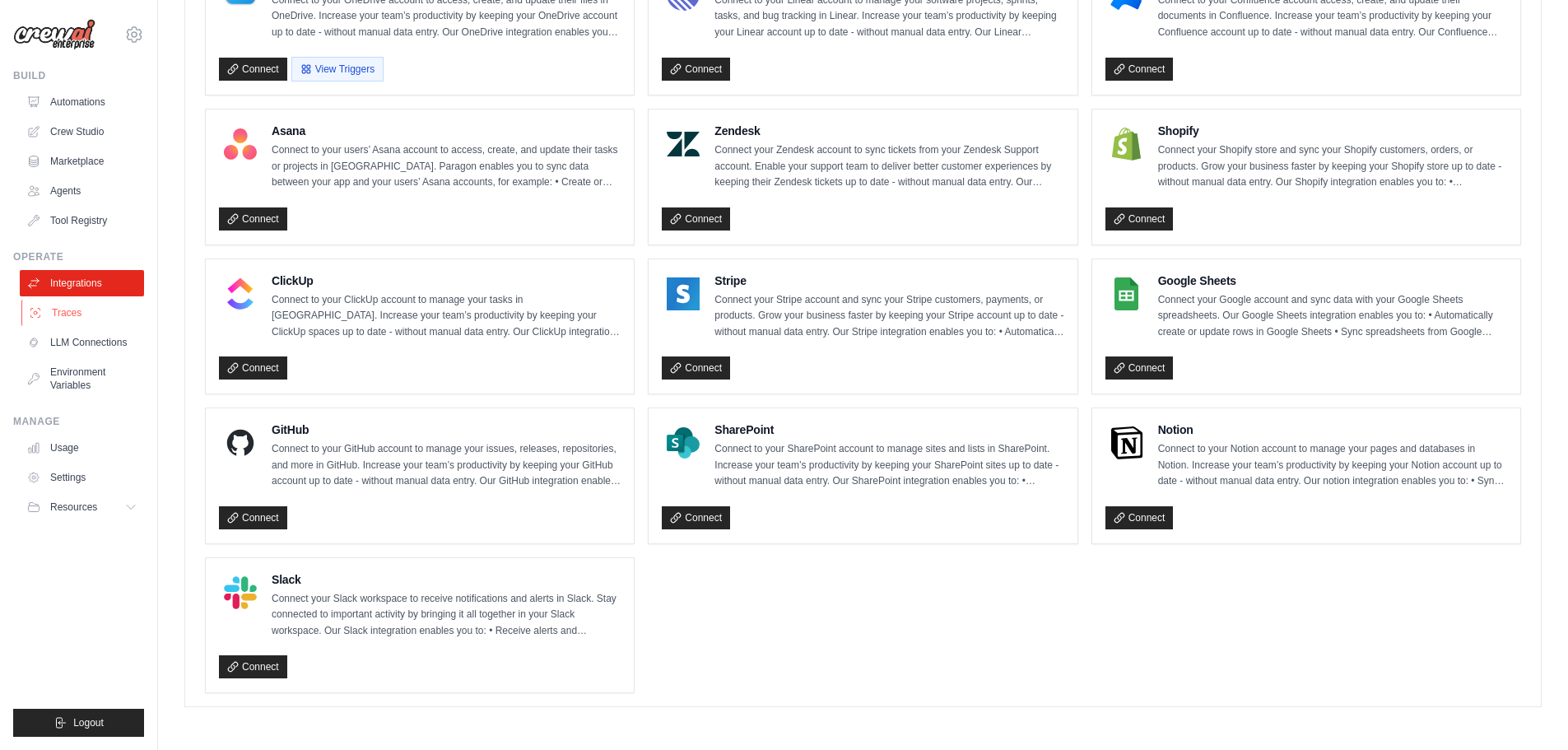
click at [64, 311] on link "Traces" at bounding box center [84, 313] width 124 height 27
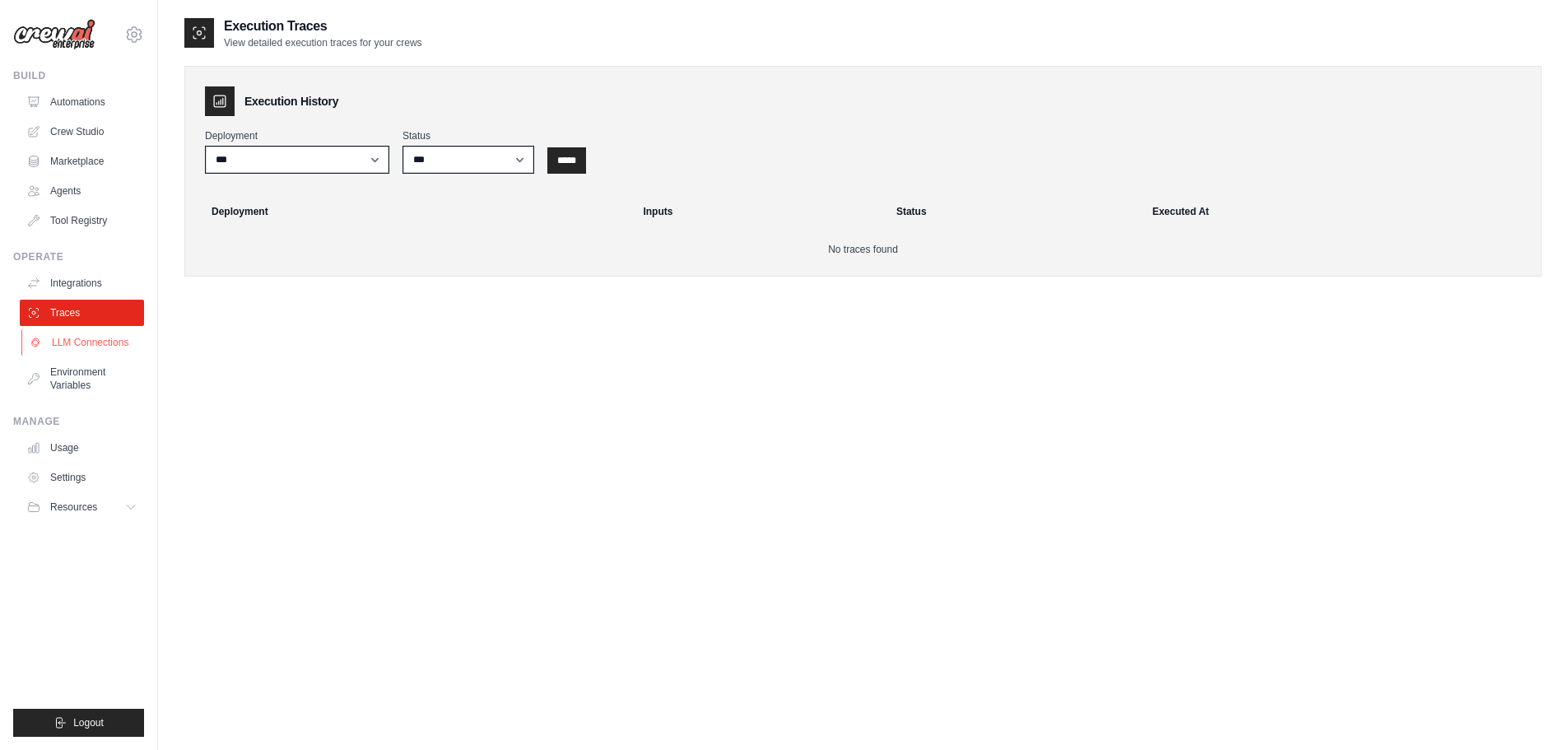
click at [100, 352] on link "LLM Connections" at bounding box center [84, 342] width 124 height 27
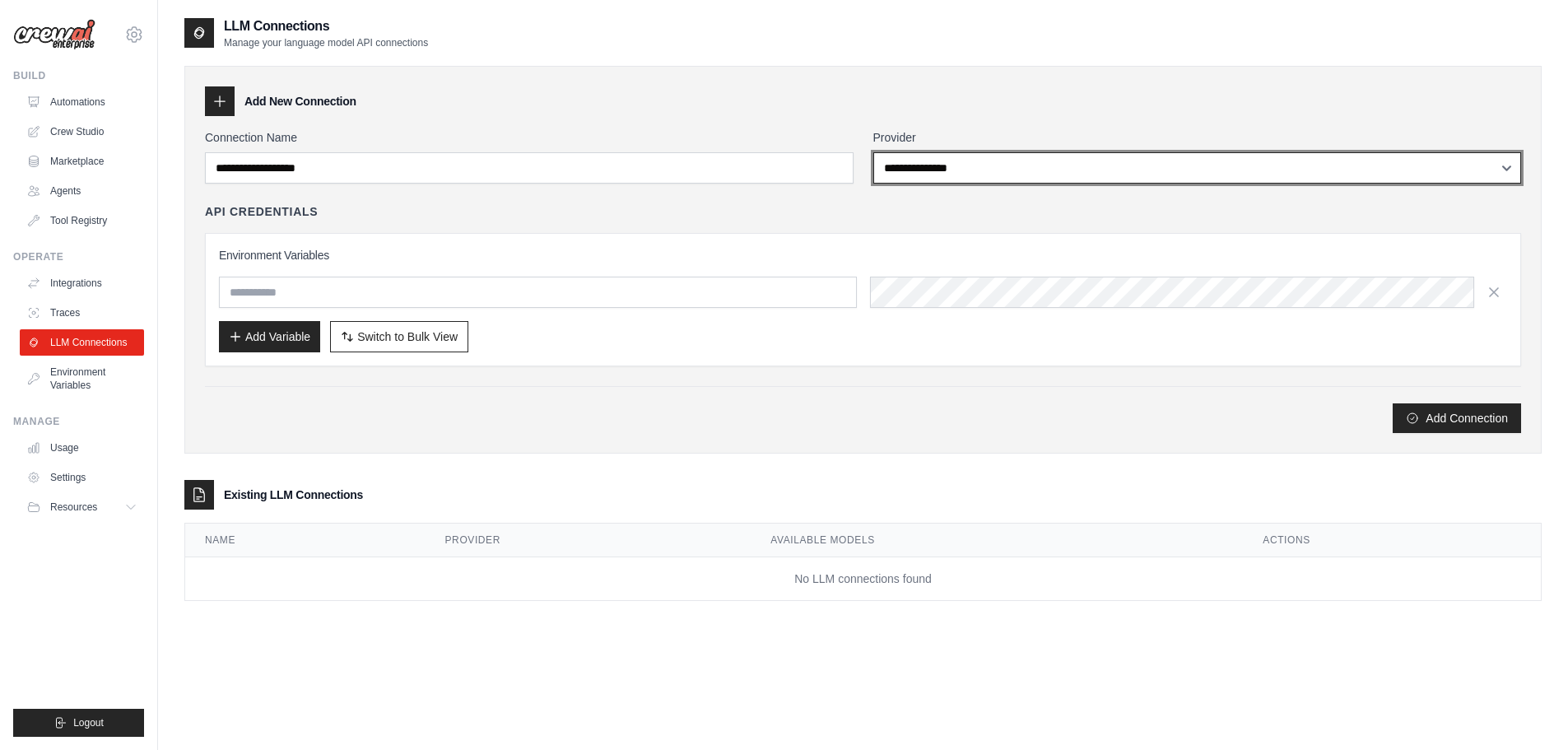
click at [983, 173] on select "**********" at bounding box center [1197, 167] width 648 height 31
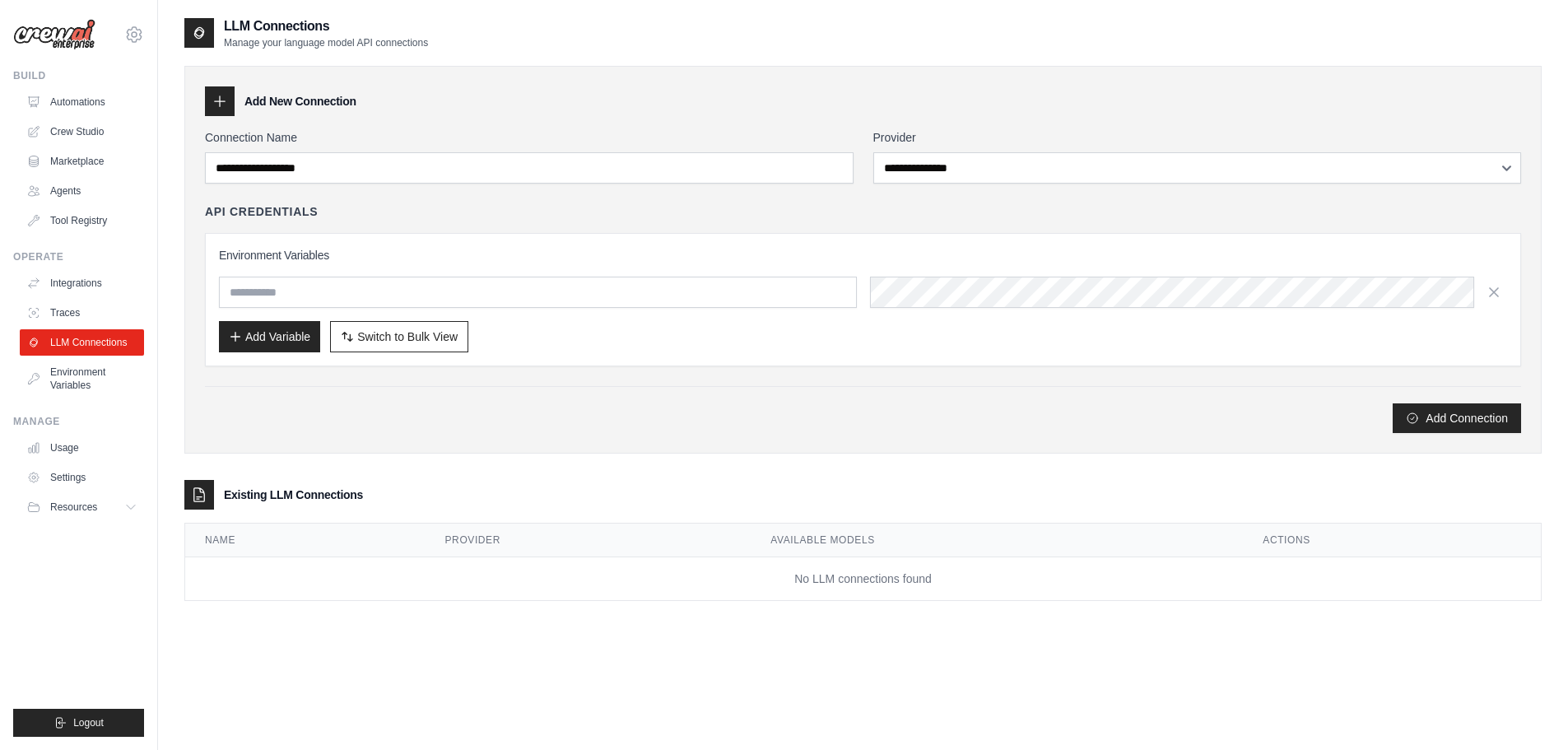
click at [457, 421] on div "Add Connection" at bounding box center [862, 418] width 1316 height 29
click at [100, 377] on link "Environment Variables" at bounding box center [84, 378] width 124 height 39
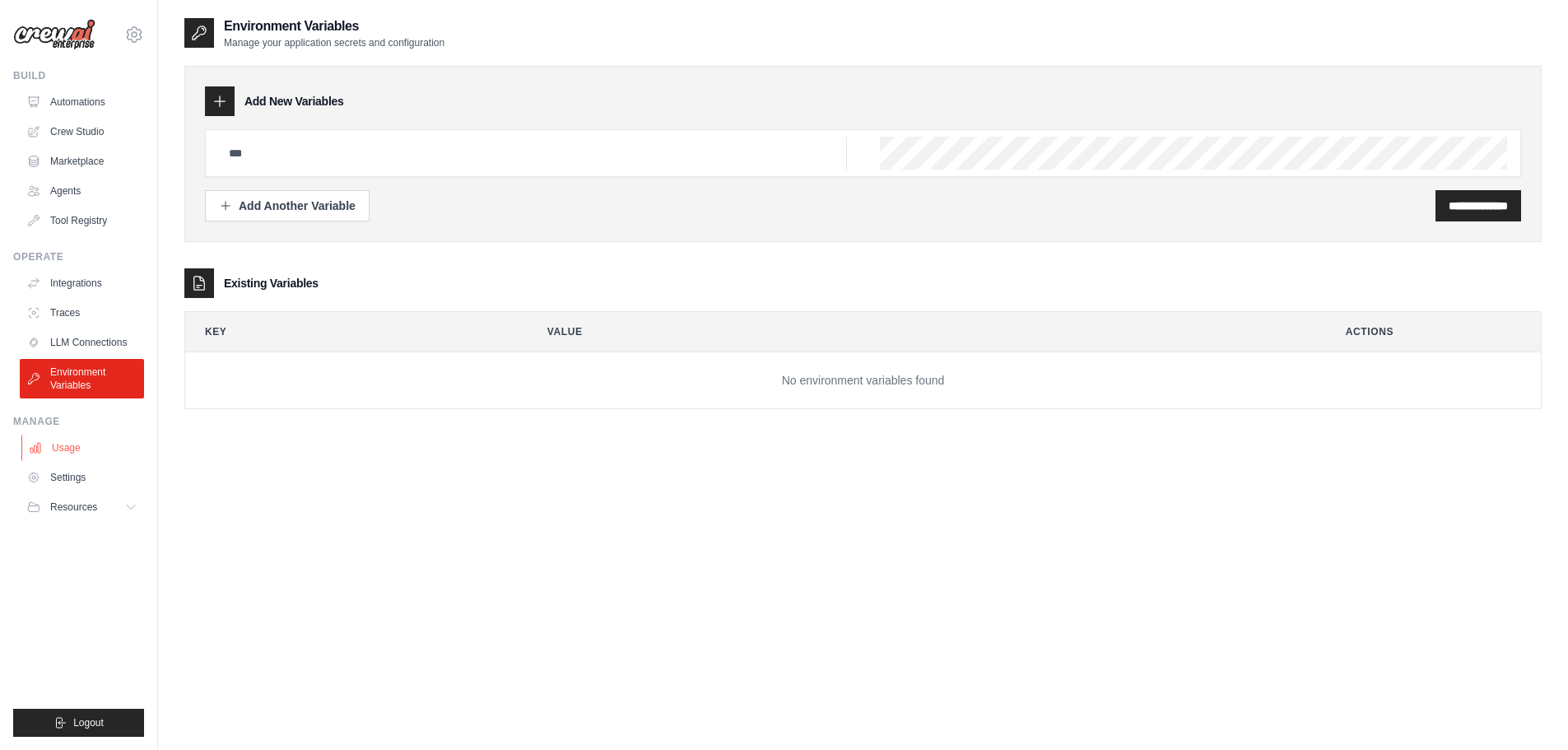
click at [69, 439] on link "Usage" at bounding box center [84, 448] width 124 height 27
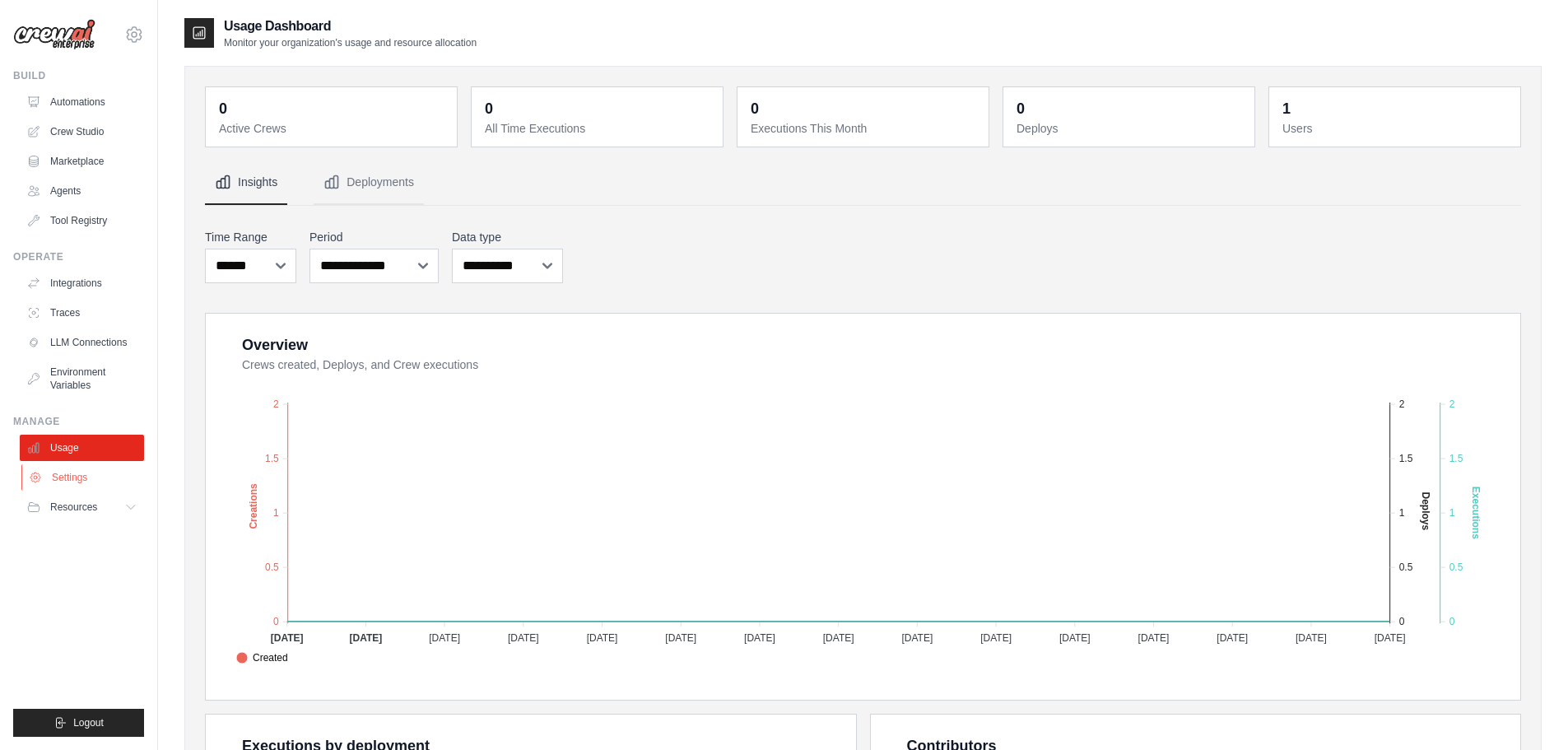
click at [79, 480] on link "Settings" at bounding box center [84, 478] width 124 height 27
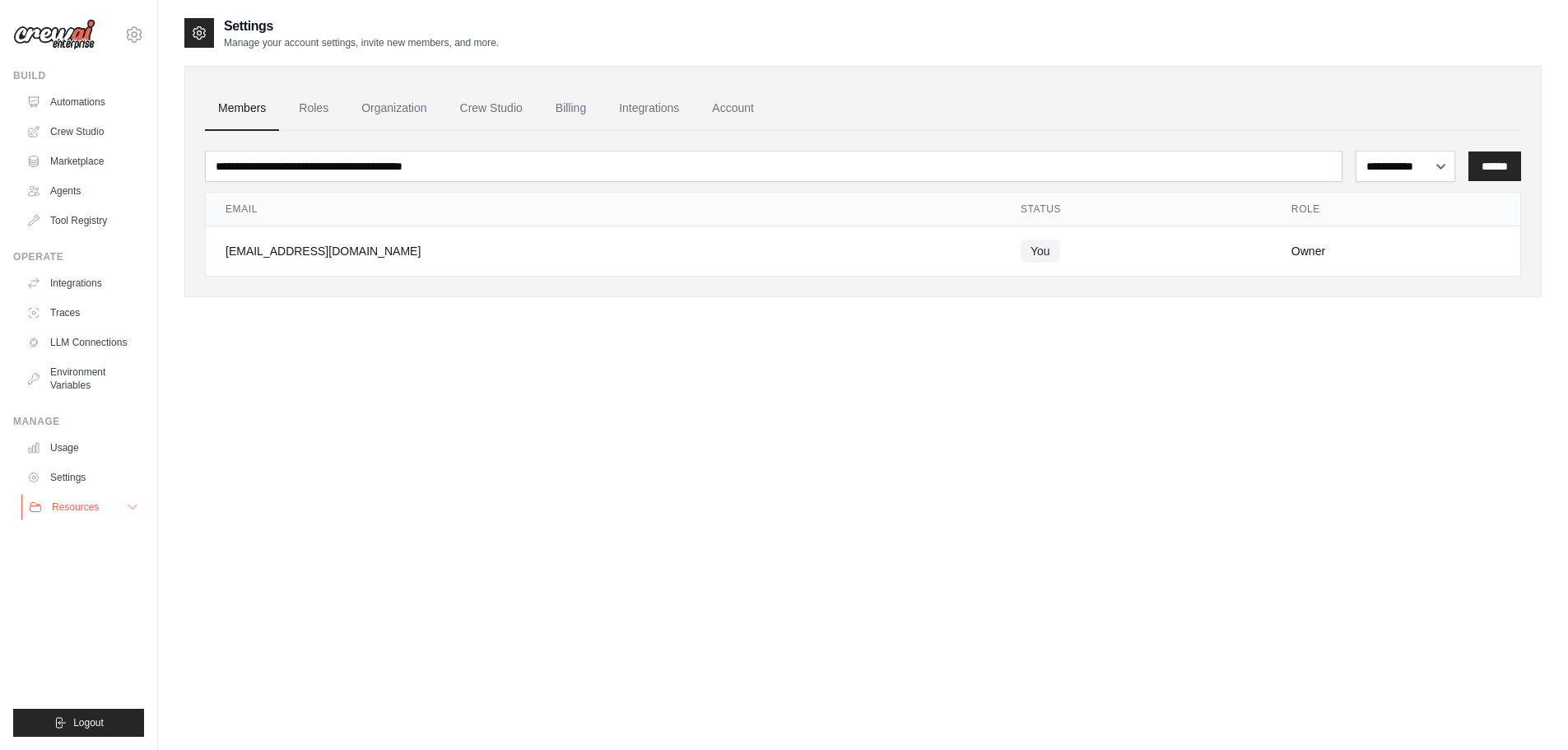
click at [61, 505] on span "Resources" at bounding box center [75, 507] width 47 height 13
click at [84, 616] on span "Video Tutorials" at bounding box center [91, 614] width 65 height 13
click at [93, 99] on link "Automations" at bounding box center [84, 102] width 124 height 27
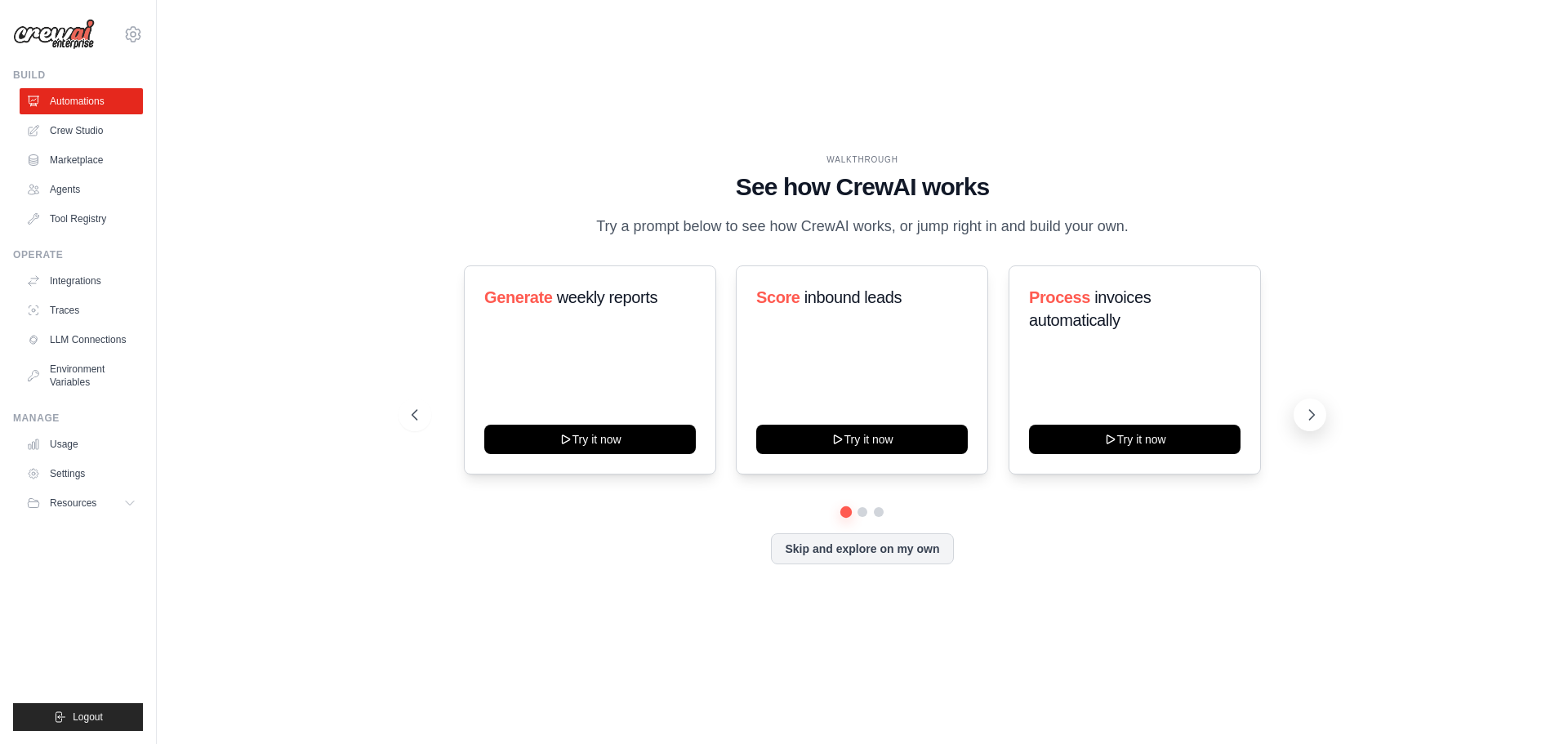
click at [1309, 415] on icon at bounding box center [1311, 415] width 17 height 17
click at [1310, 415] on icon at bounding box center [1311, 415] width 17 height 17
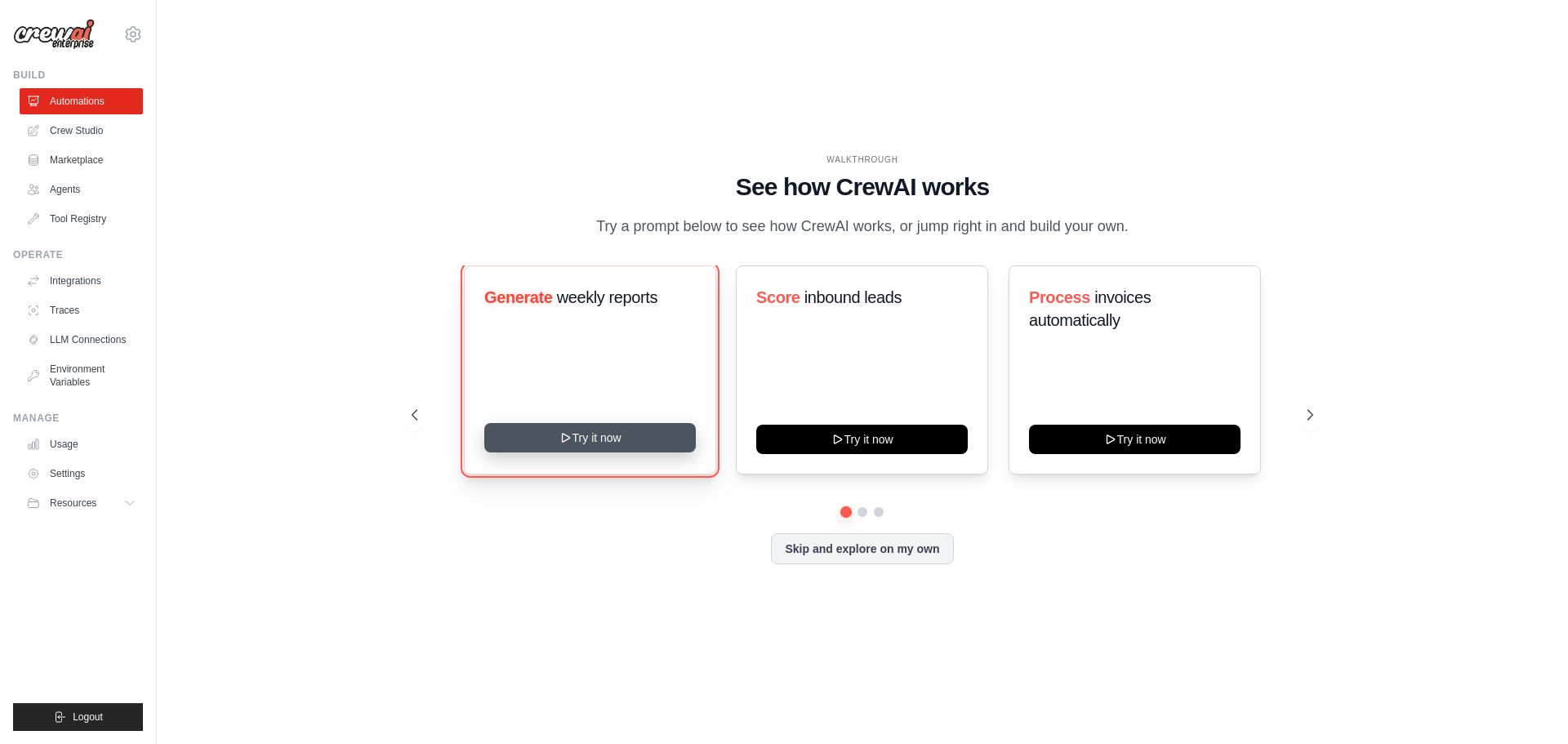
click at [633, 442] on button "Try it now" at bounding box center [589, 437] width 211 height 29
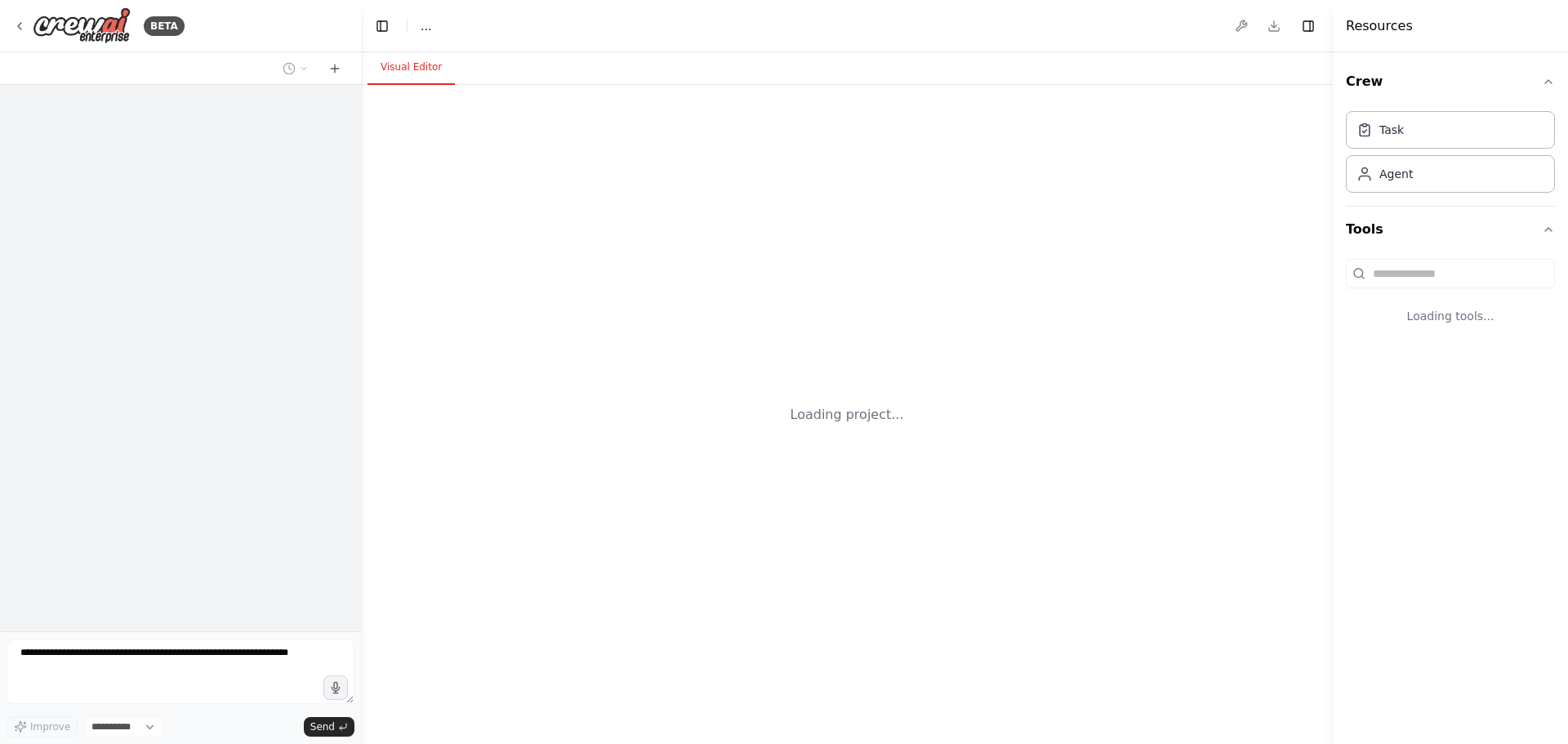
select select "****"
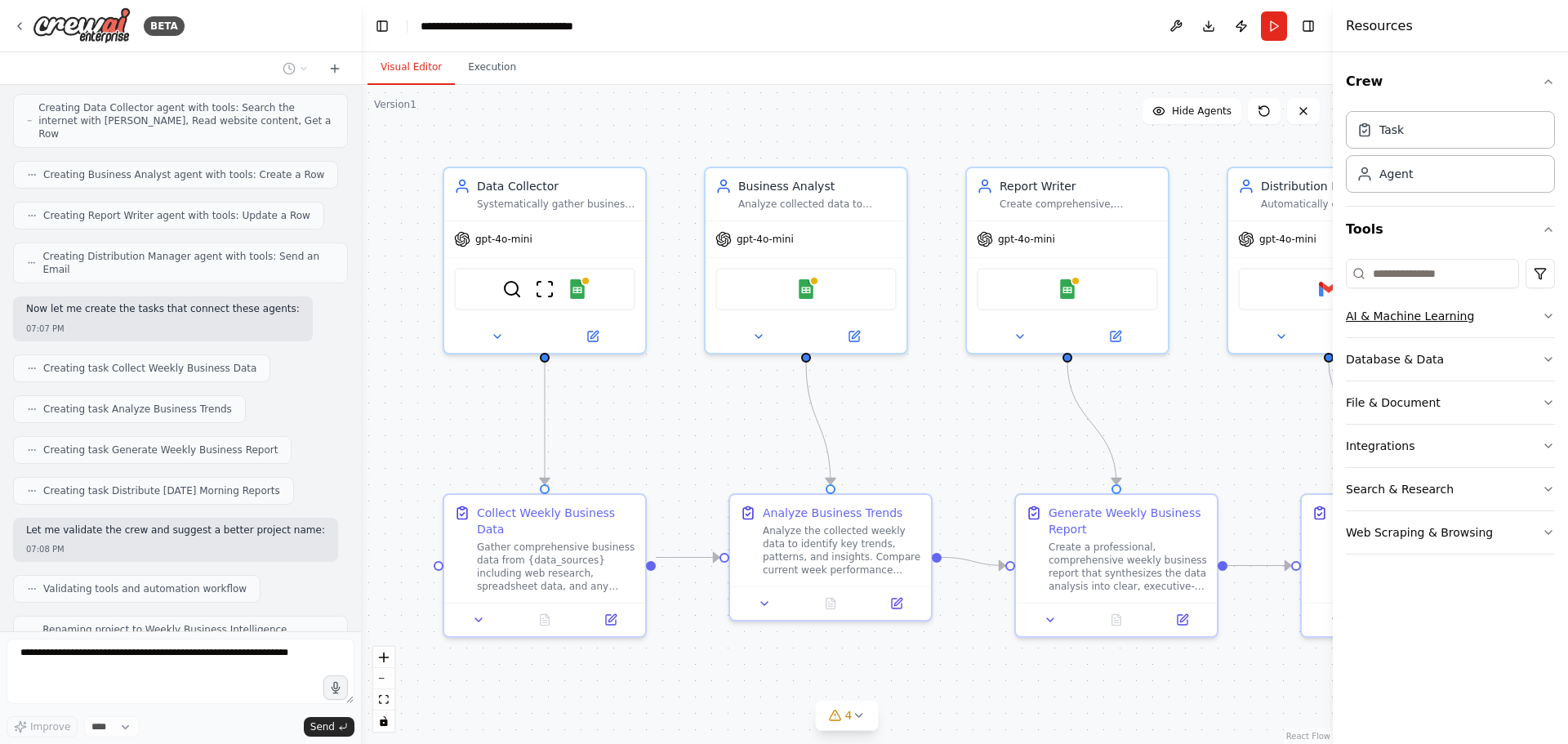
scroll to position [611, 0]
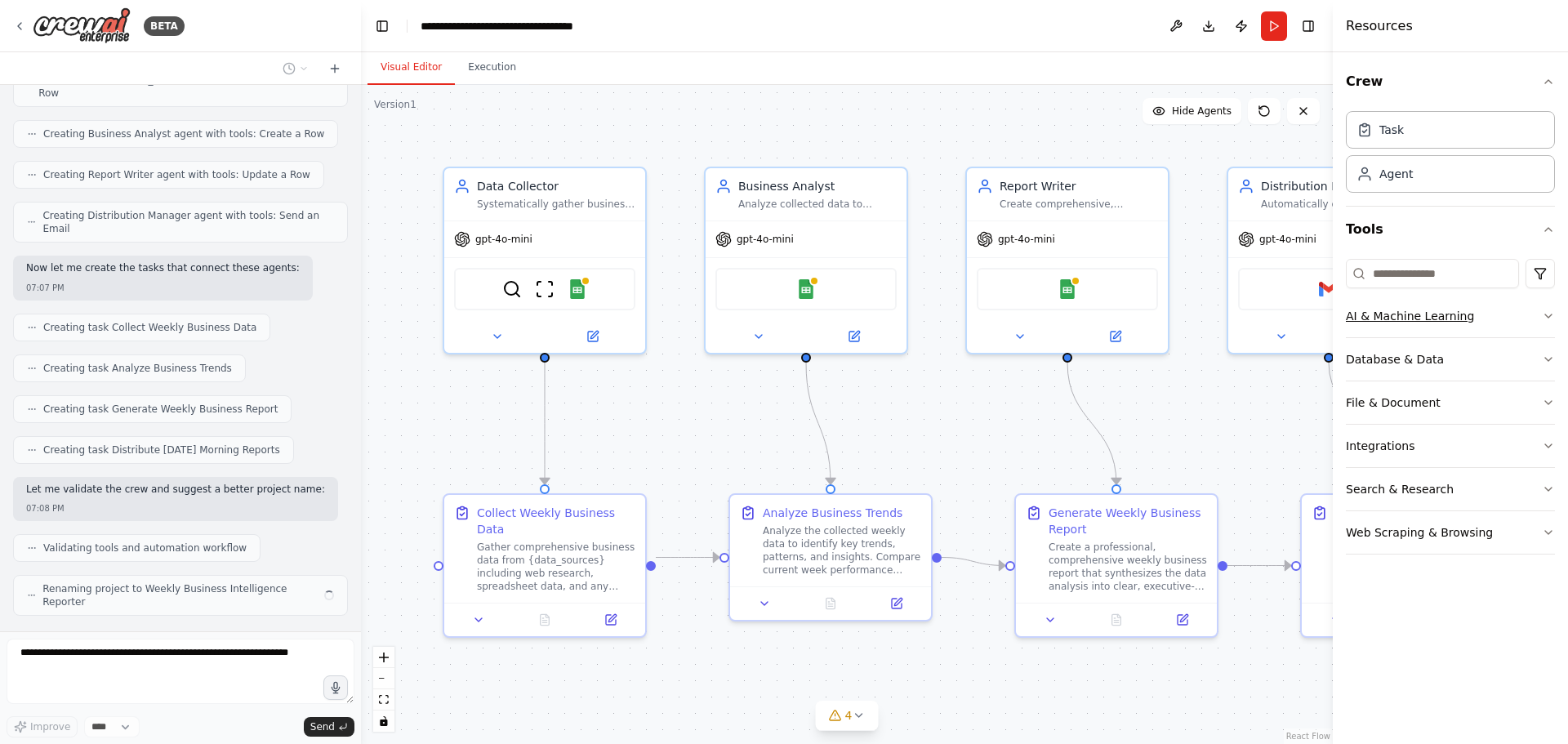
click at [1546, 315] on icon "button" at bounding box center [1548, 316] width 7 height 3
click at [1546, 315] on icon "button" at bounding box center [1548, 316] width 13 height 13
click at [1546, 315] on icon "button" at bounding box center [1548, 316] width 7 height 3
click at [1546, 315] on icon "button" at bounding box center [1548, 316] width 13 height 13
click at [1546, 315] on icon "button" at bounding box center [1548, 316] width 13 height 13
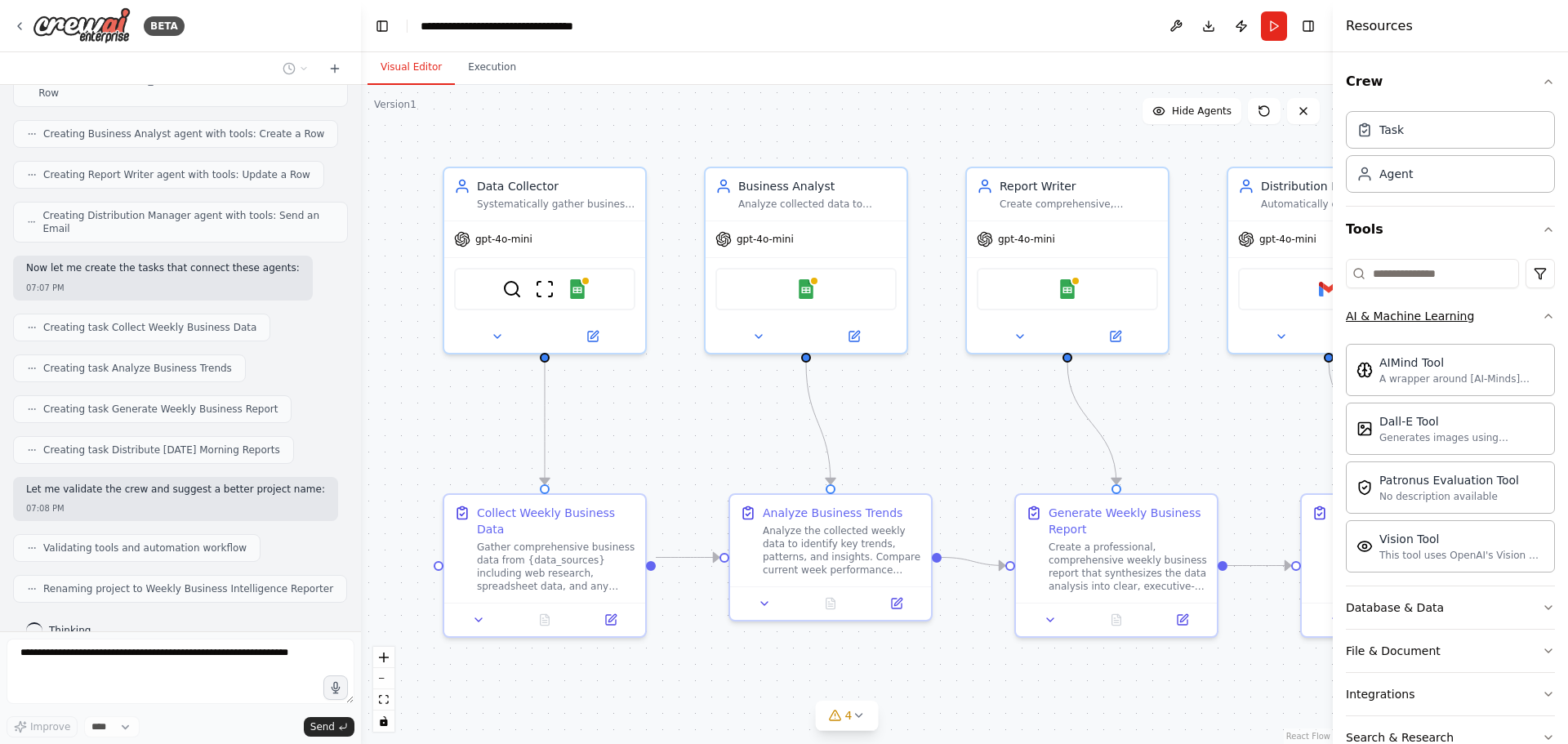
click at [1541, 315] on icon "button" at bounding box center [1548, 316] width 13 height 13
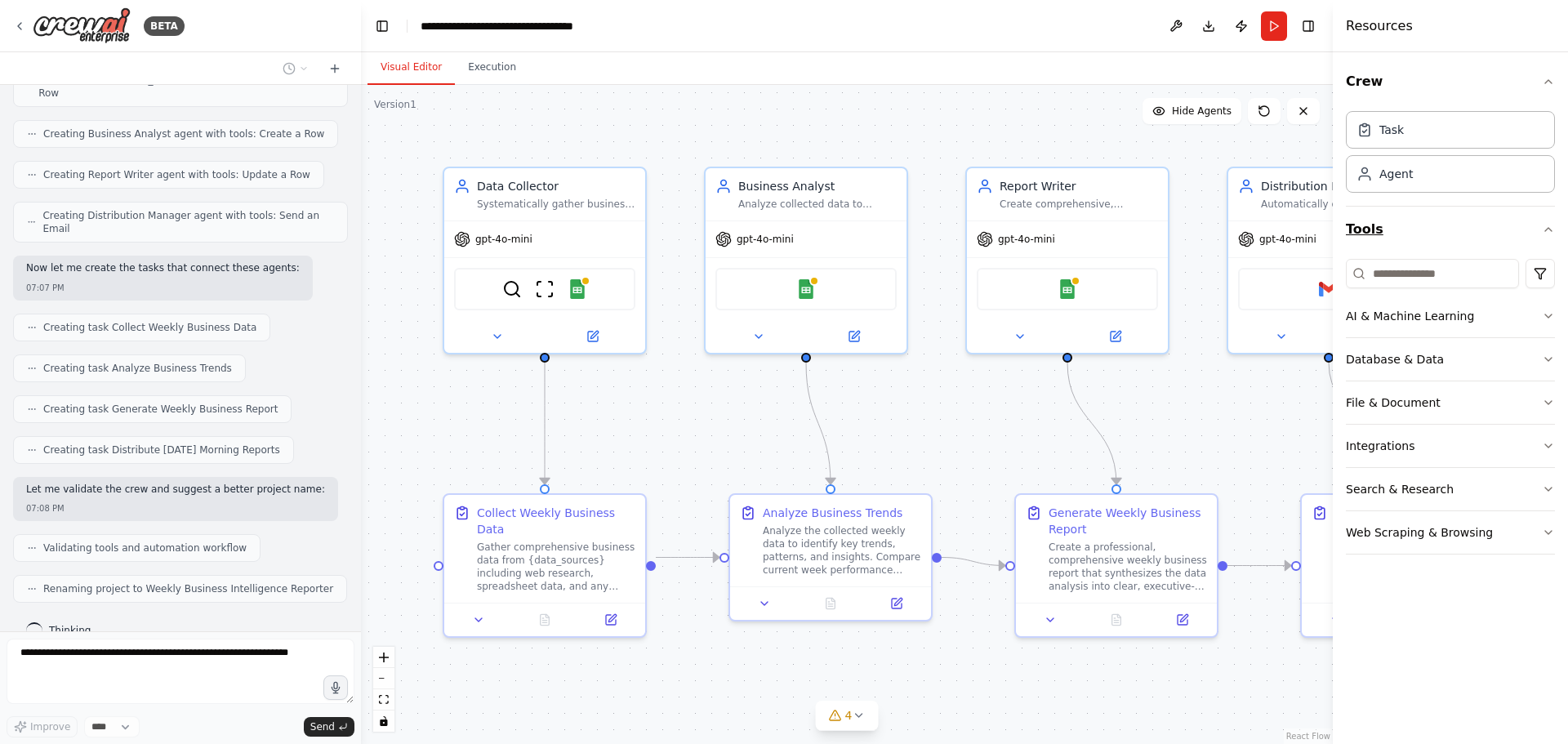
click at [1551, 229] on icon "button" at bounding box center [1548, 229] width 13 height 13
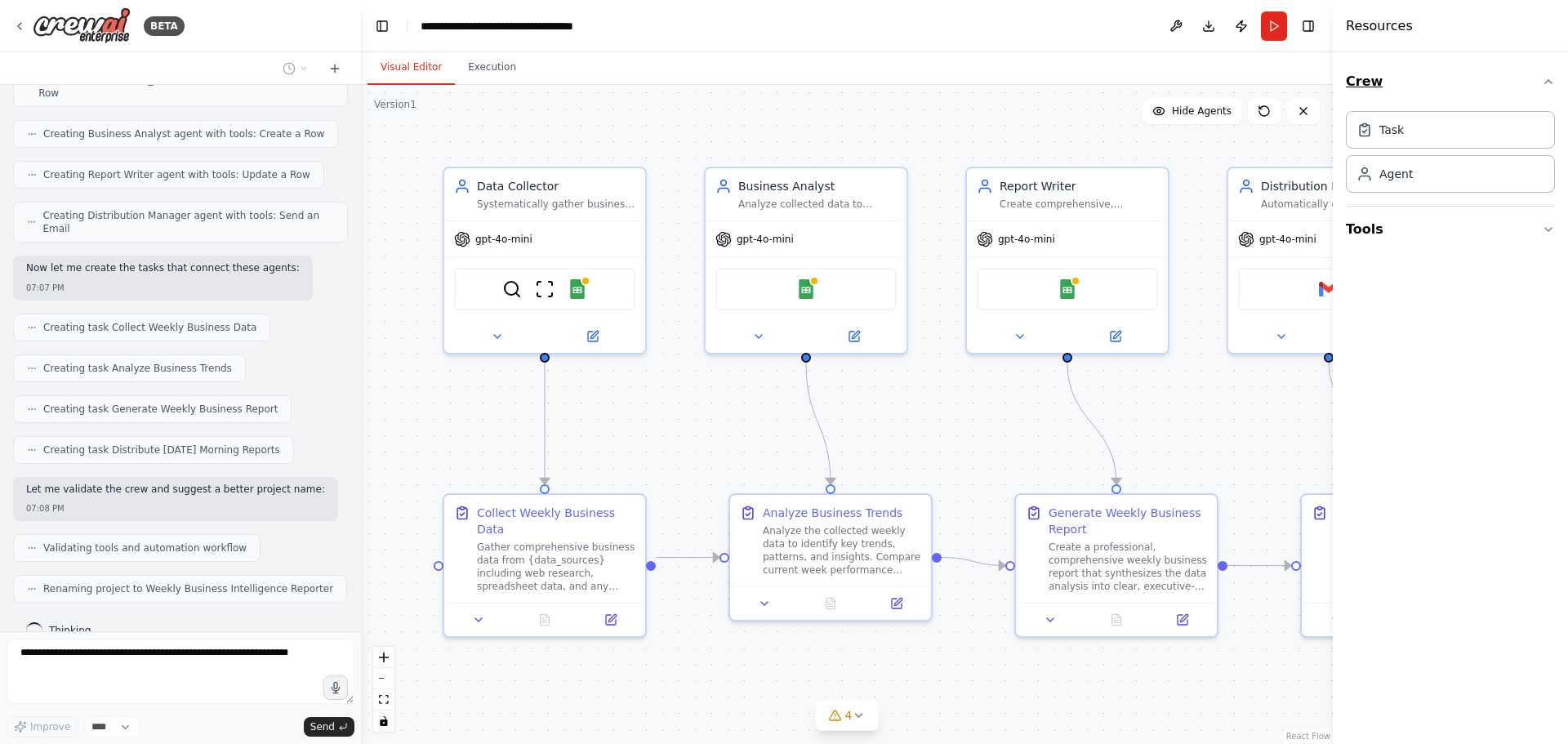
click at [1546, 80] on icon "button" at bounding box center [1548, 82] width 13 height 13
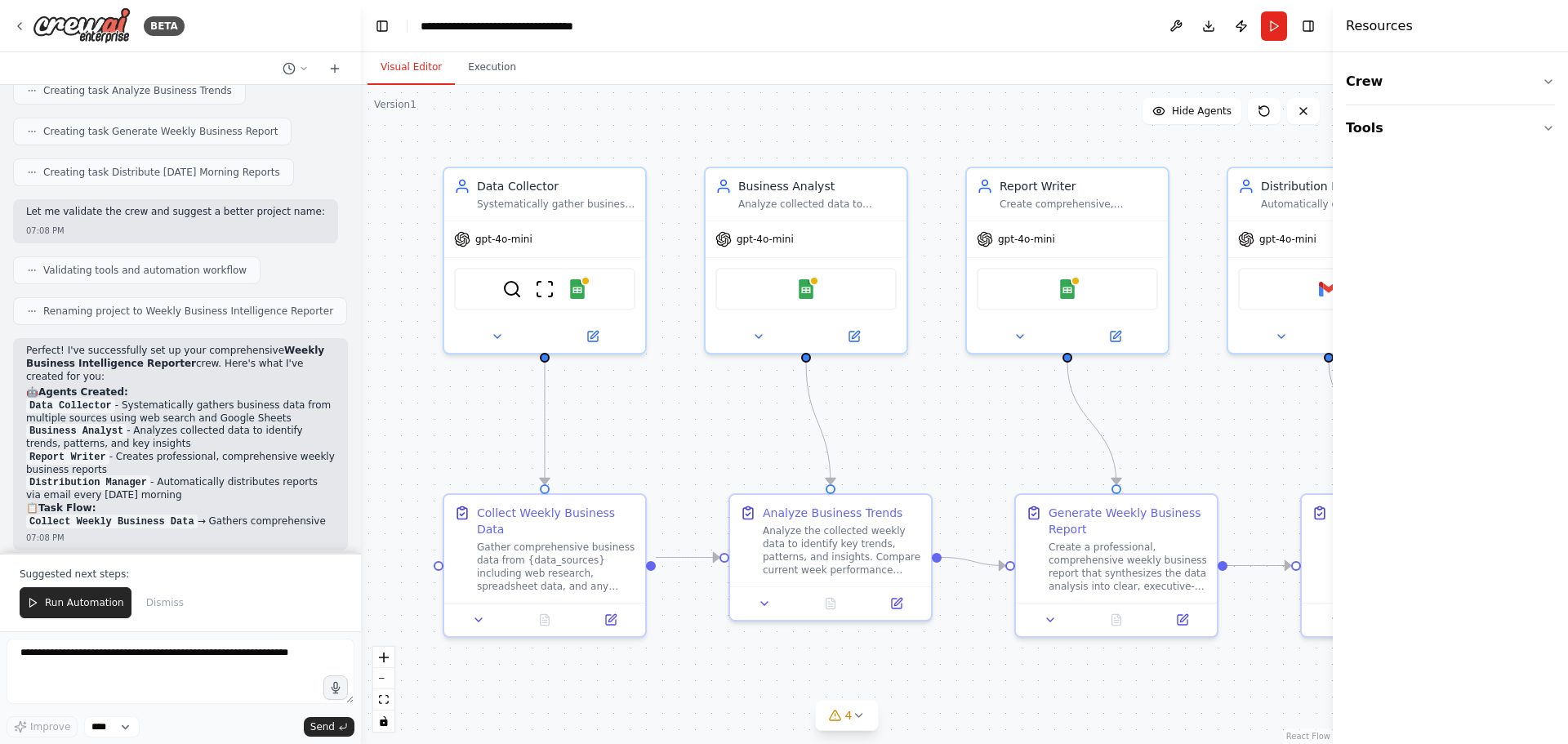
click at [1232, 422] on div ".deletable-edge-delete-btn { width: 20px; height: 20px; border: 0px solid #ffff…" at bounding box center [846, 413] width 971 height 659
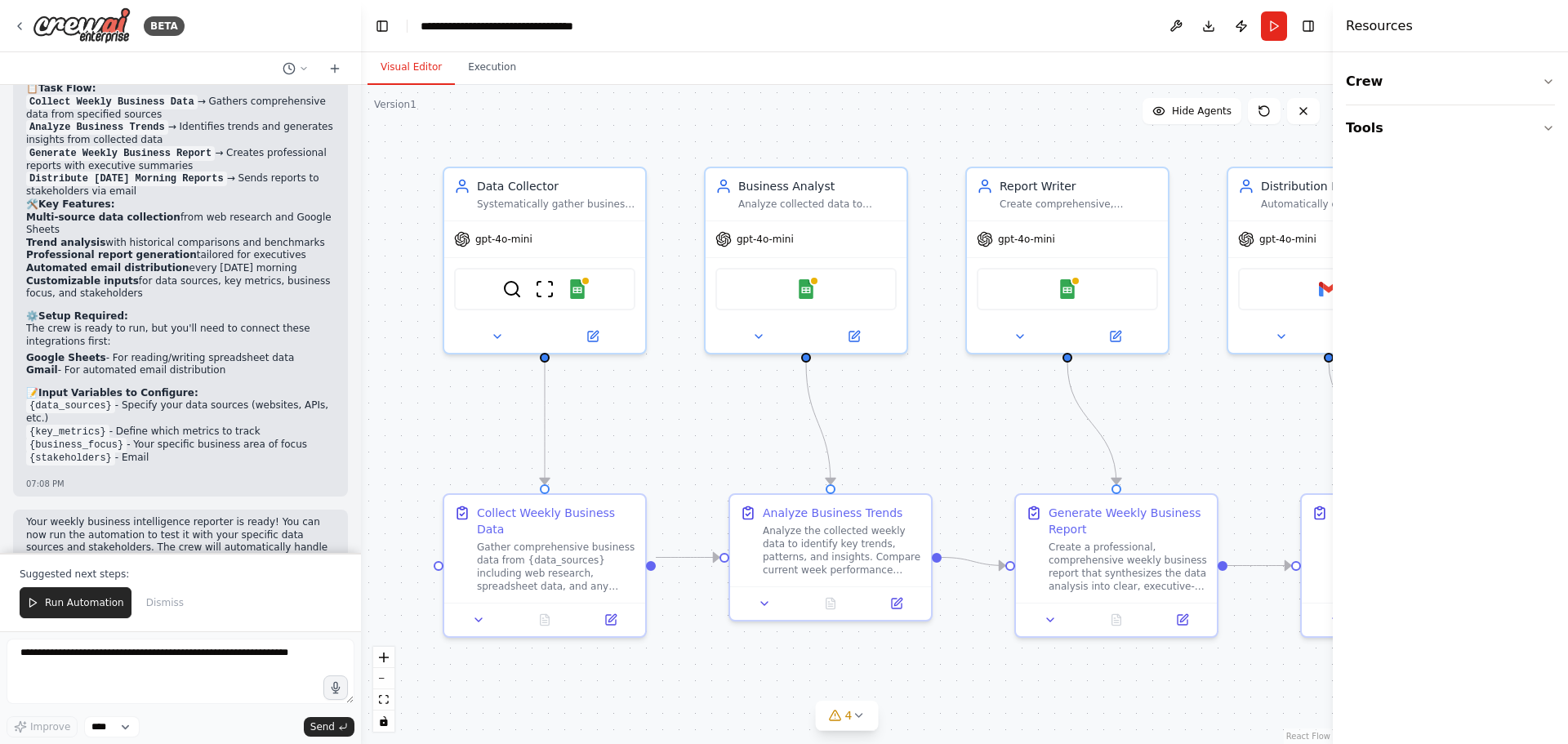
scroll to position [1321, 0]
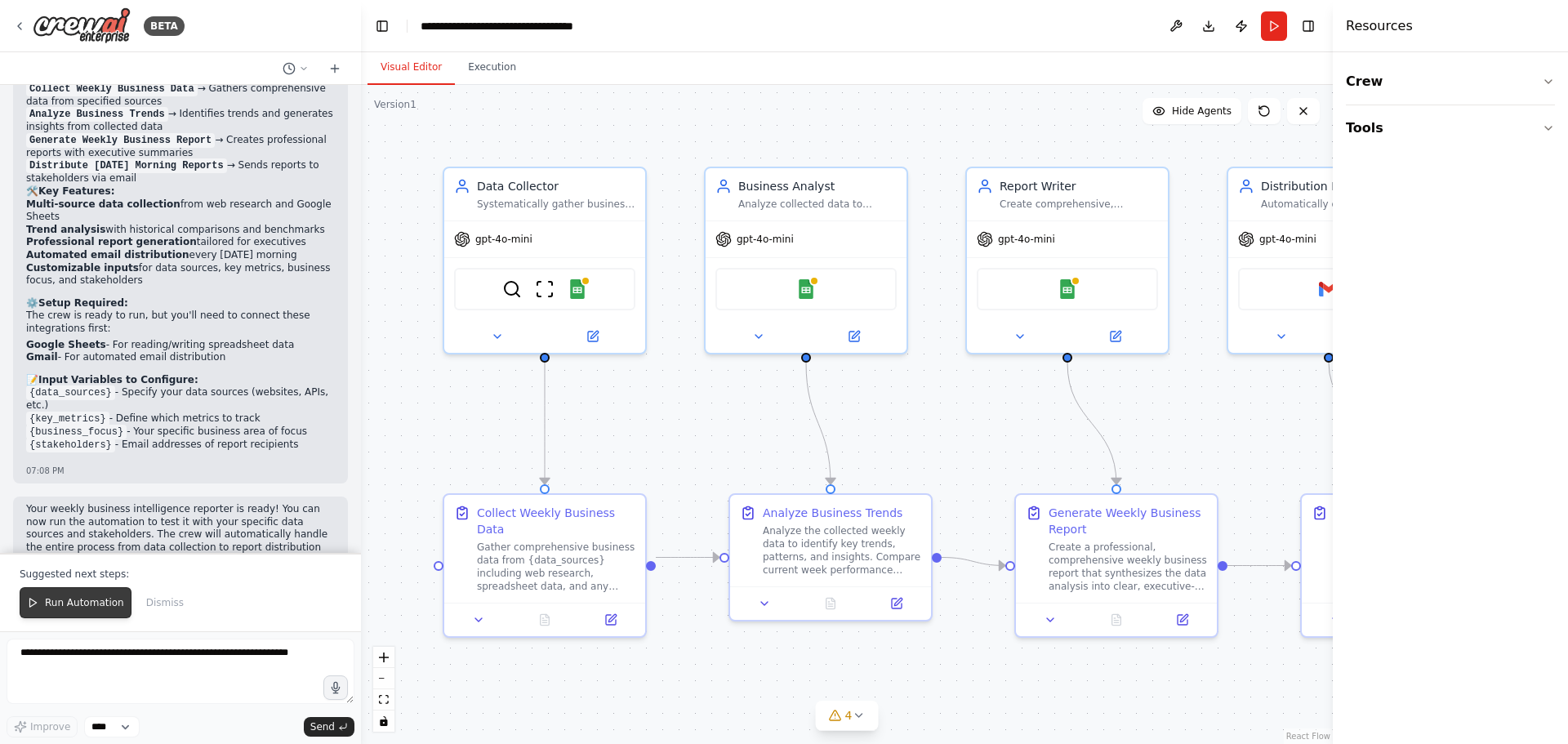
click at [80, 599] on span "Run Automation" at bounding box center [85, 602] width 80 height 13
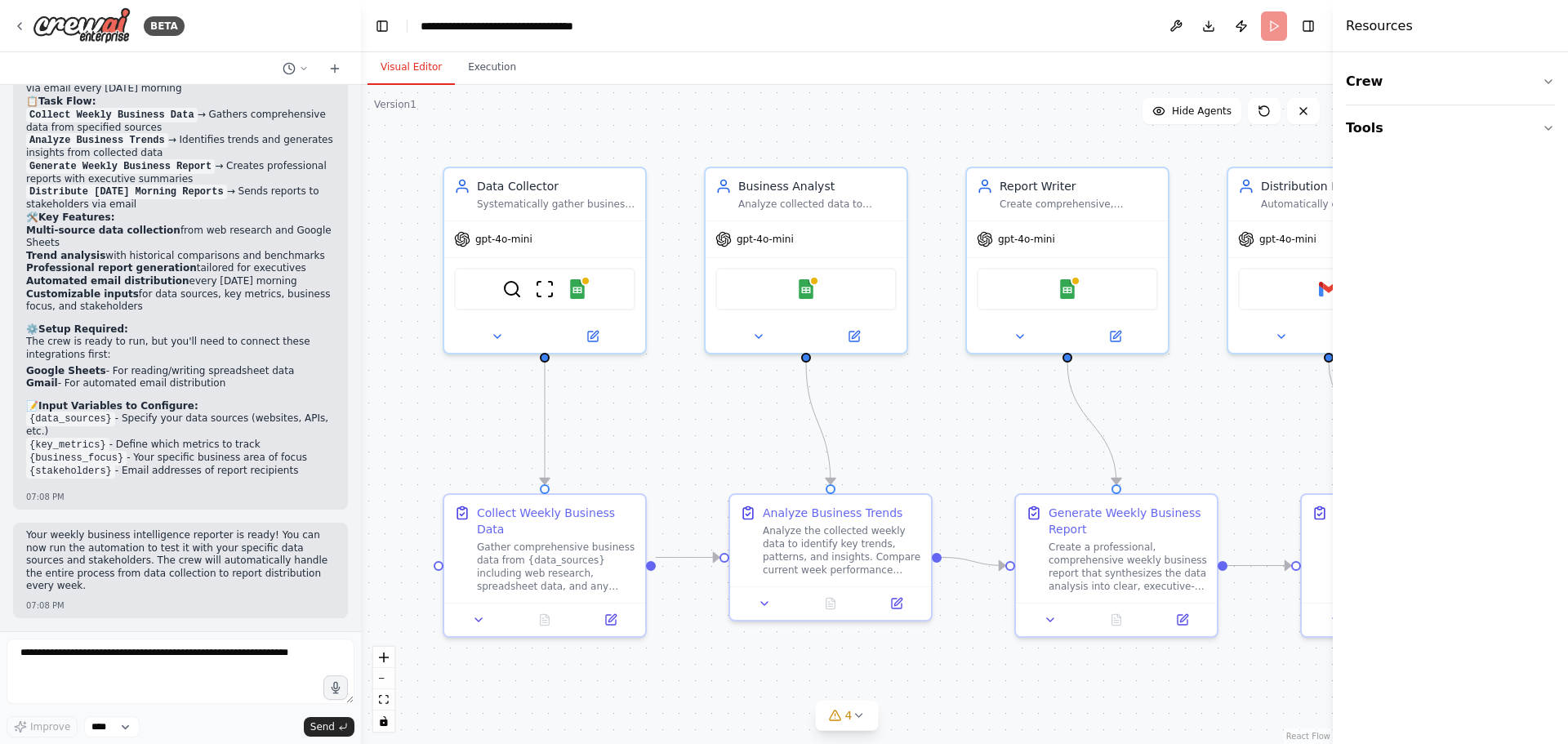
scroll to position [1243, 0]
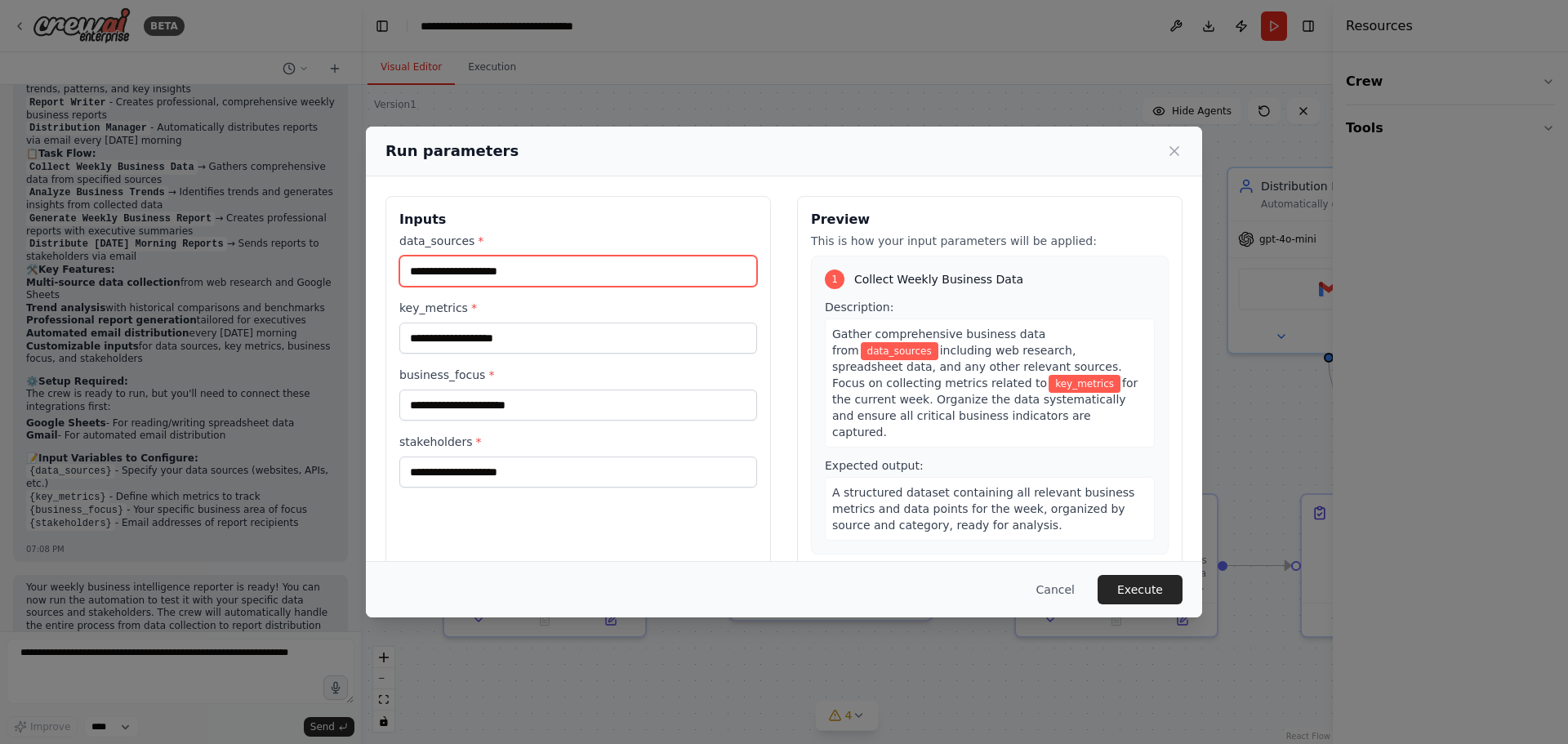
click at [559, 273] on input "data_sources *" at bounding box center [578, 270] width 358 height 31
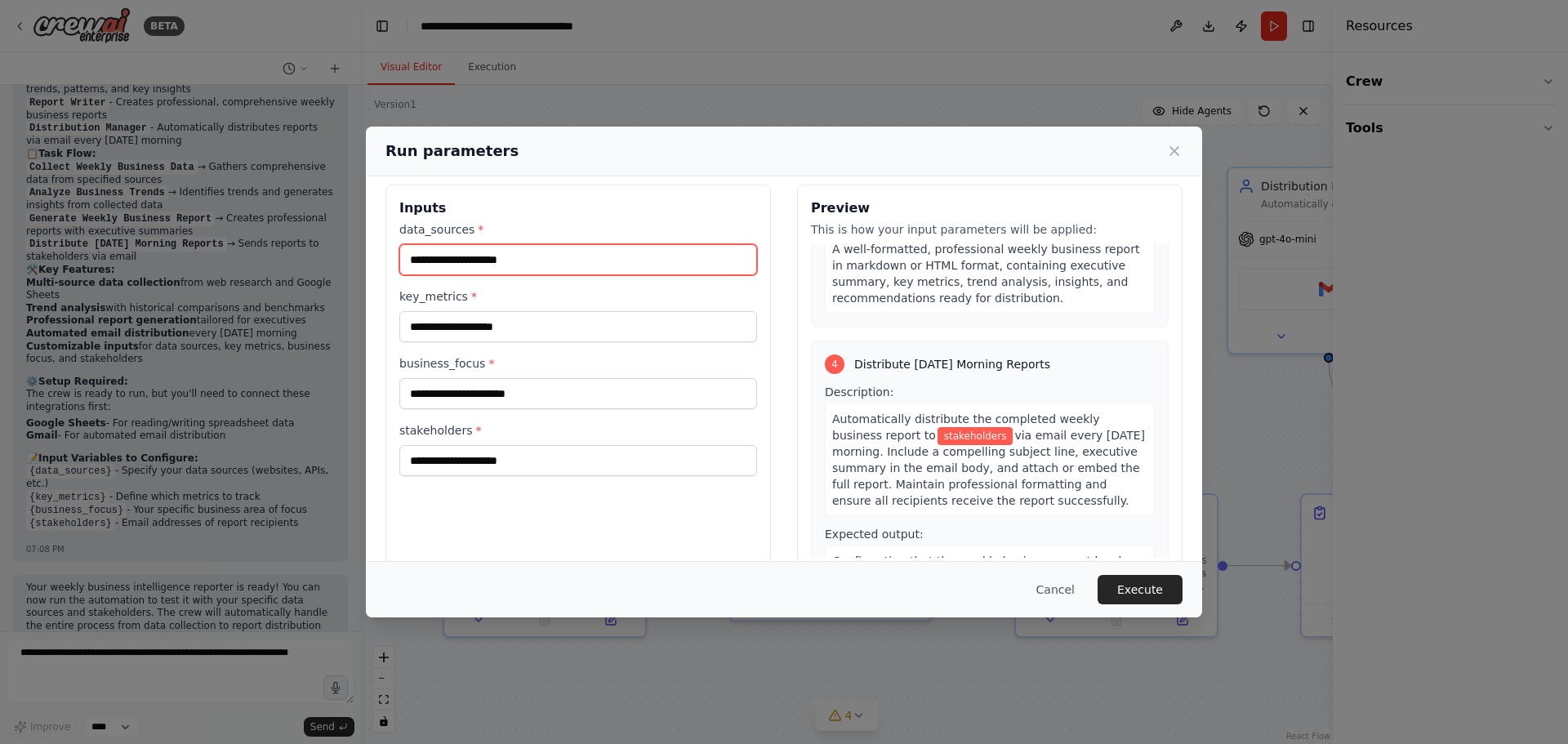
scroll to position [0, 0]
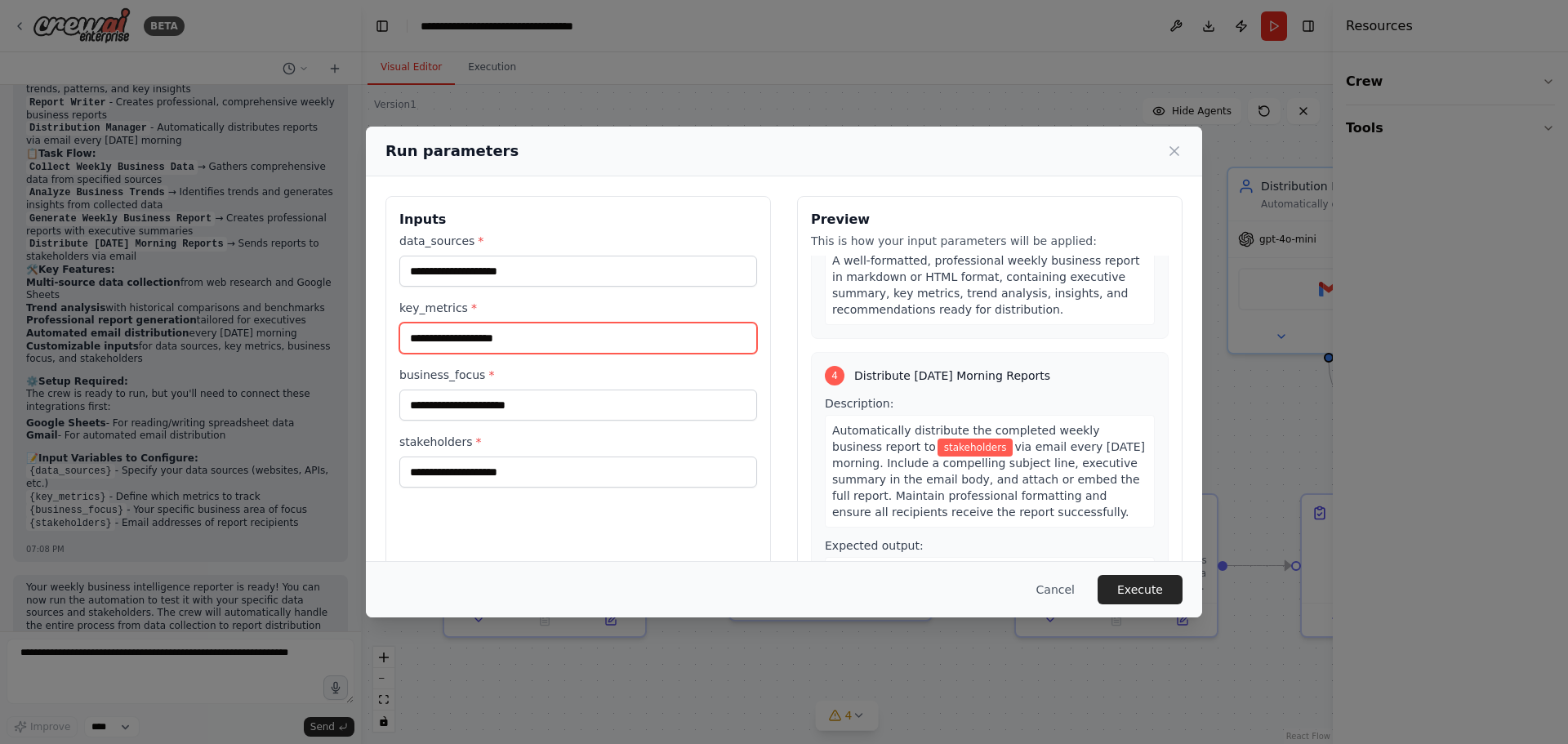
click at [617, 331] on input "key_metrics *" at bounding box center [578, 337] width 358 height 31
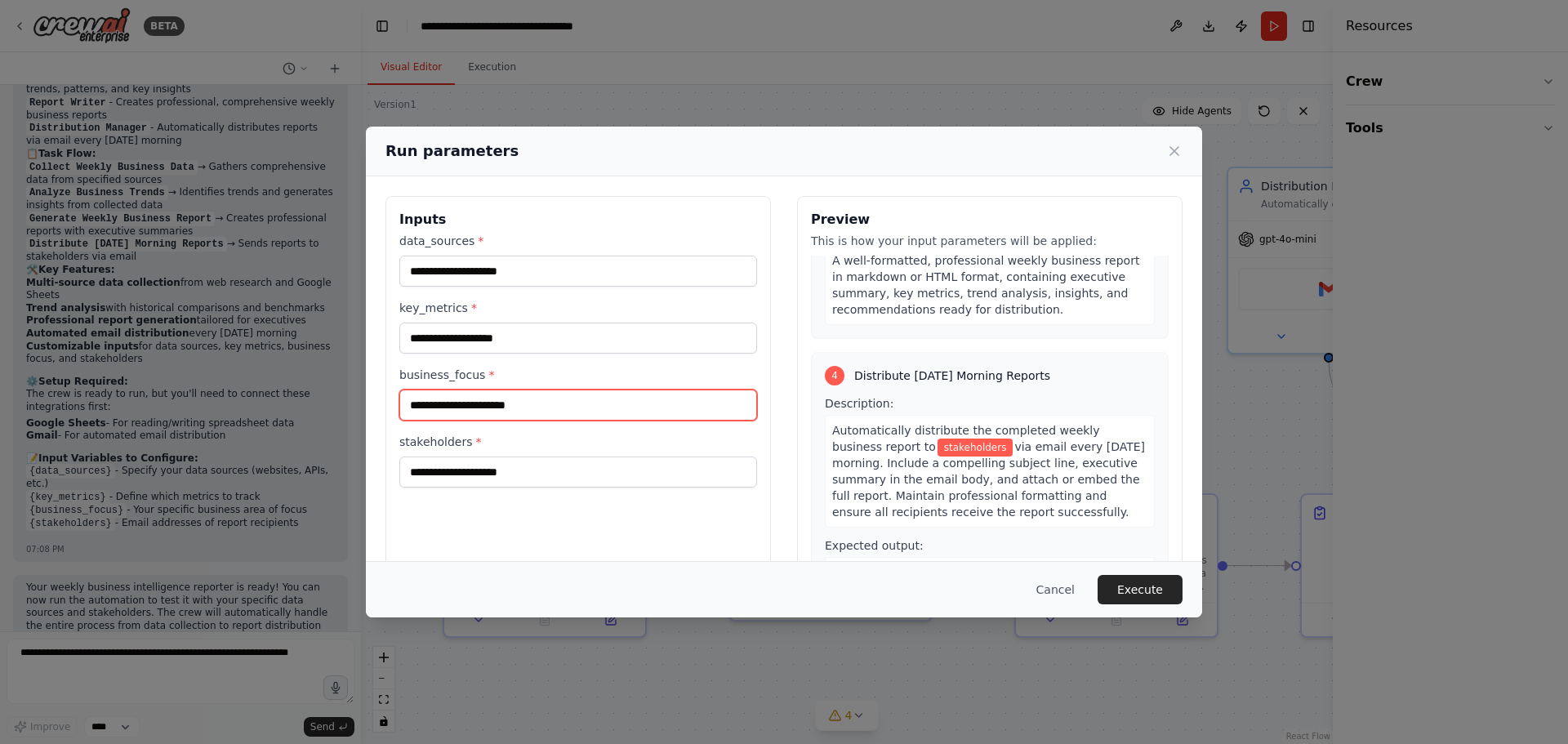
click at [540, 408] on input "business_focus *" at bounding box center [578, 404] width 358 height 31
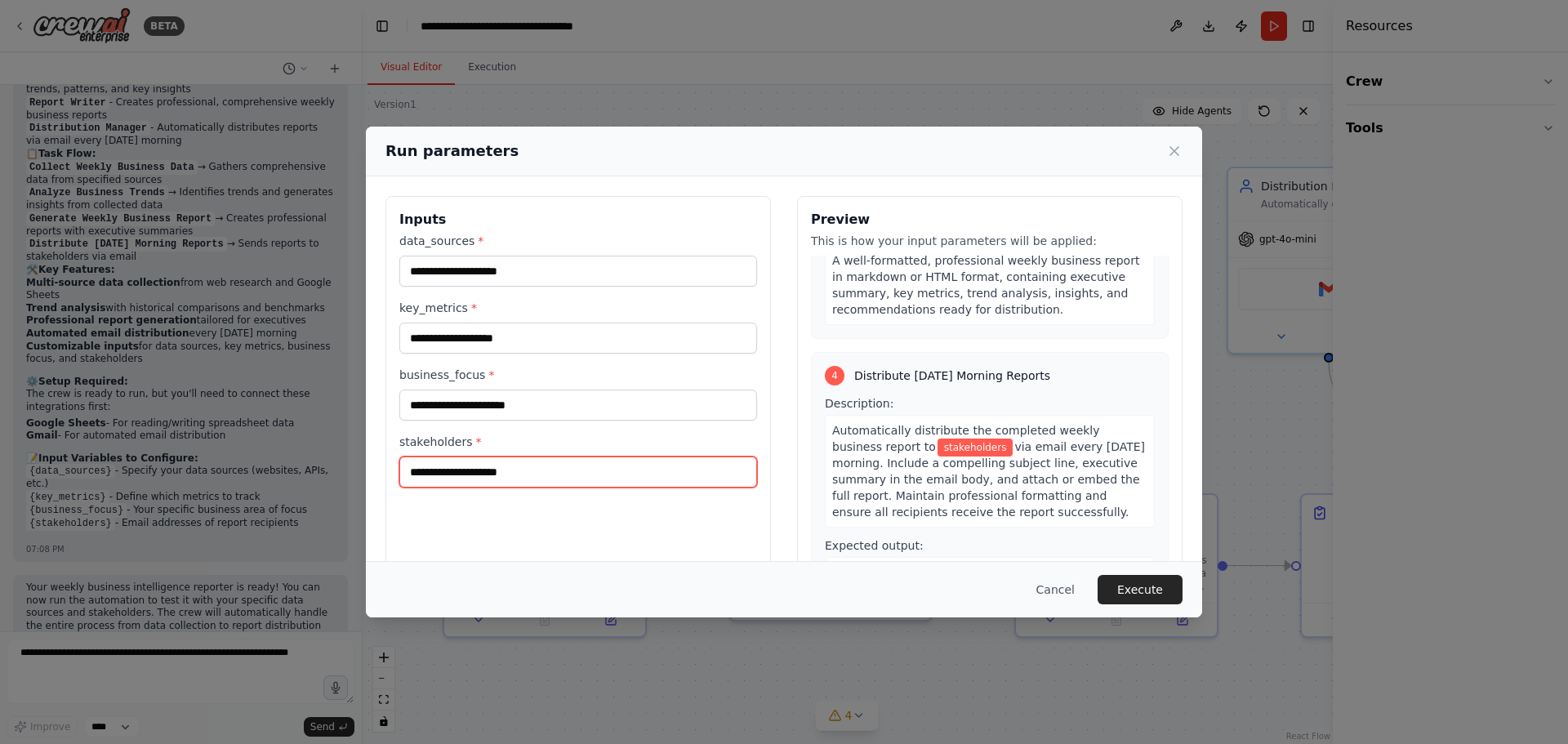
click at [530, 480] on input "stakeholders *" at bounding box center [578, 471] width 358 height 31
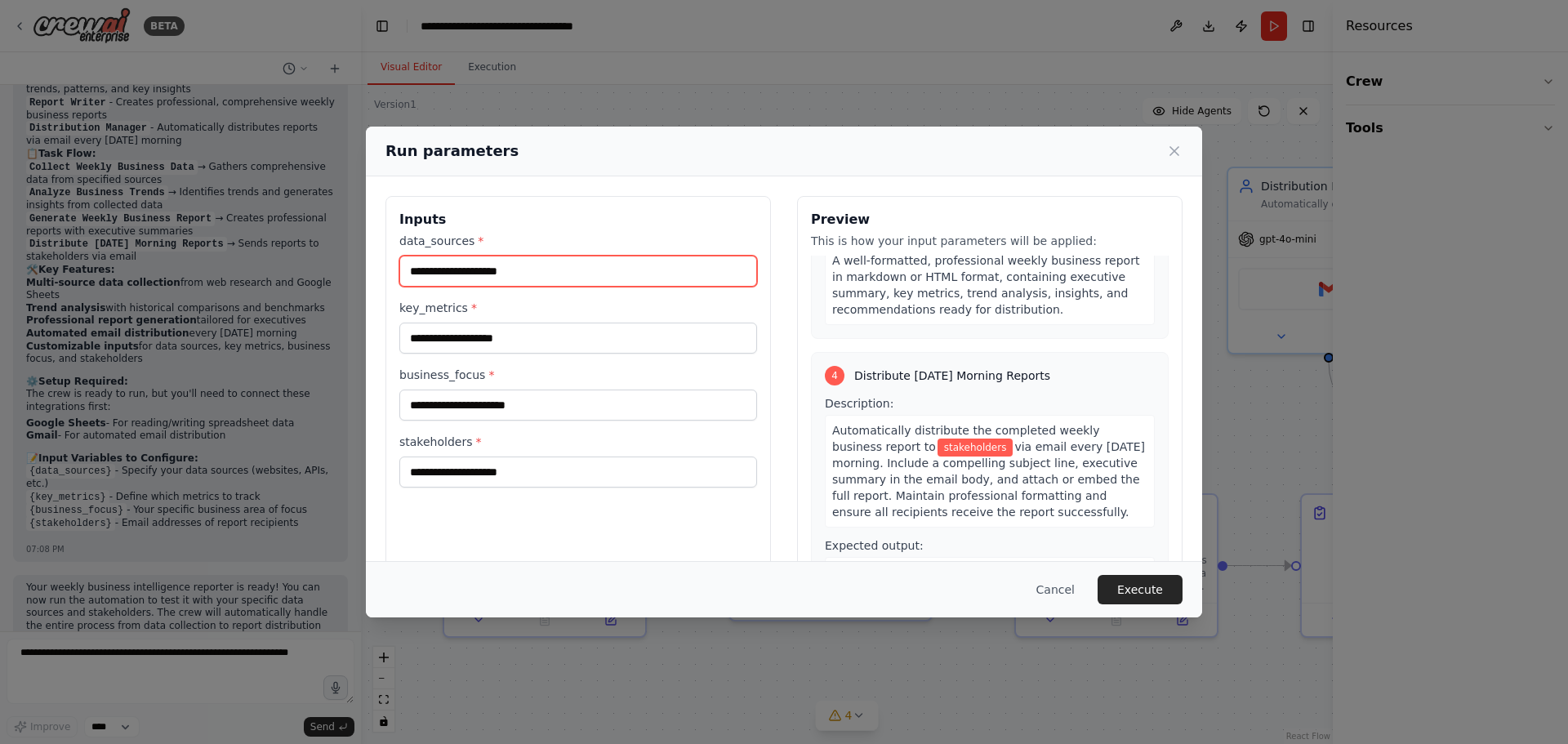
click at [543, 268] on input "data_sources *" at bounding box center [578, 270] width 358 height 31
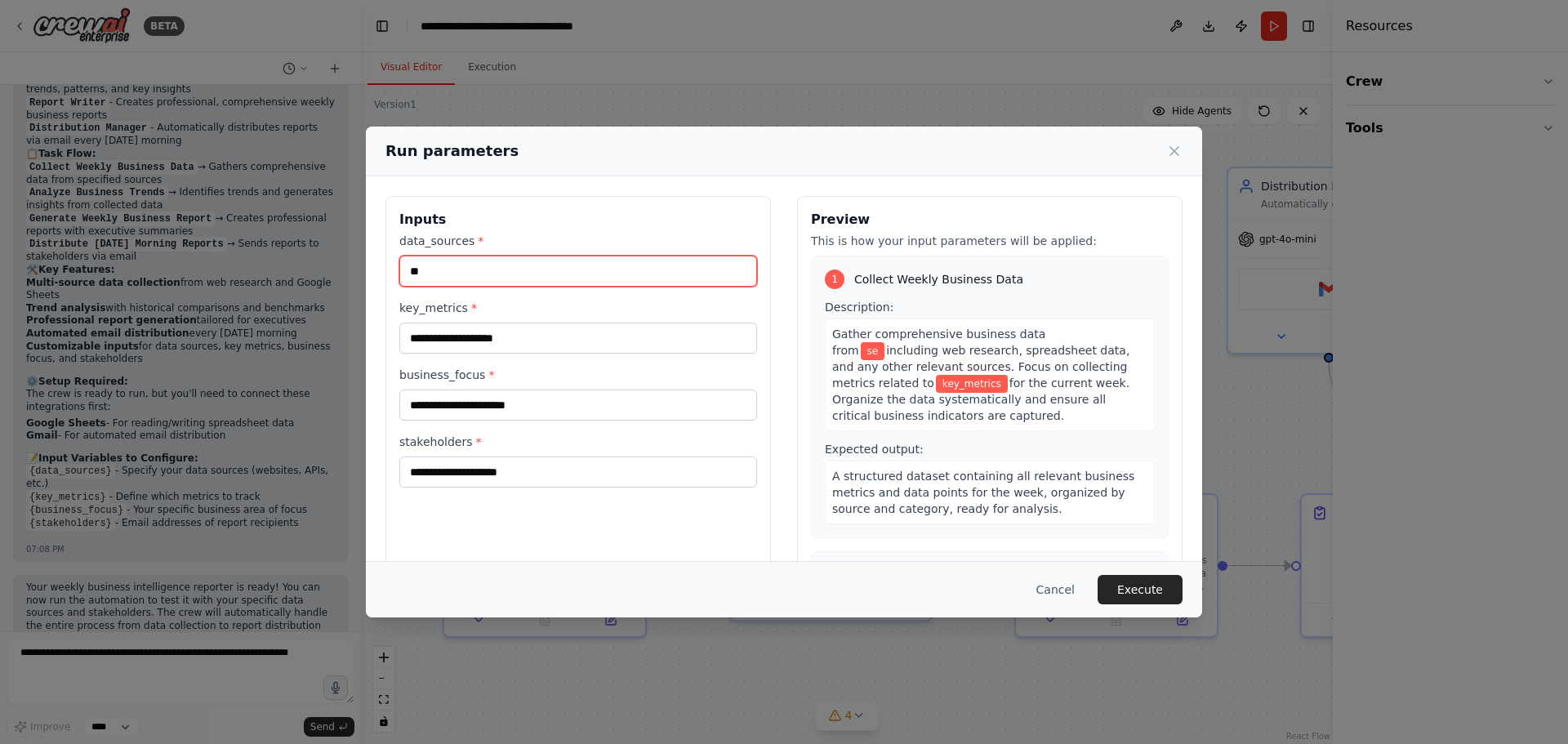
type input "*"
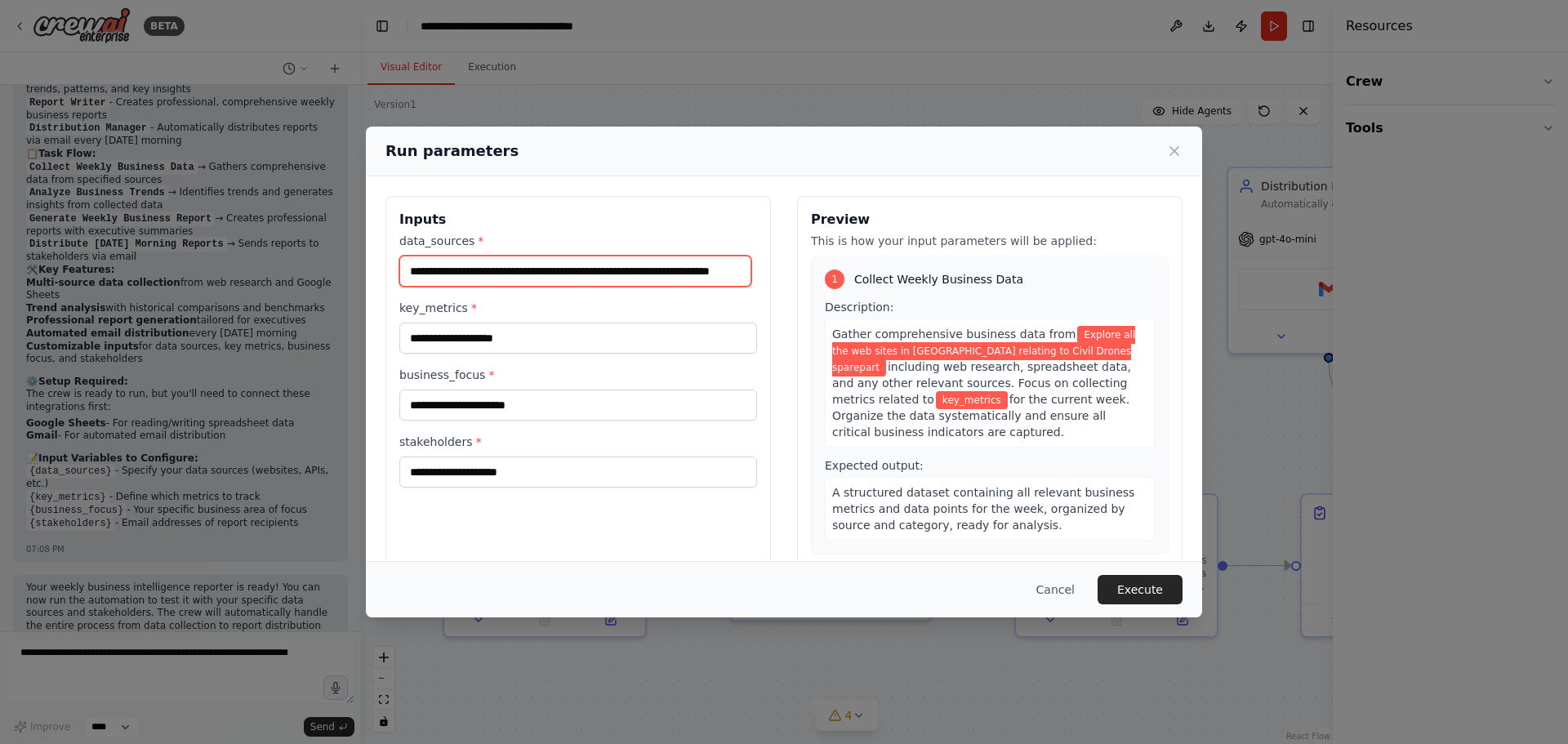
scroll to position [0, 21]
type input "**********"
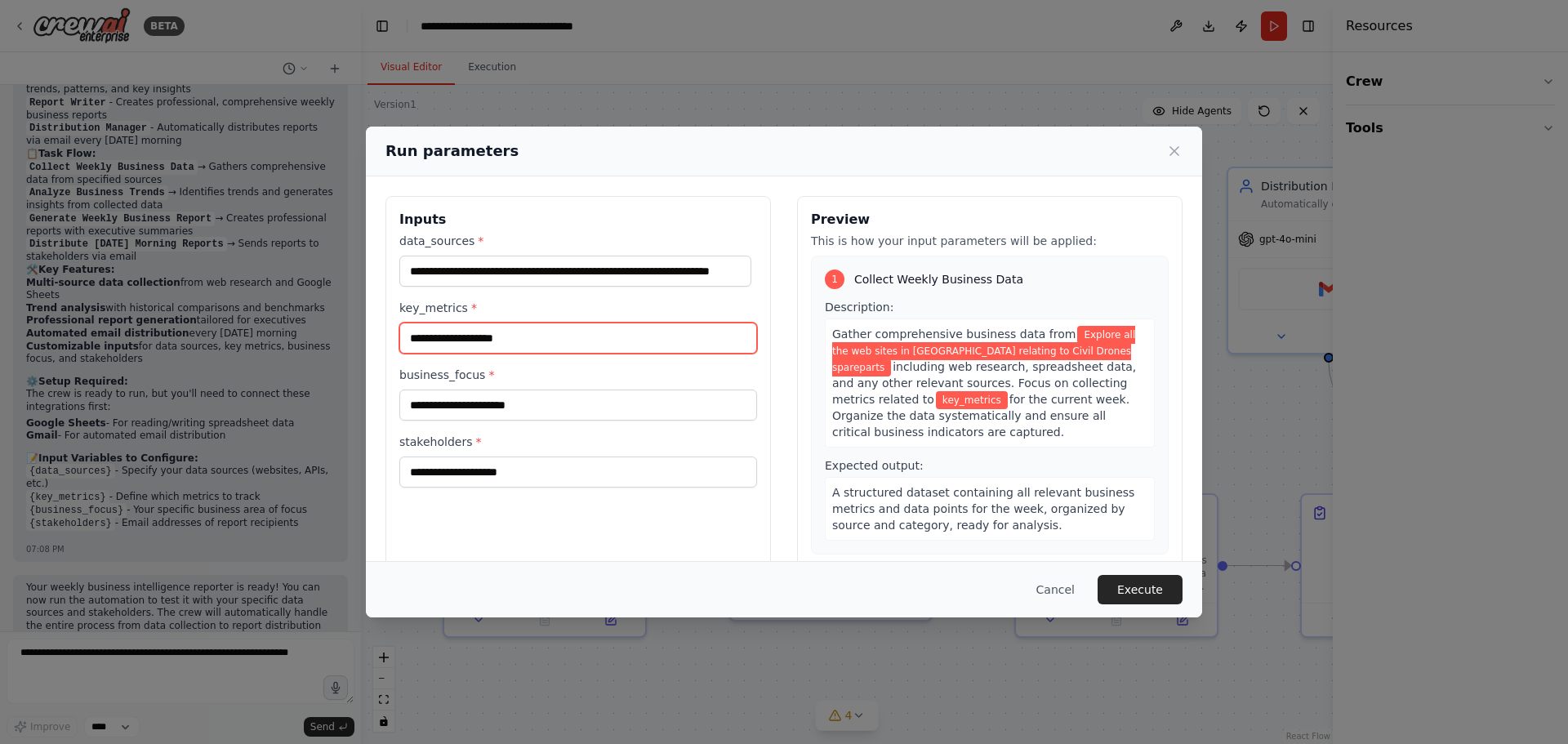
click at [535, 331] on input "key_metrics *" at bounding box center [578, 337] width 358 height 31
drag, startPoint x: 540, startPoint y: 336, endPoint x: 492, endPoint y: 336, distance: 48.0
click at [538, 336] on input "key_metrics *" at bounding box center [578, 337] width 358 height 31
click at [526, 336] on input "key_metrics *" at bounding box center [578, 337] width 358 height 31
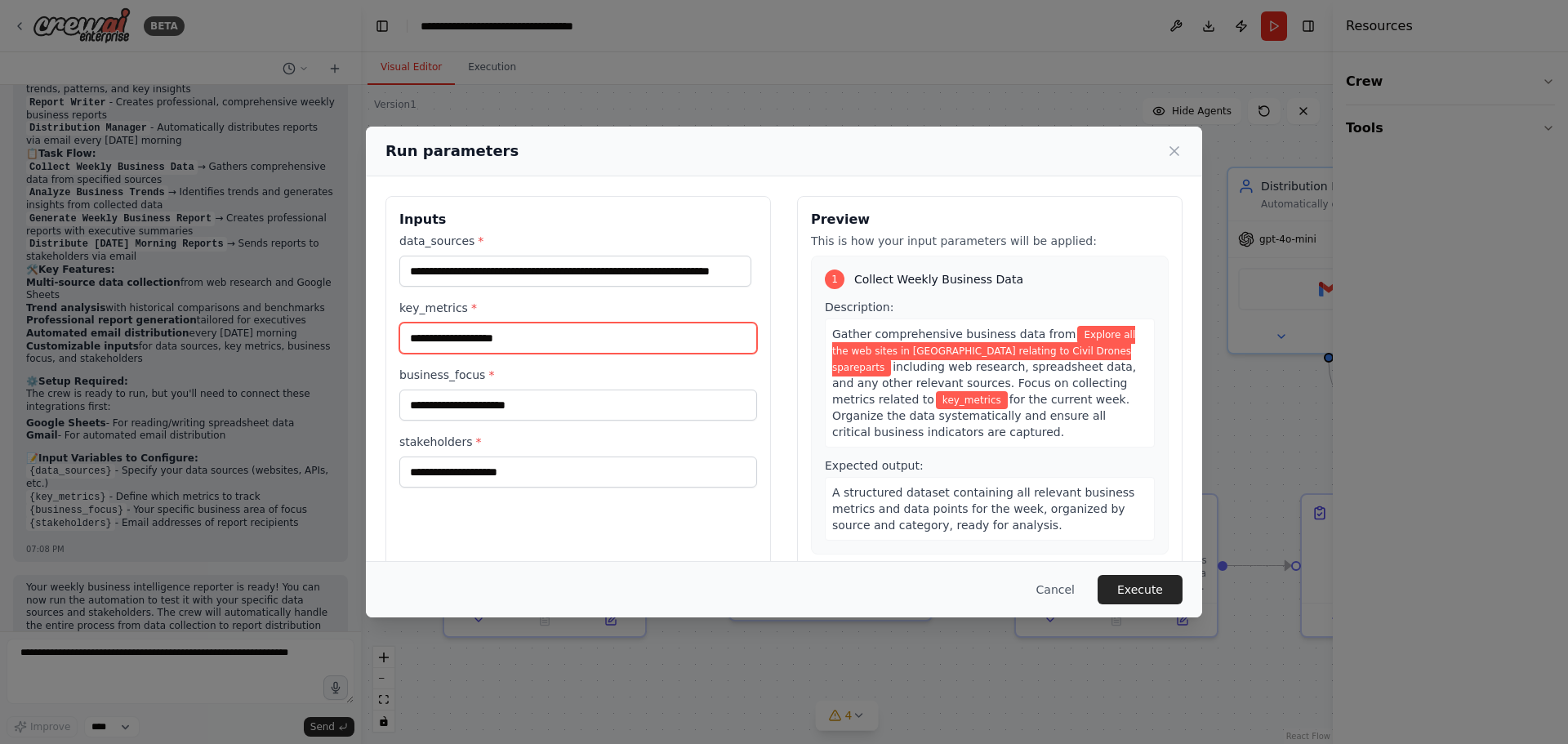
drag, startPoint x: 492, startPoint y: 336, endPoint x: 417, endPoint y: 333, distance: 75.1
click at [418, 333] on input "key_metrics *" at bounding box center [578, 337] width 358 height 31
drag, startPoint x: 520, startPoint y: 342, endPoint x: 419, endPoint y: 340, distance: 101.0
click at [419, 340] on input "key_metrics *" at bounding box center [578, 337] width 358 height 31
drag, startPoint x: 409, startPoint y: 337, endPoint x: 515, endPoint y: 341, distance: 106.1
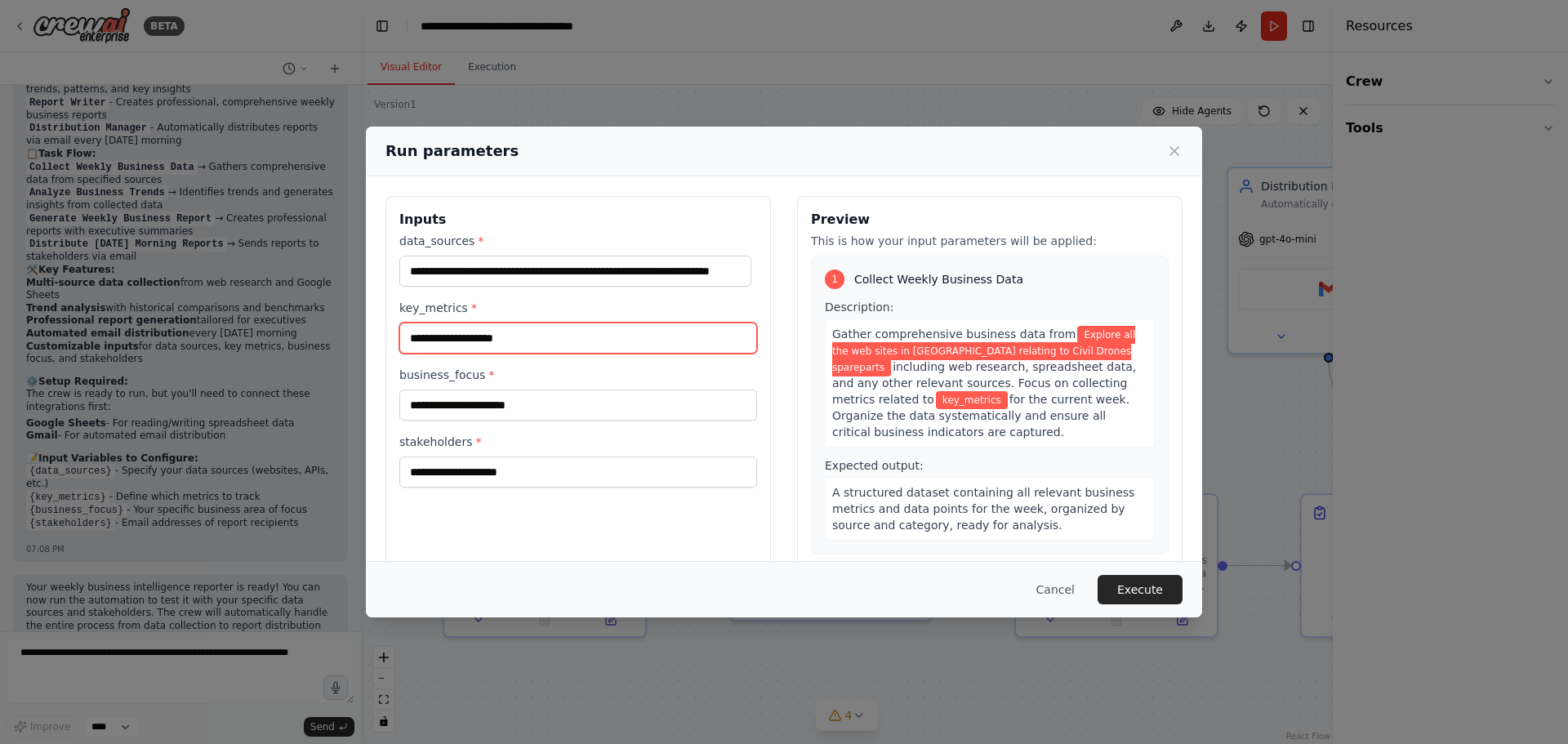
click at [514, 340] on input "key_metrics *" at bounding box center [578, 337] width 358 height 31
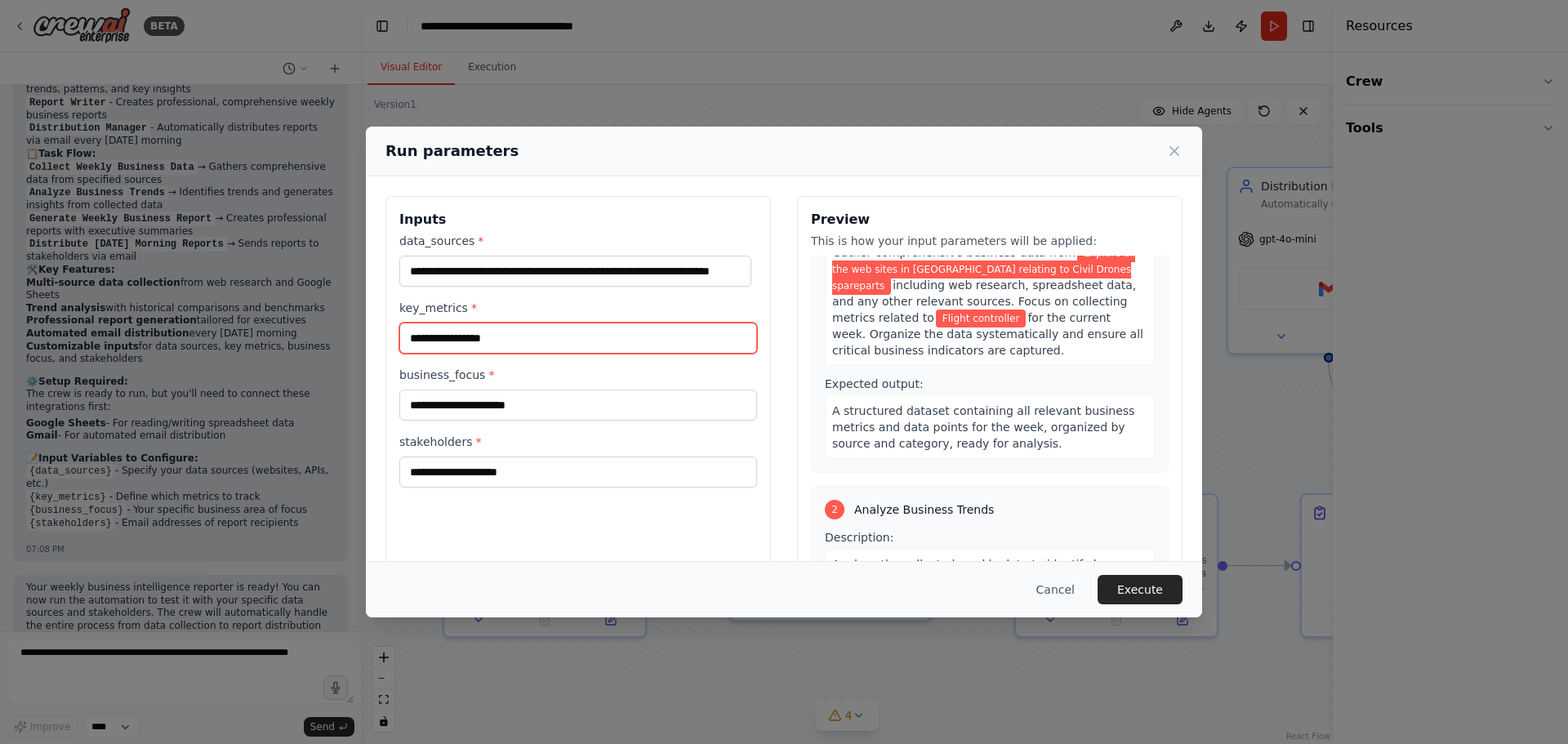
scroll to position [245, 0]
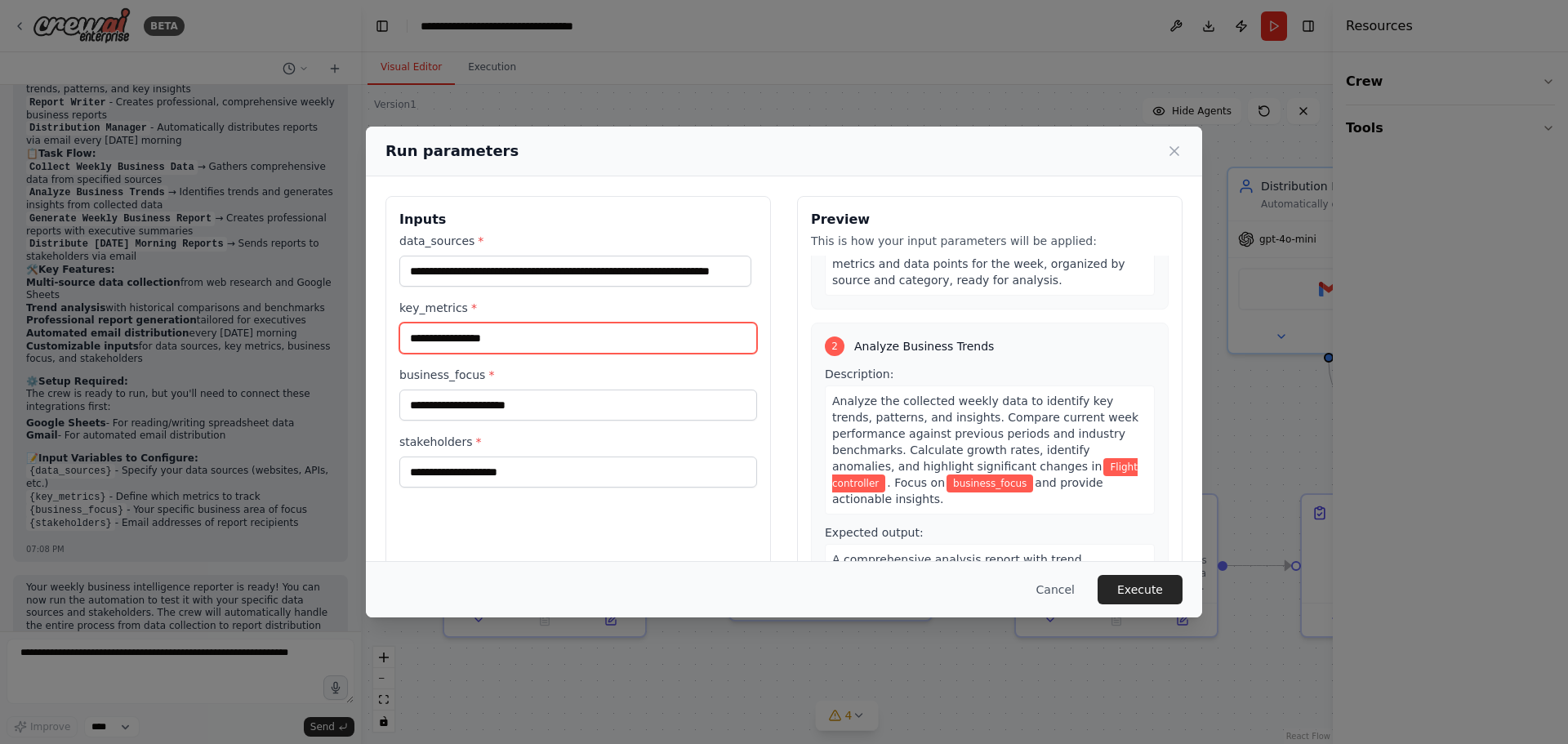
type input "**********"
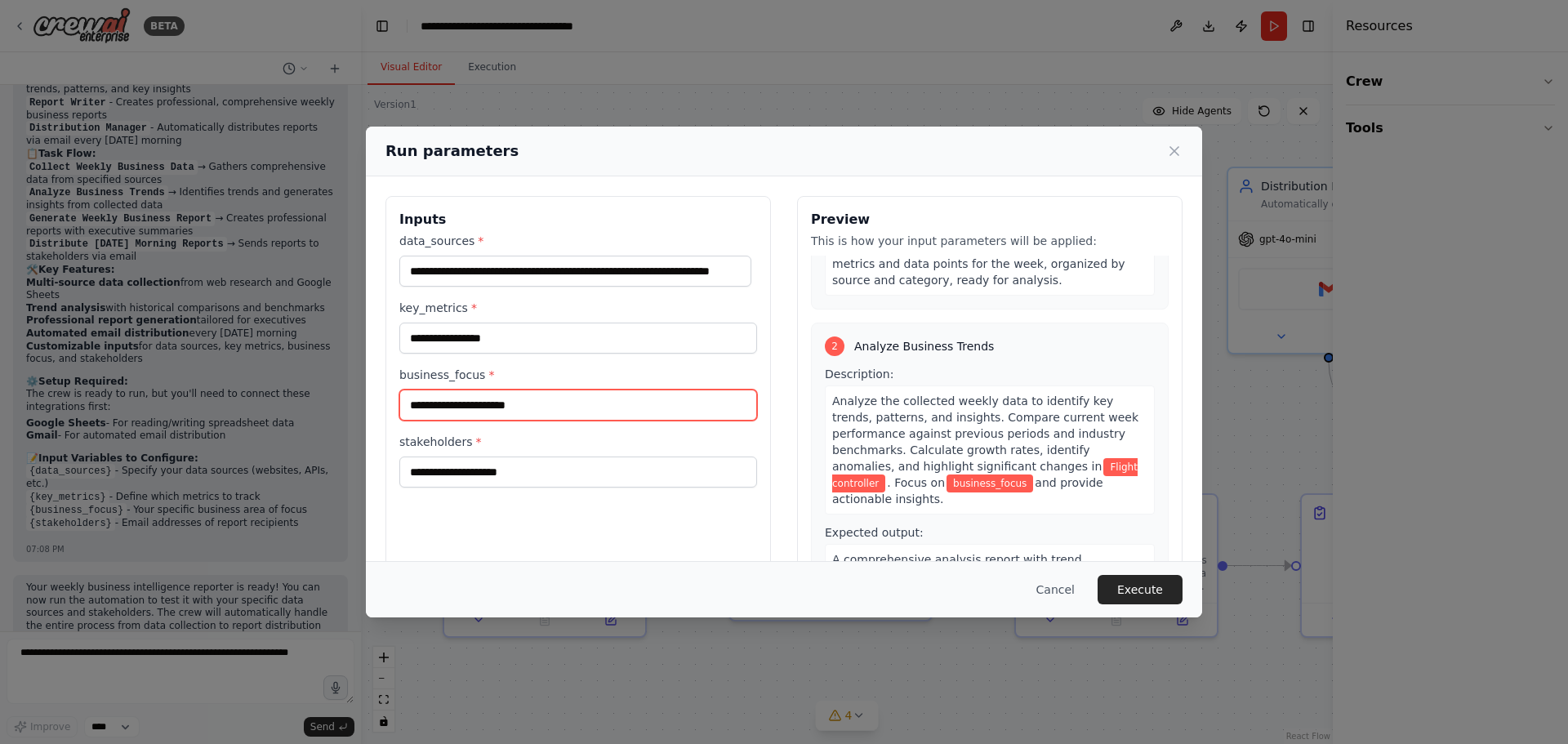
click at [542, 407] on input "business_focus *" at bounding box center [578, 404] width 358 height 31
type input "**********"
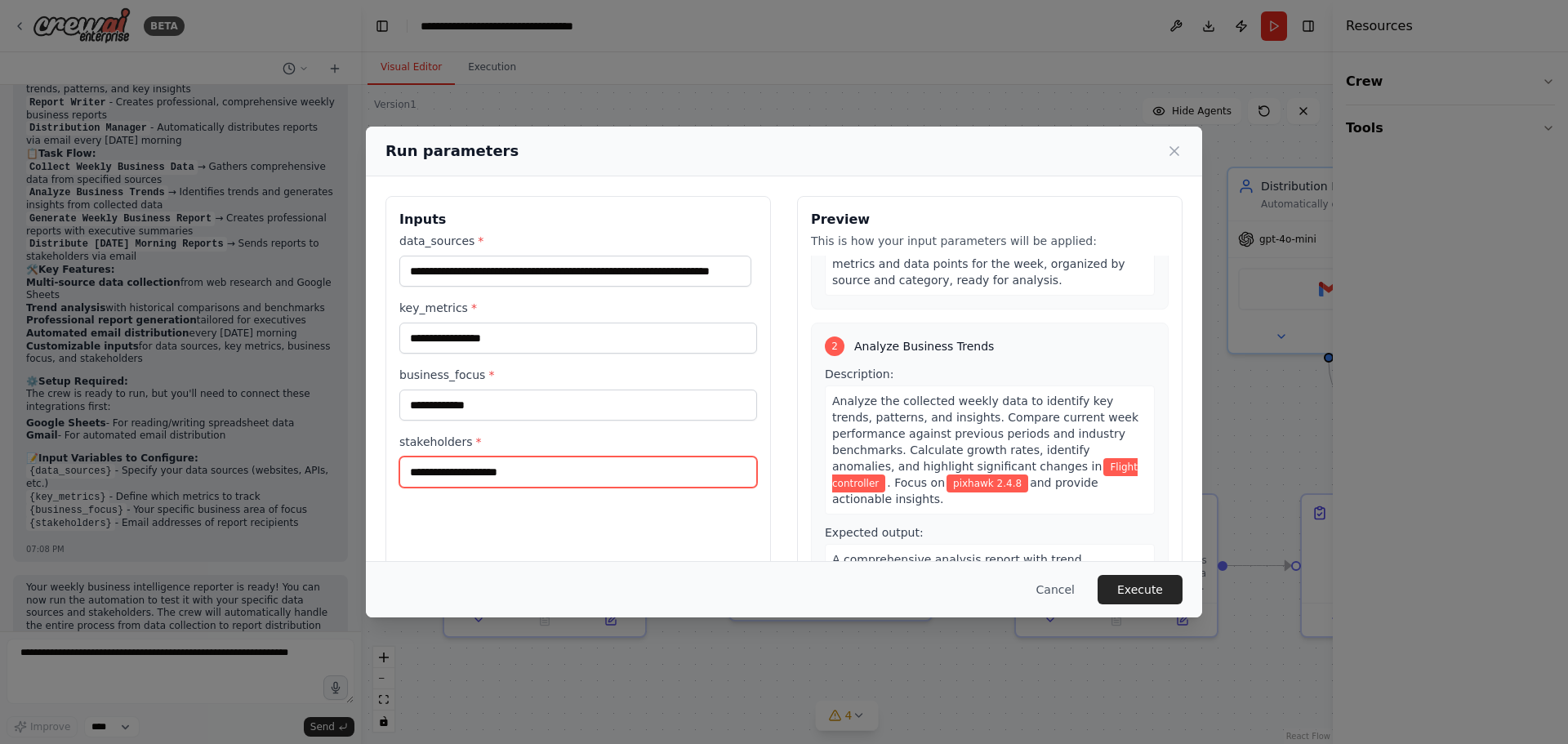
click at [548, 471] on input "stakeholders *" at bounding box center [578, 471] width 358 height 31
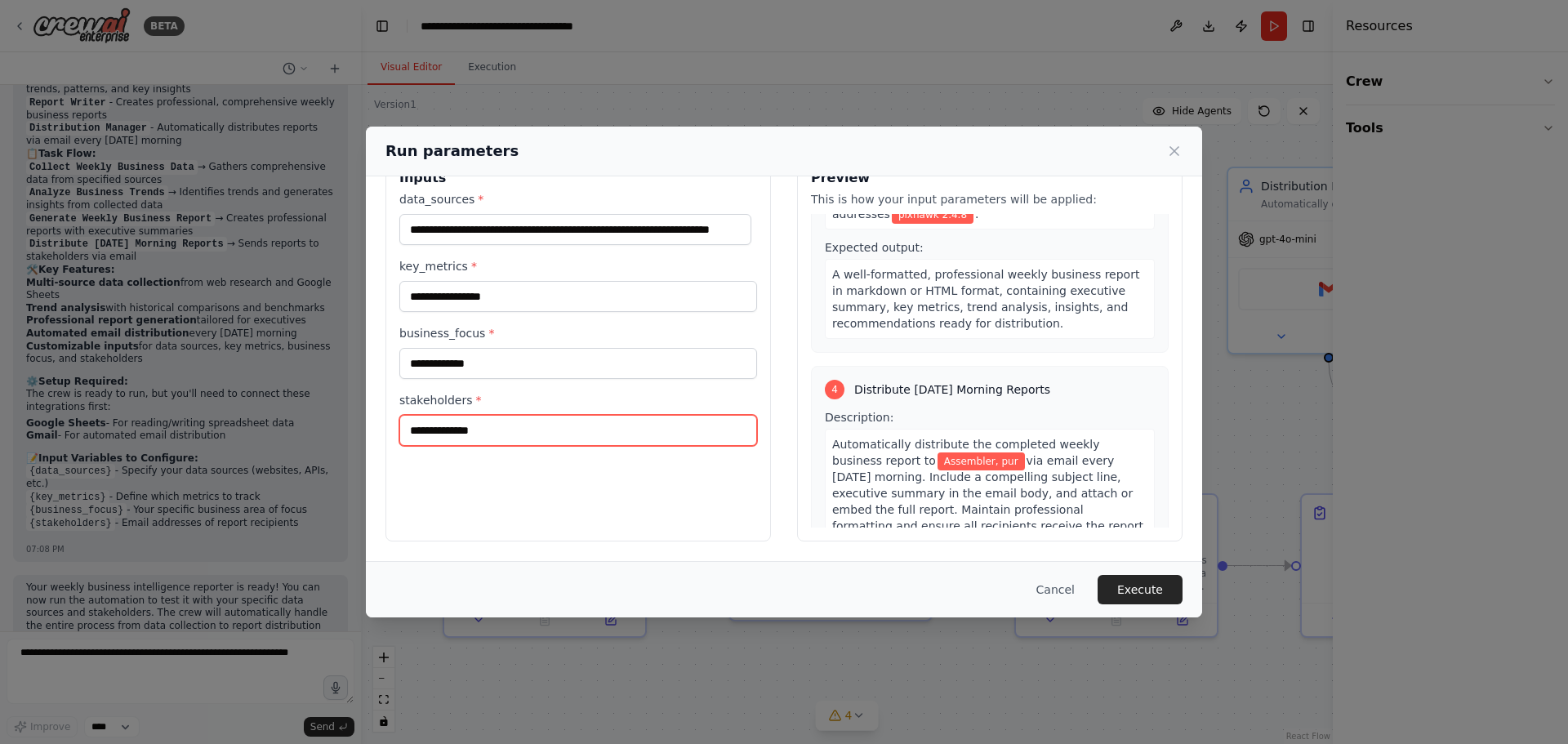
scroll to position [833, 0]
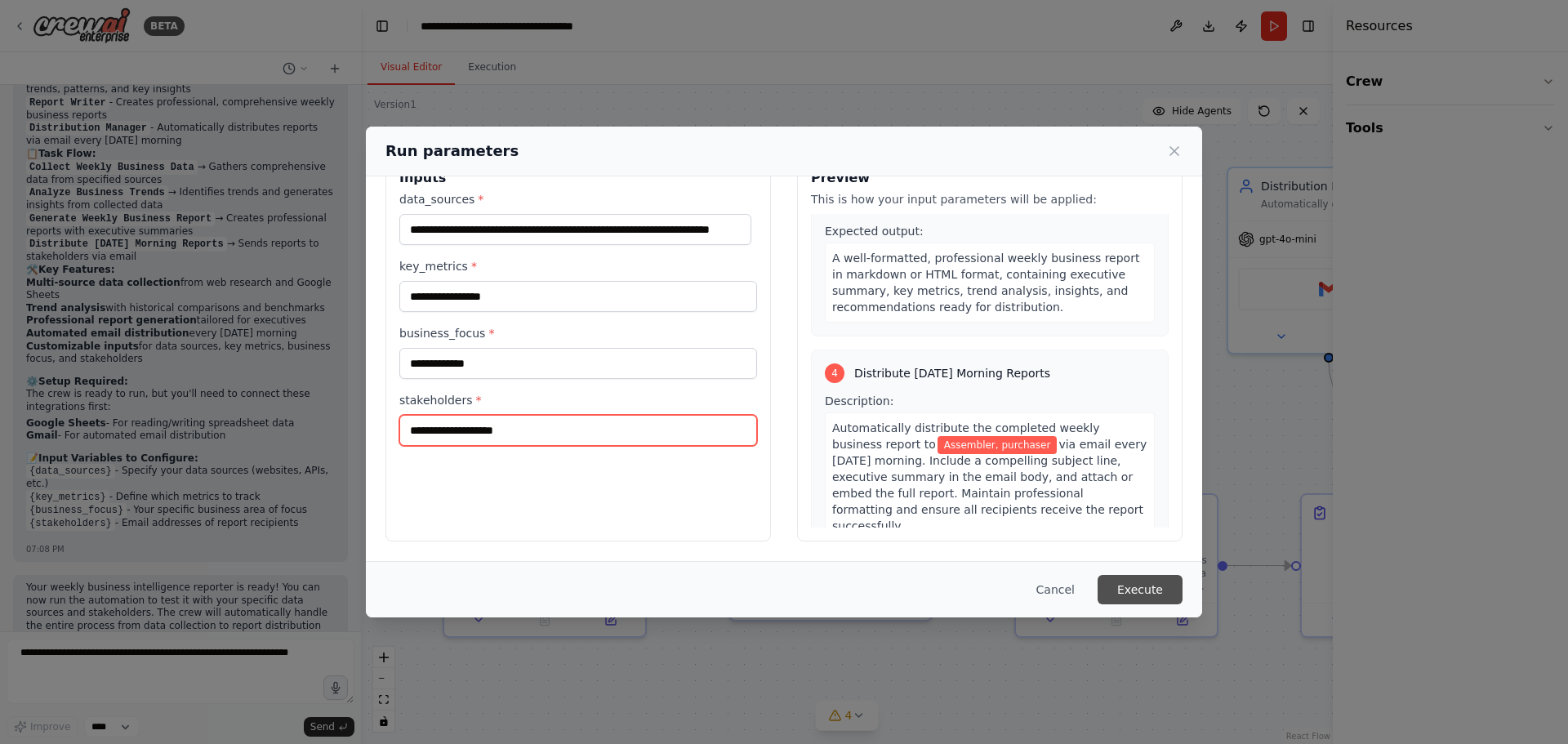
type input "**********"
click at [1136, 587] on button "Execute" at bounding box center [1140, 589] width 85 height 29
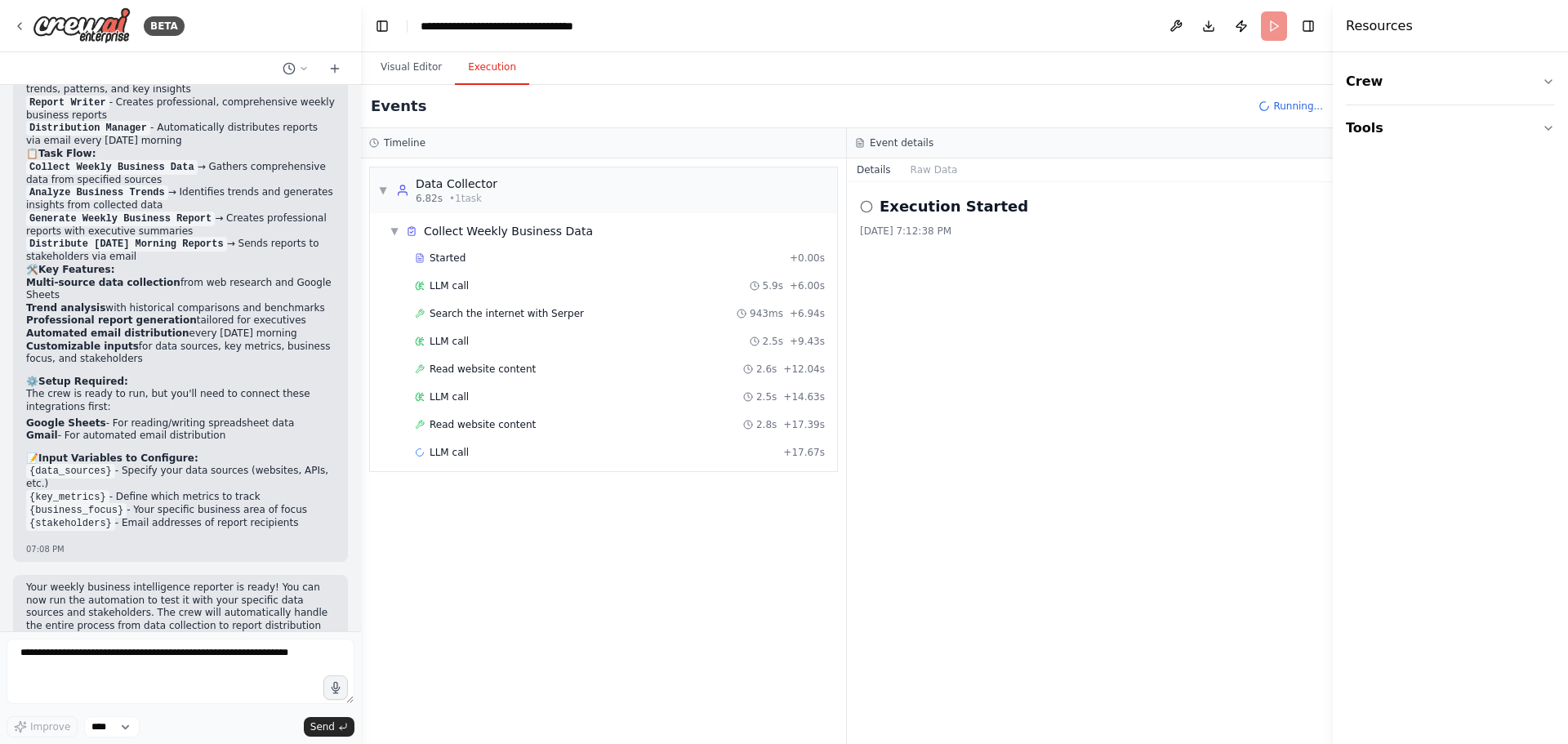
click at [478, 70] on button "Execution" at bounding box center [492, 67] width 75 height 34
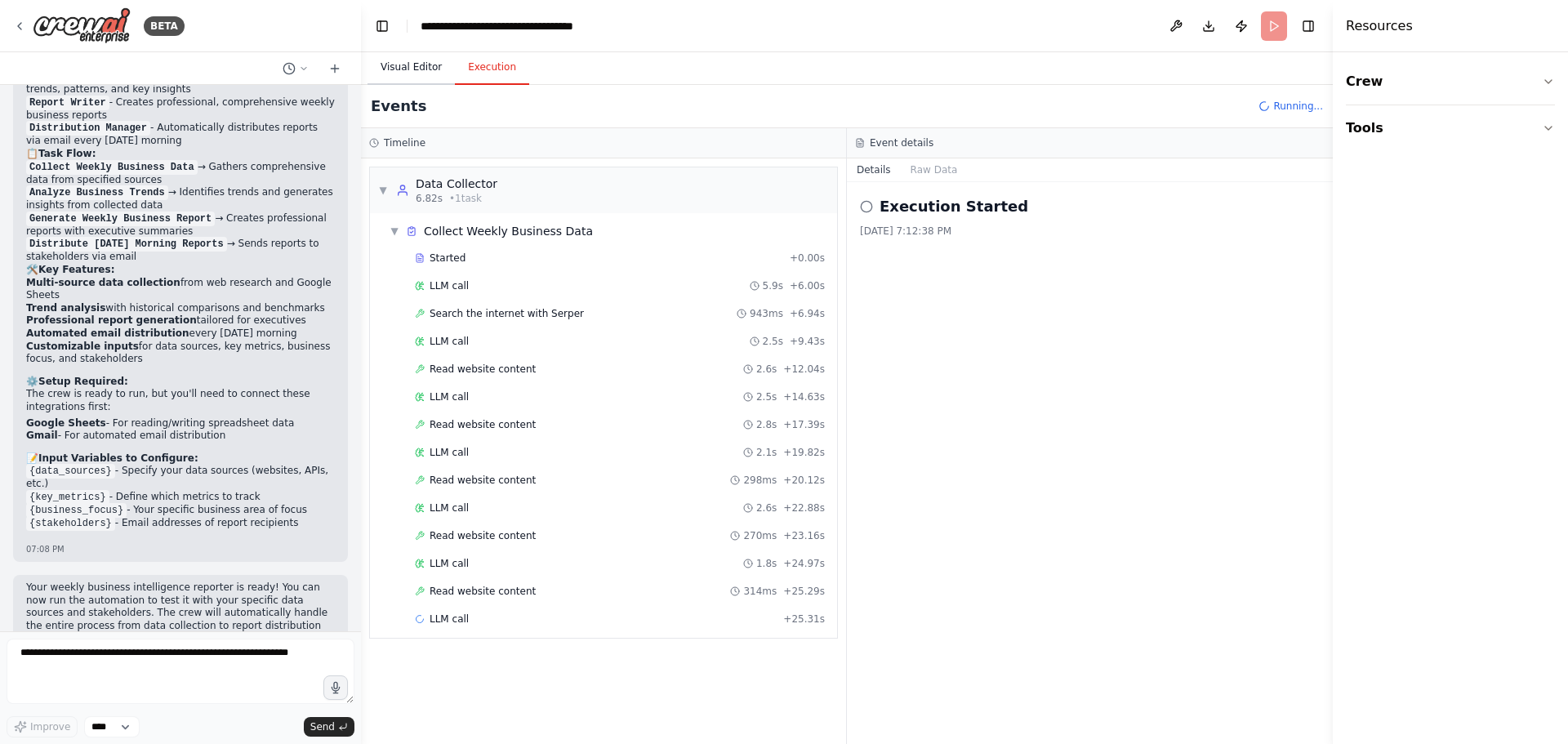
click at [404, 72] on button "Visual Editor" at bounding box center [410, 67] width 87 height 34
click at [487, 82] on button "Execution" at bounding box center [492, 67] width 75 height 34
click at [404, 70] on button "Visual Editor" at bounding box center [410, 67] width 87 height 34
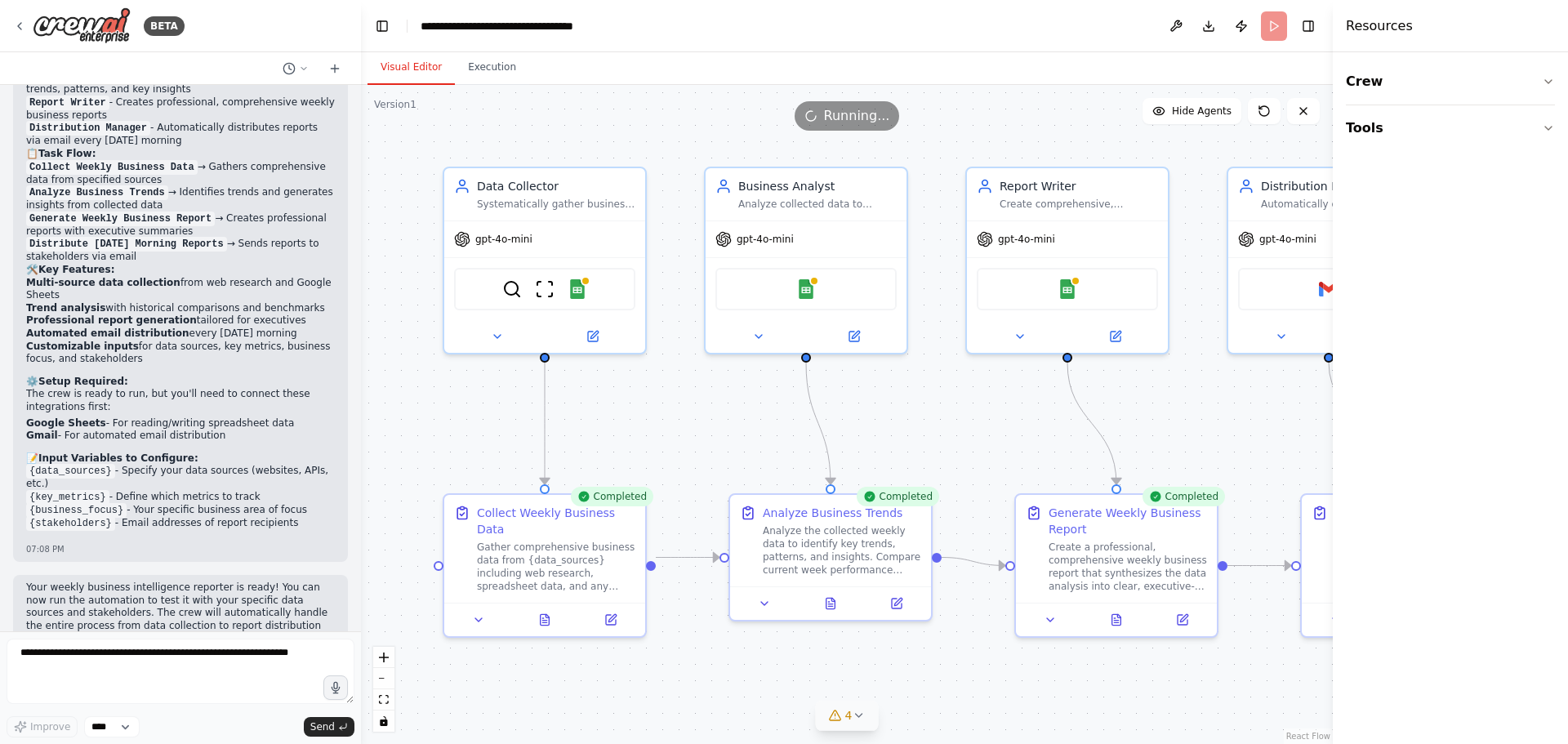
click at [858, 713] on icon at bounding box center [859, 715] width 13 height 13
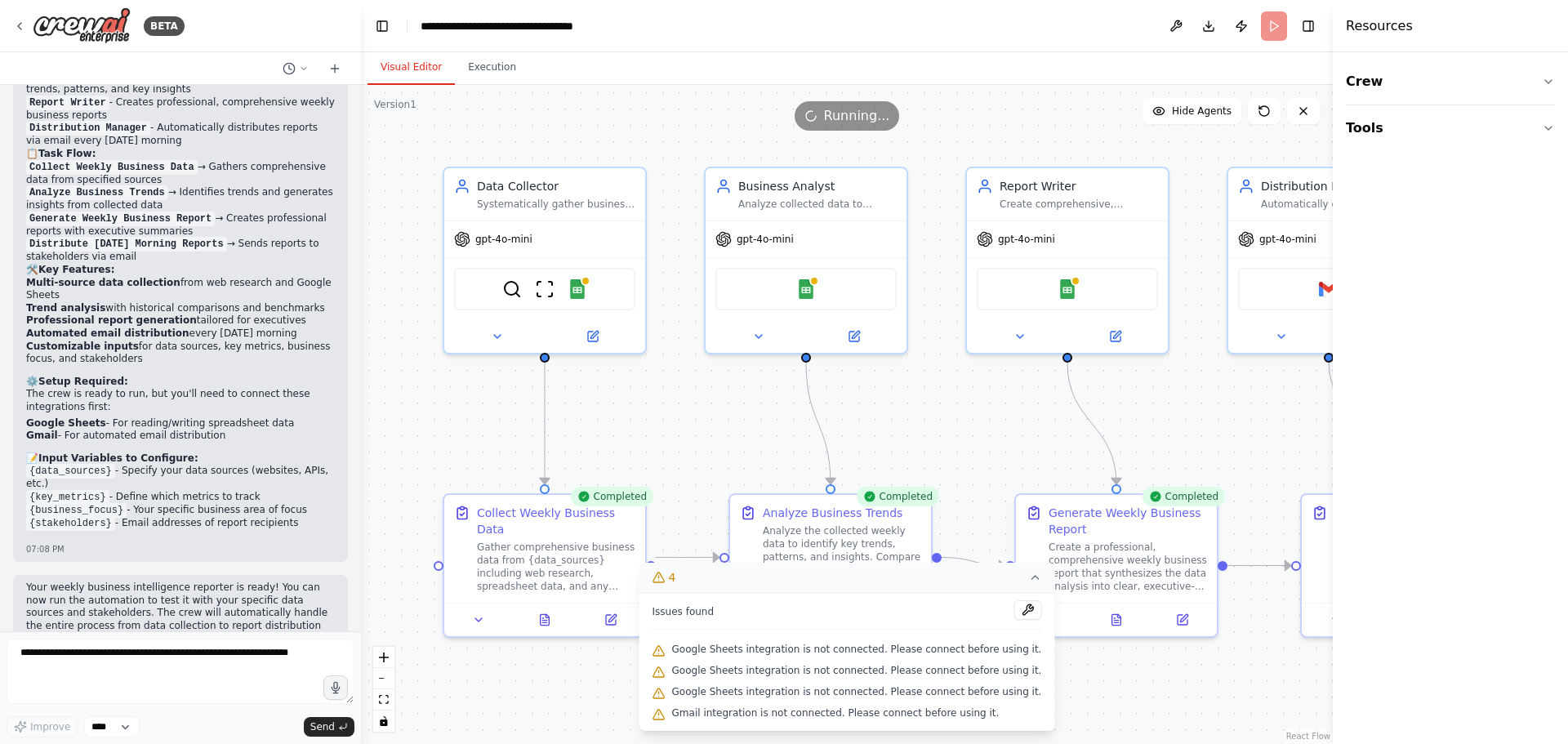
scroll to position [1321, 0]
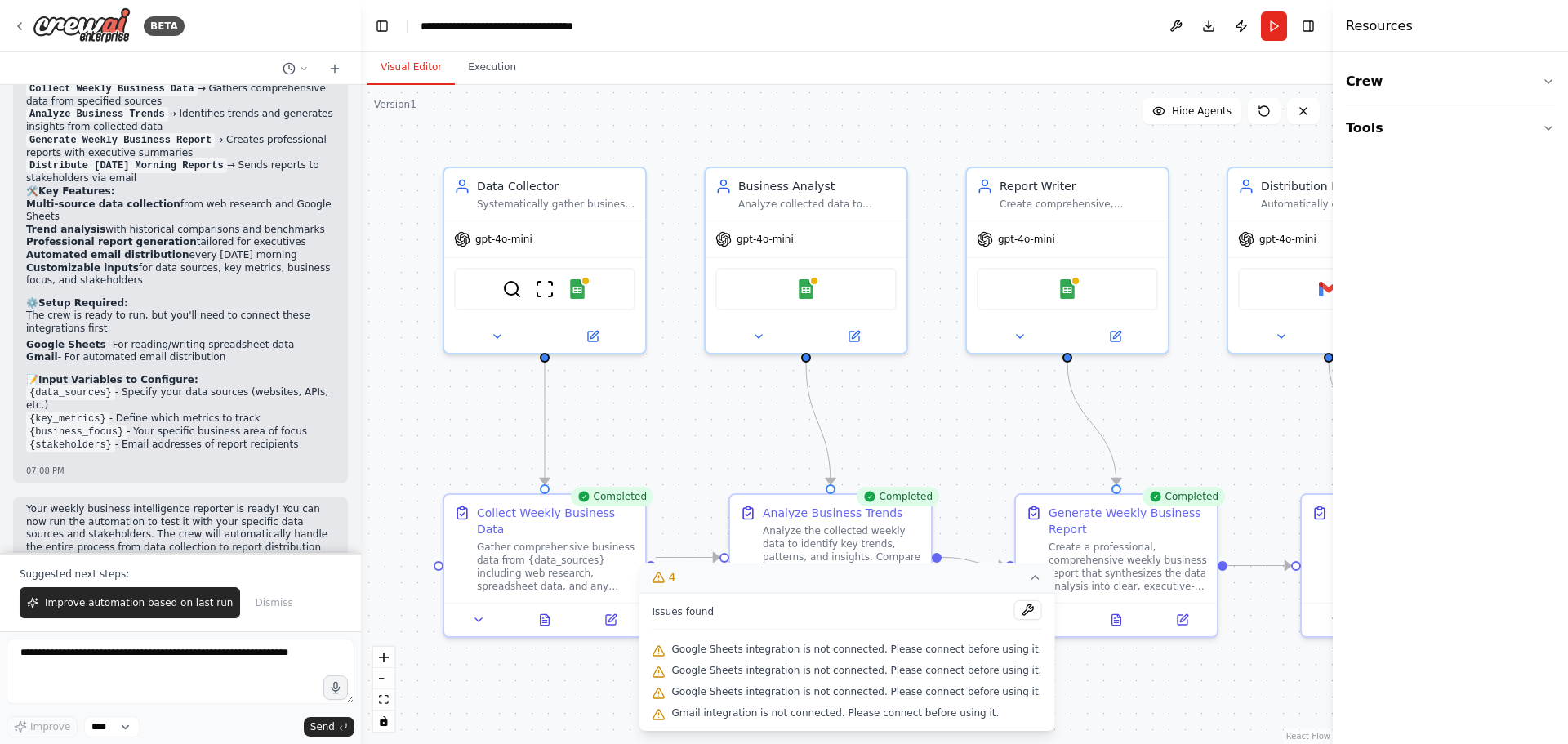
click at [1102, 691] on div ".deletable-edge-delete-btn { width: 20px; height: 20px; border: 0px solid #ffff…" at bounding box center [846, 413] width 971 height 659
click at [1028, 577] on icon at bounding box center [1034, 577] width 13 height 13
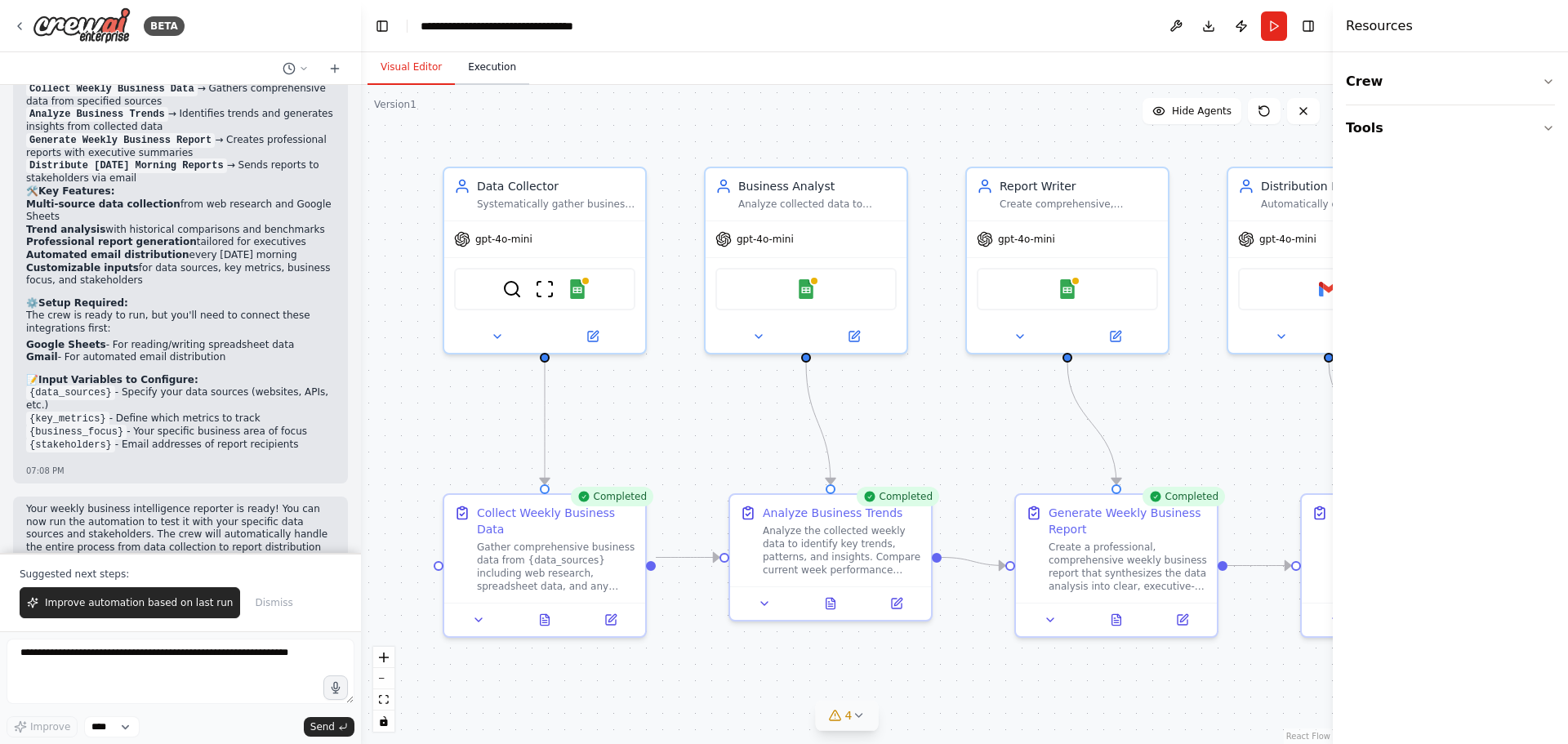
click at [492, 77] on button "Execution" at bounding box center [492, 67] width 75 height 34
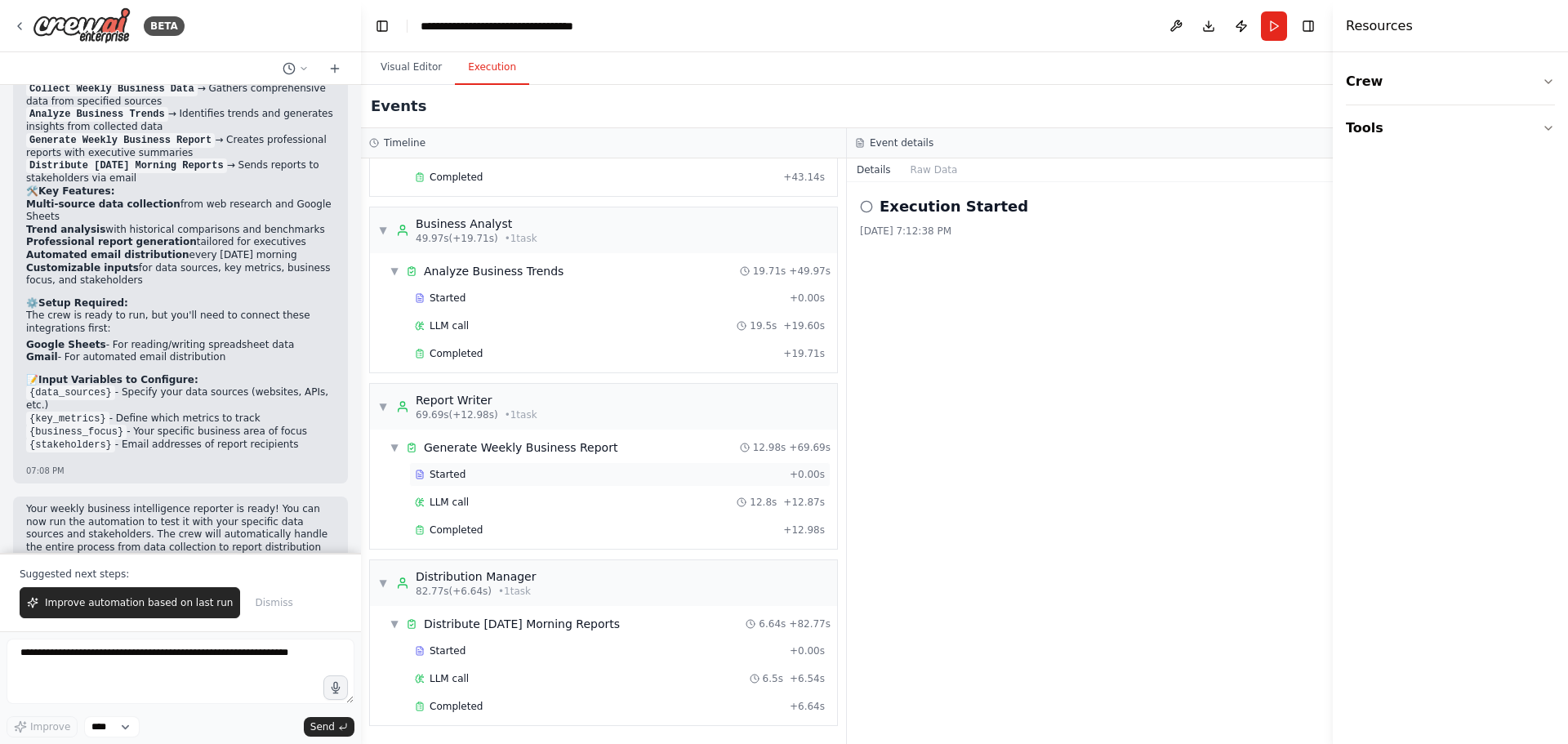
scroll to position [0, 0]
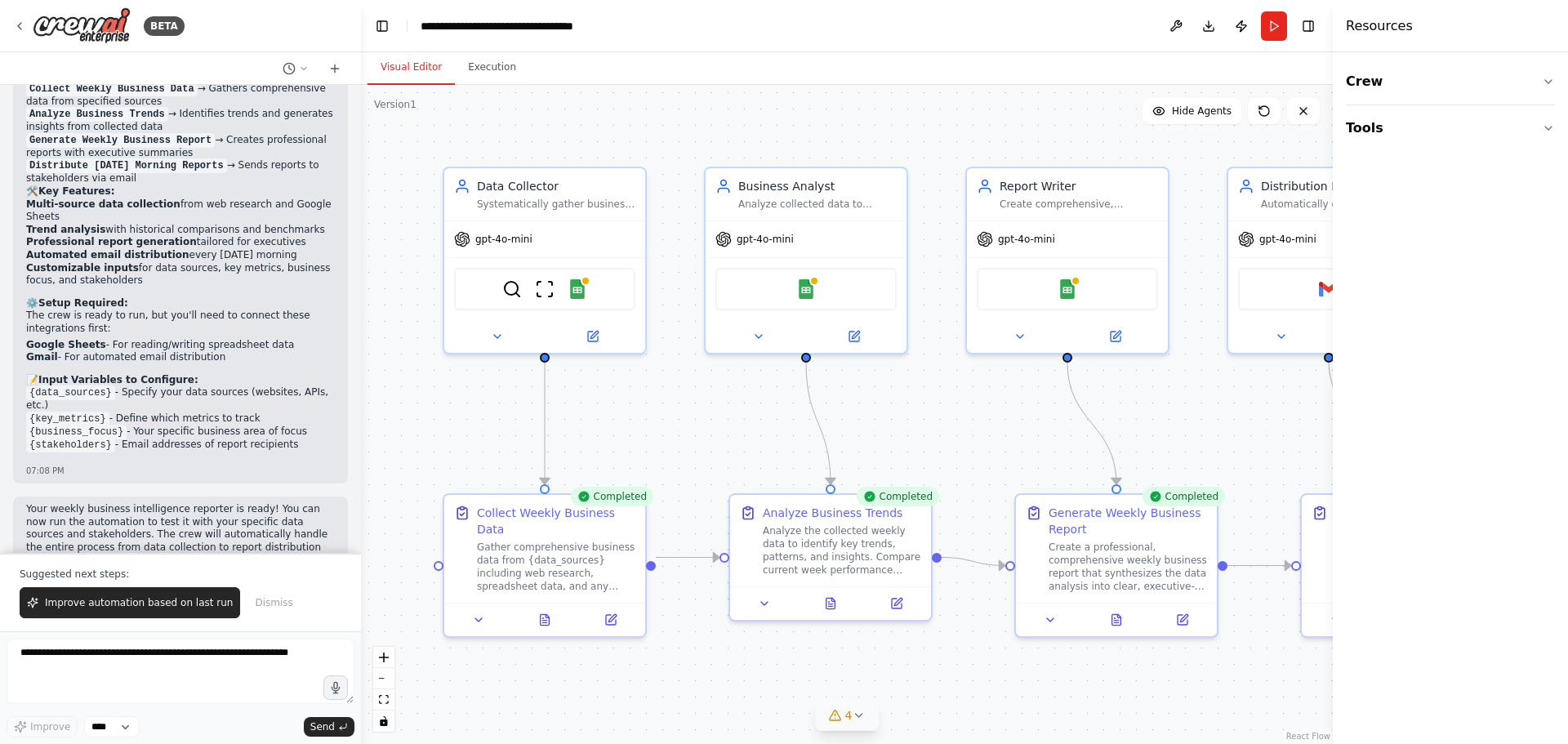
click at [415, 67] on button "Visual Editor" at bounding box center [410, 67] width 87 height 34
click at [578, 285] on img at bounding box center [578, 286] width 20 height 20
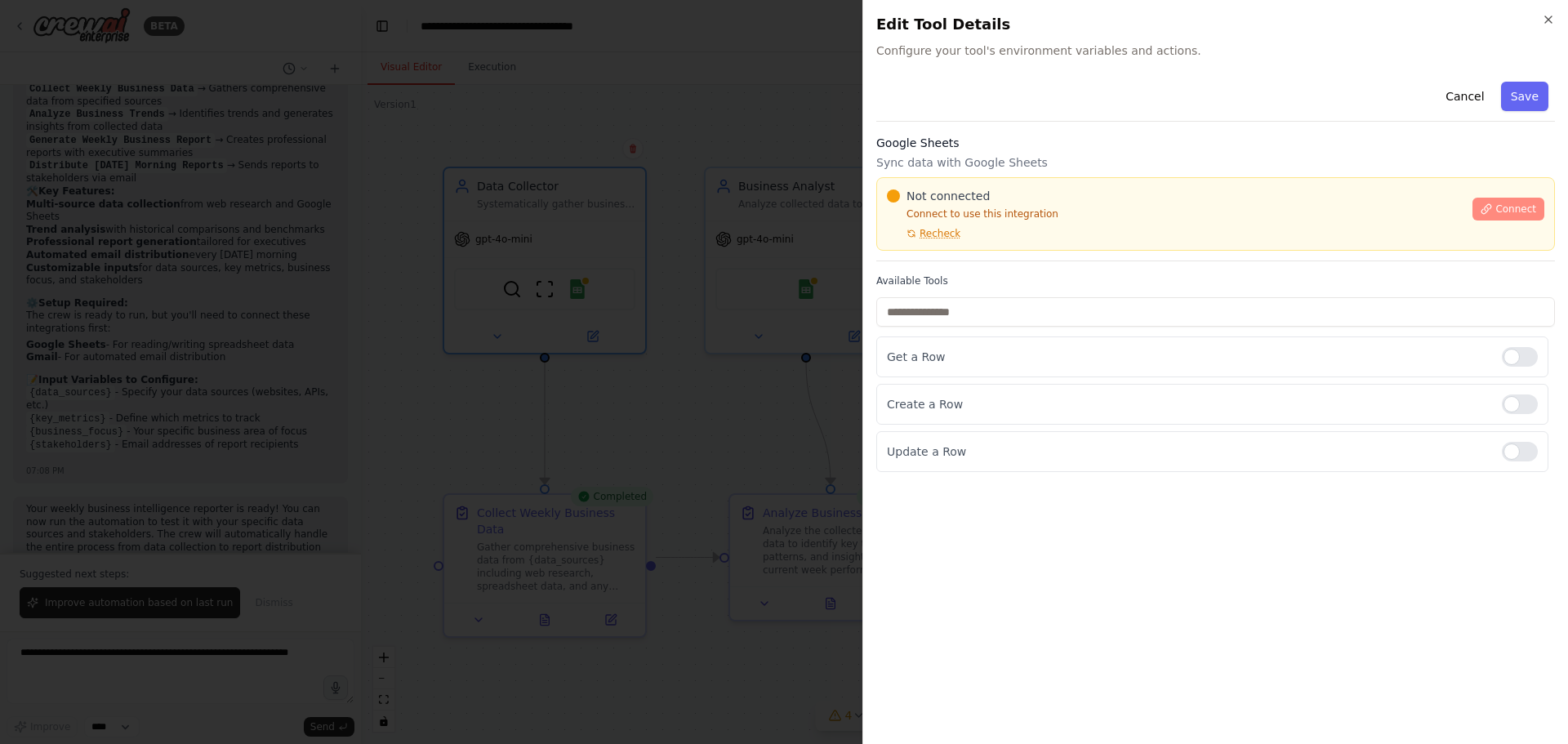
click at [1503, 206] on span "Connect" at bounding box center [1515, 209] width 41 height 13
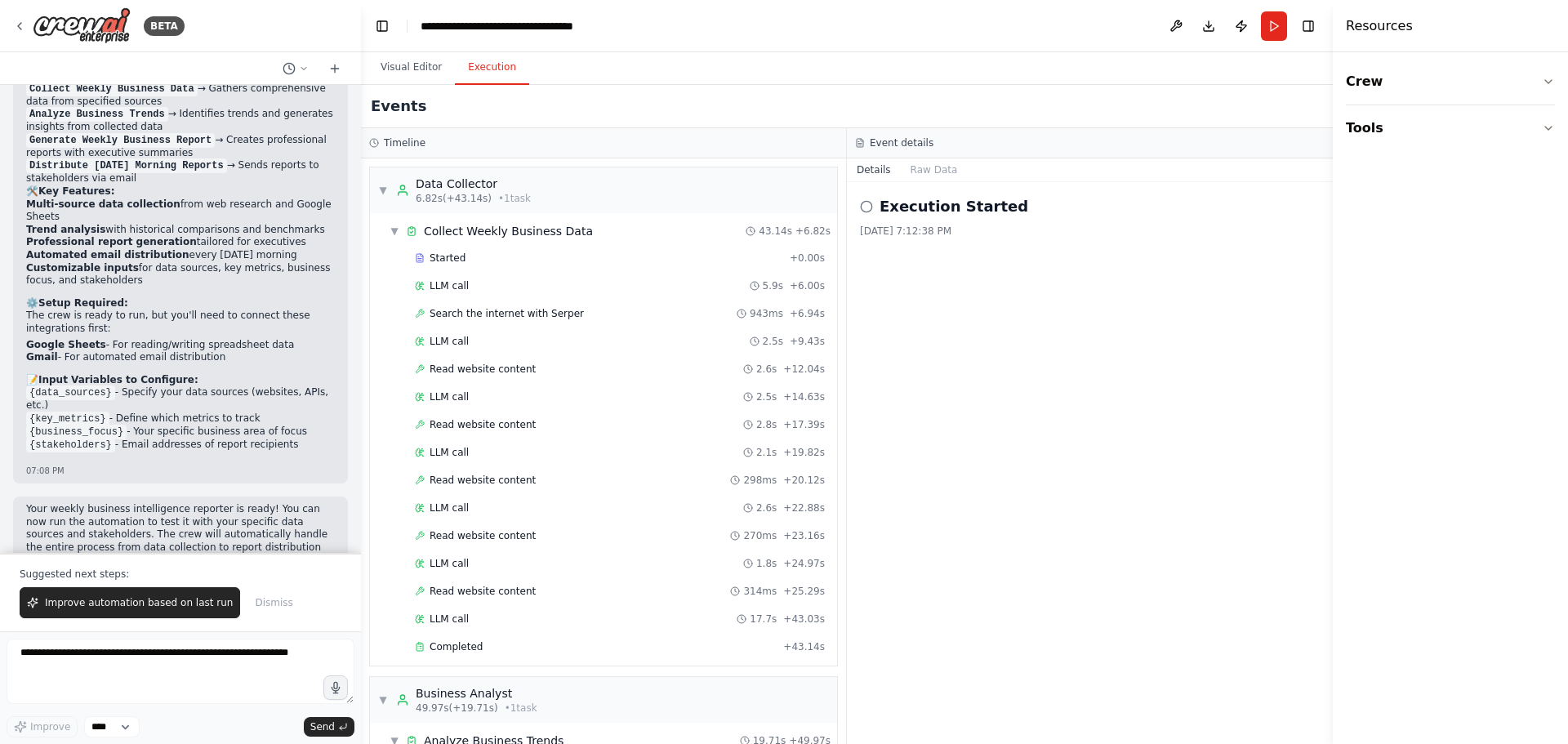
click at [495, 64] on button "Execution" at bounding box center [492, 67] width 75 height 34
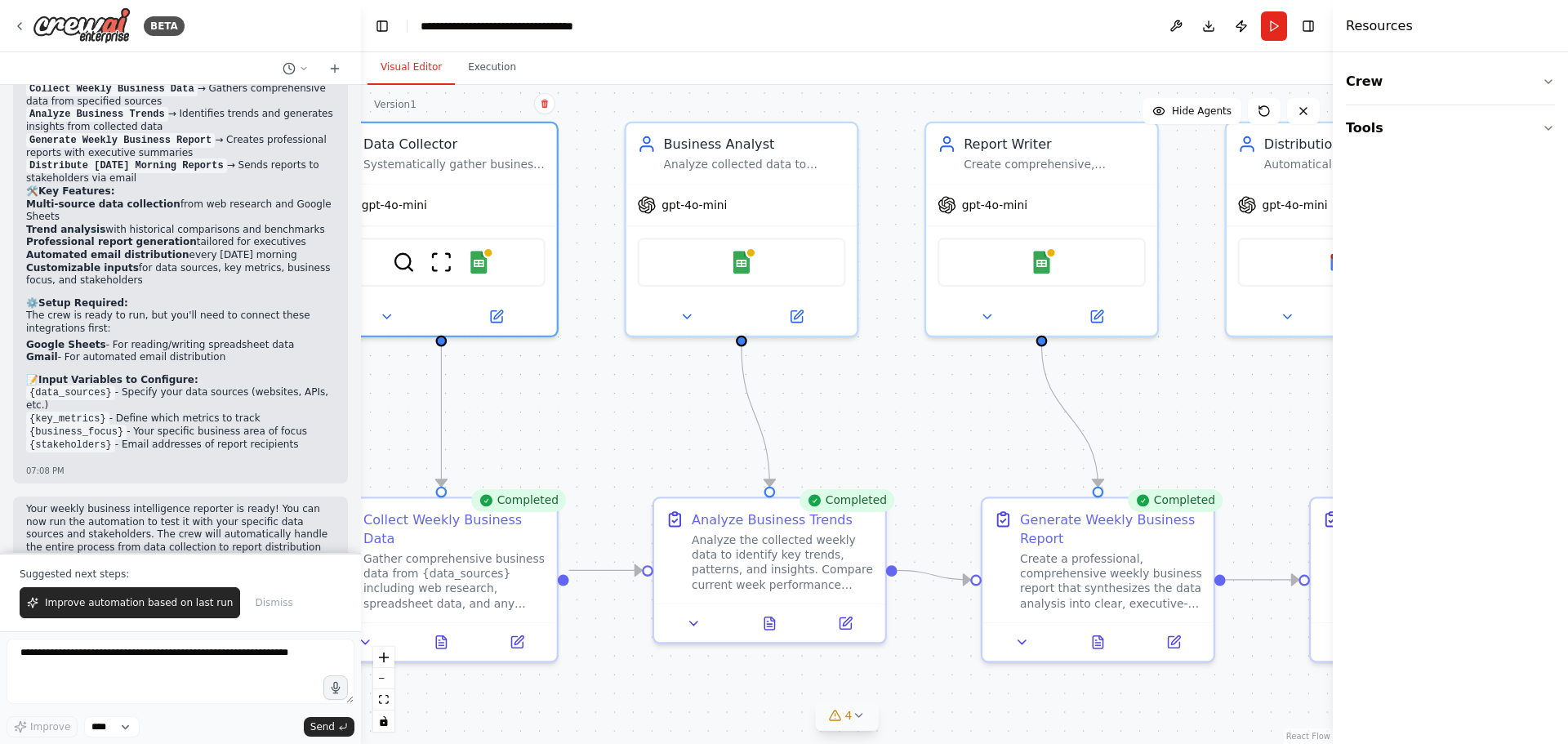
click at [407, 68] on button "Visual Editor" at bounding box center [410, 67] width 87 height 34
click at [1274, 25] on button "Run" at bounding box center [1274, 26] width 27 height 29
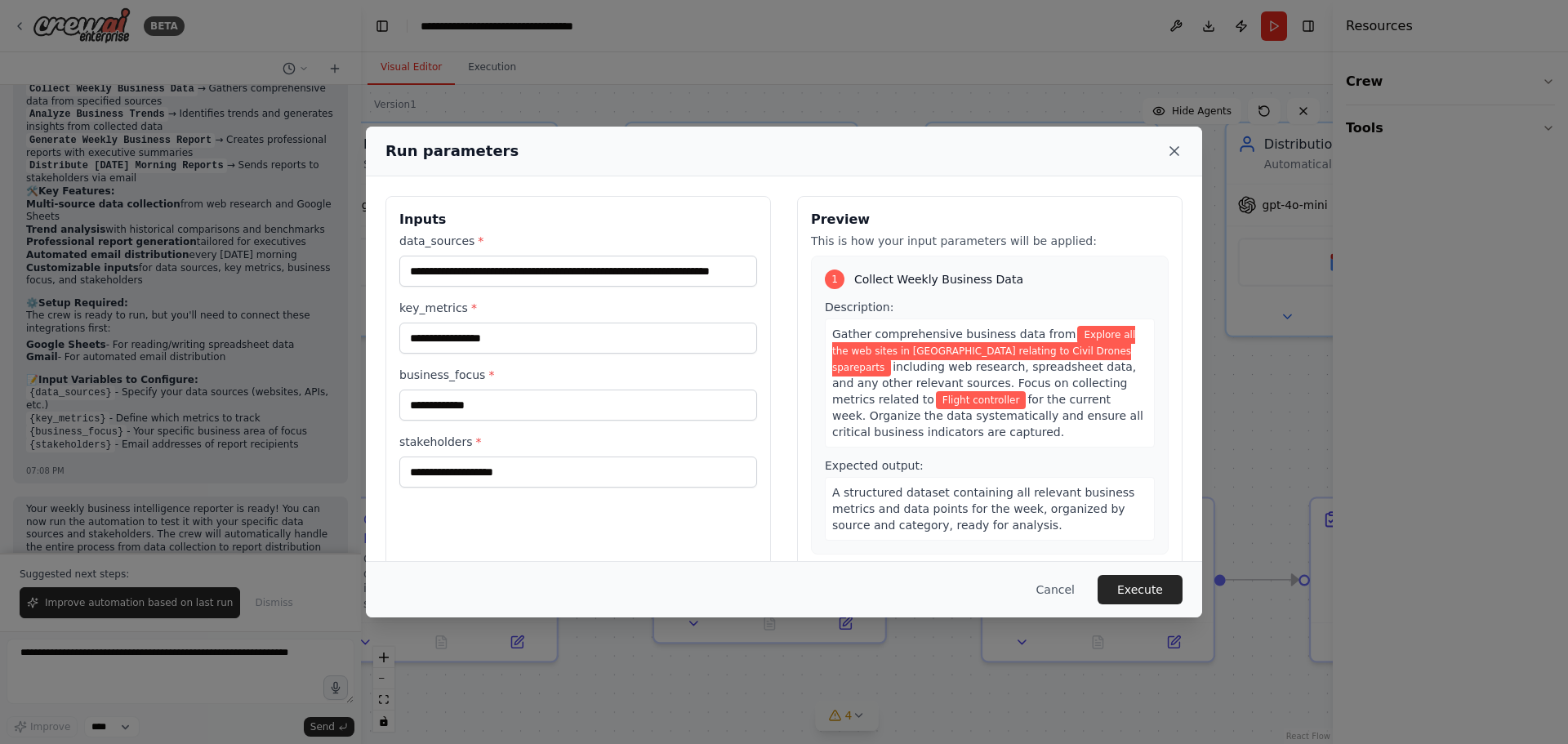
click at [1174, 152] on icon at bounding box center [1174, 151] width 8 height 8
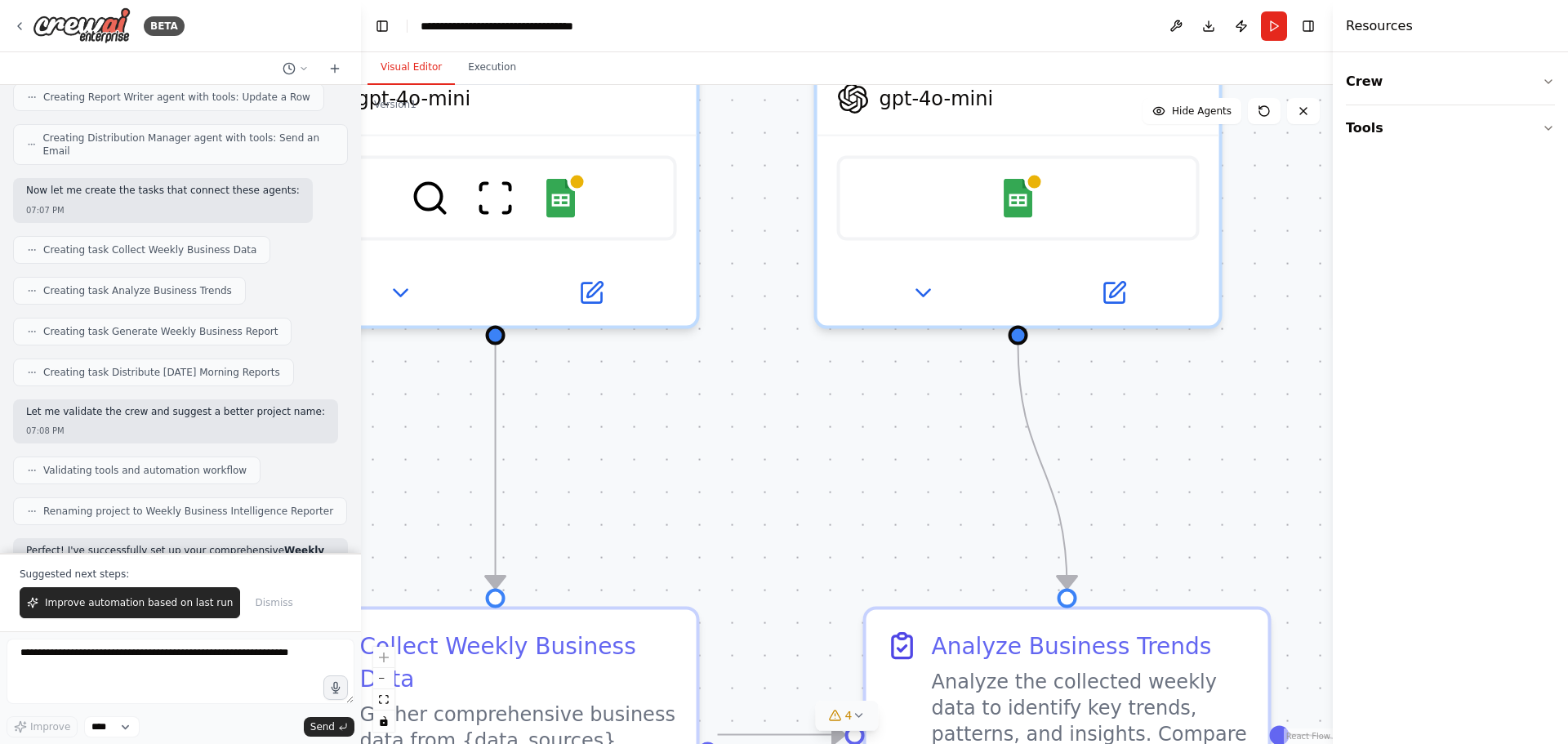
scroll to position [505, 0]
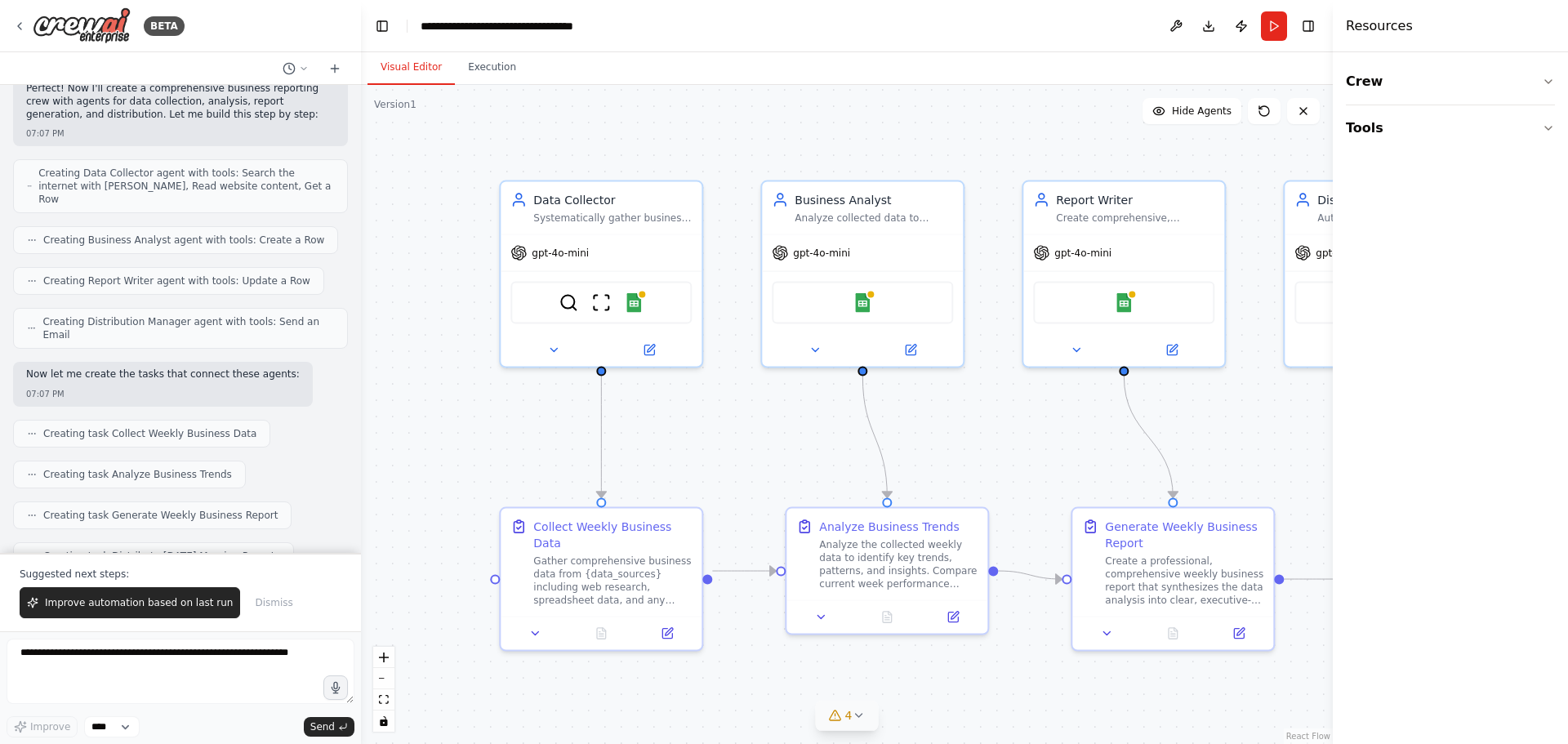
click at [730, 411] on div ".deletable-edge-delete-btn { width: 20px; height: 20px; border: 0px solid #ffff…" at bounding box center [846, 413] width 971 height 659
click at [651, 349] on icon at bounding box center [648, 347] width 10 height 10
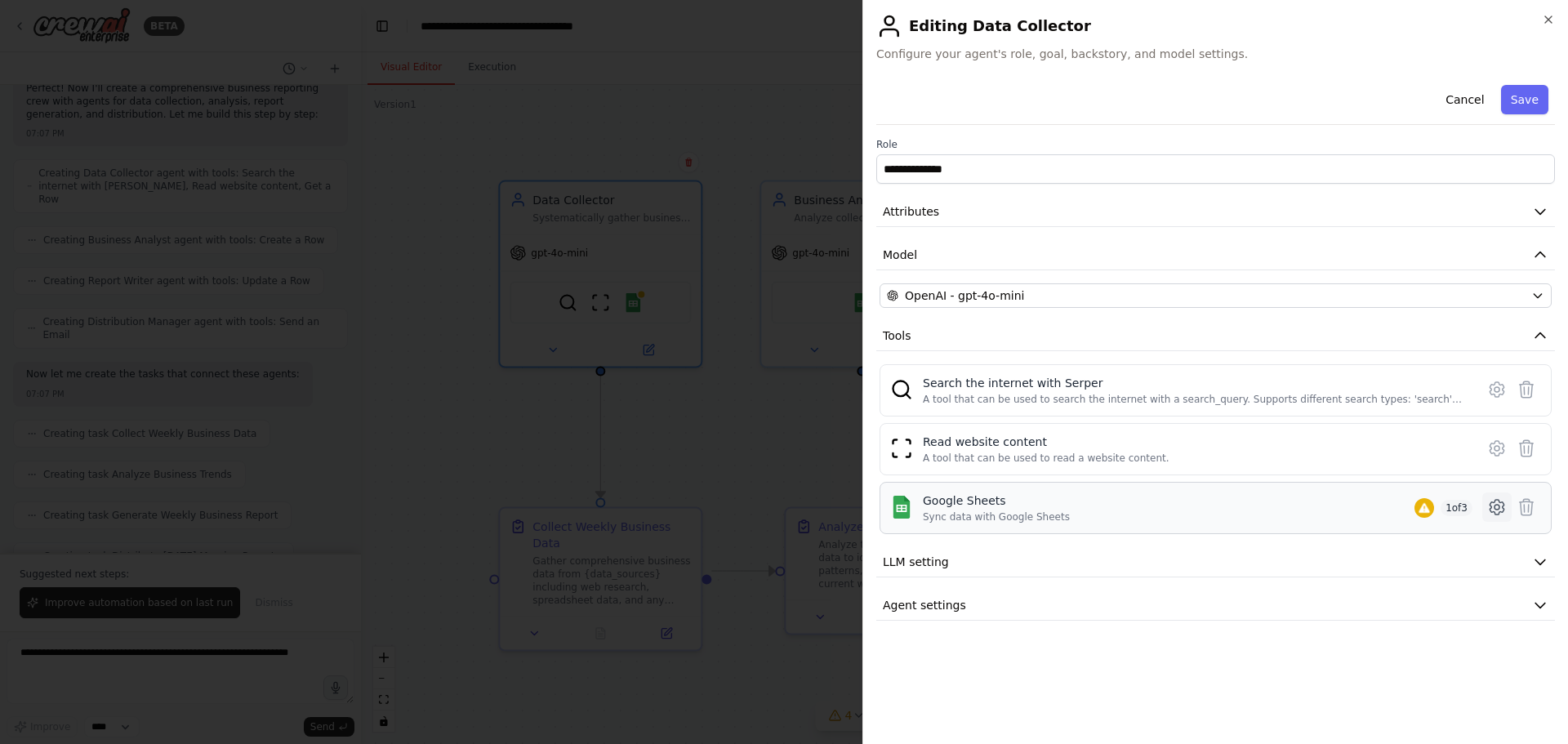
click at [1494, 509] on icon at bounding box center [1497, 507] width 5 height 5
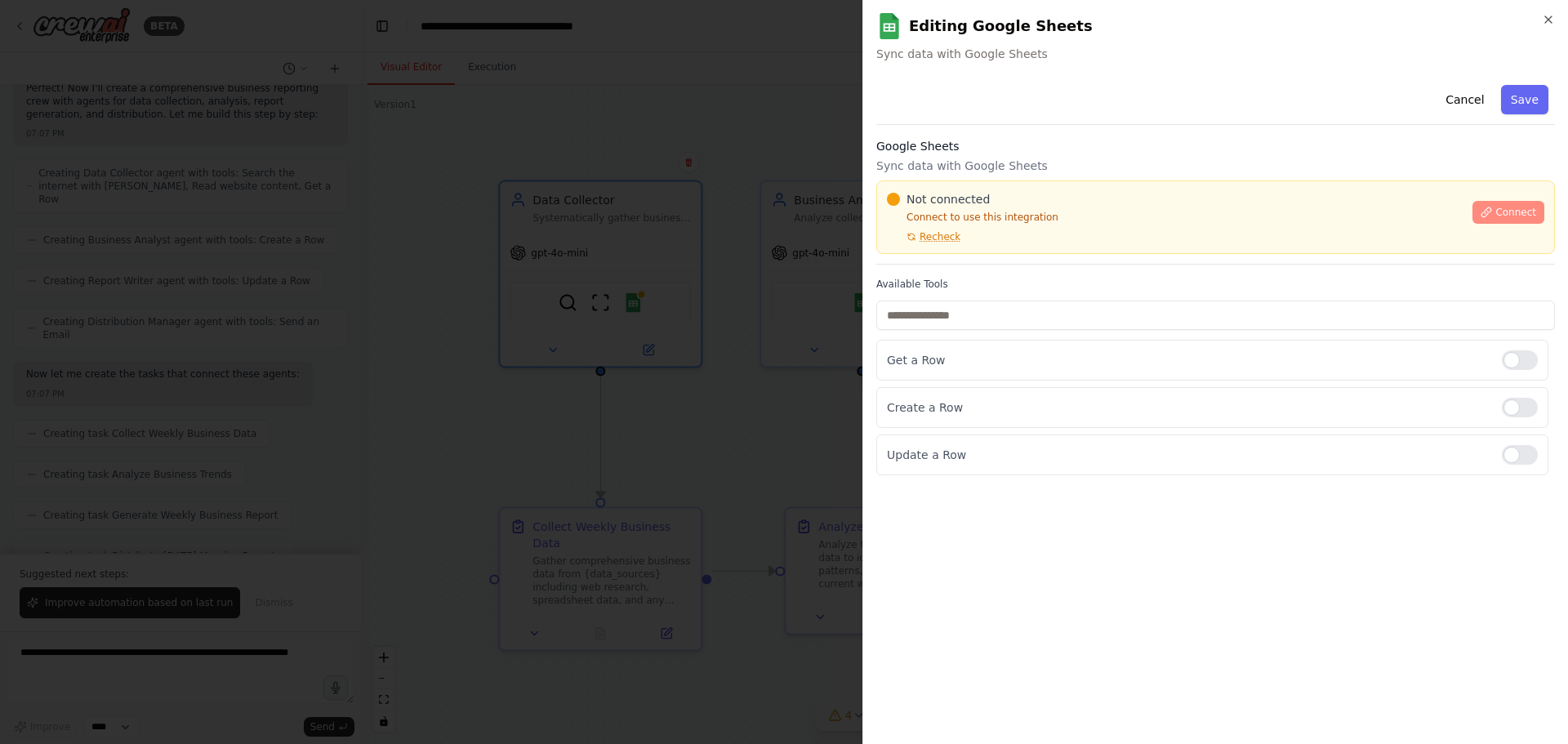
click at [1505, 209] on span "Connect" at bounding box center [1515, 212] width 41 height 13
click at [1522, 215] on span "Connect" at bounding box center [1515, 212] width 41 height 13
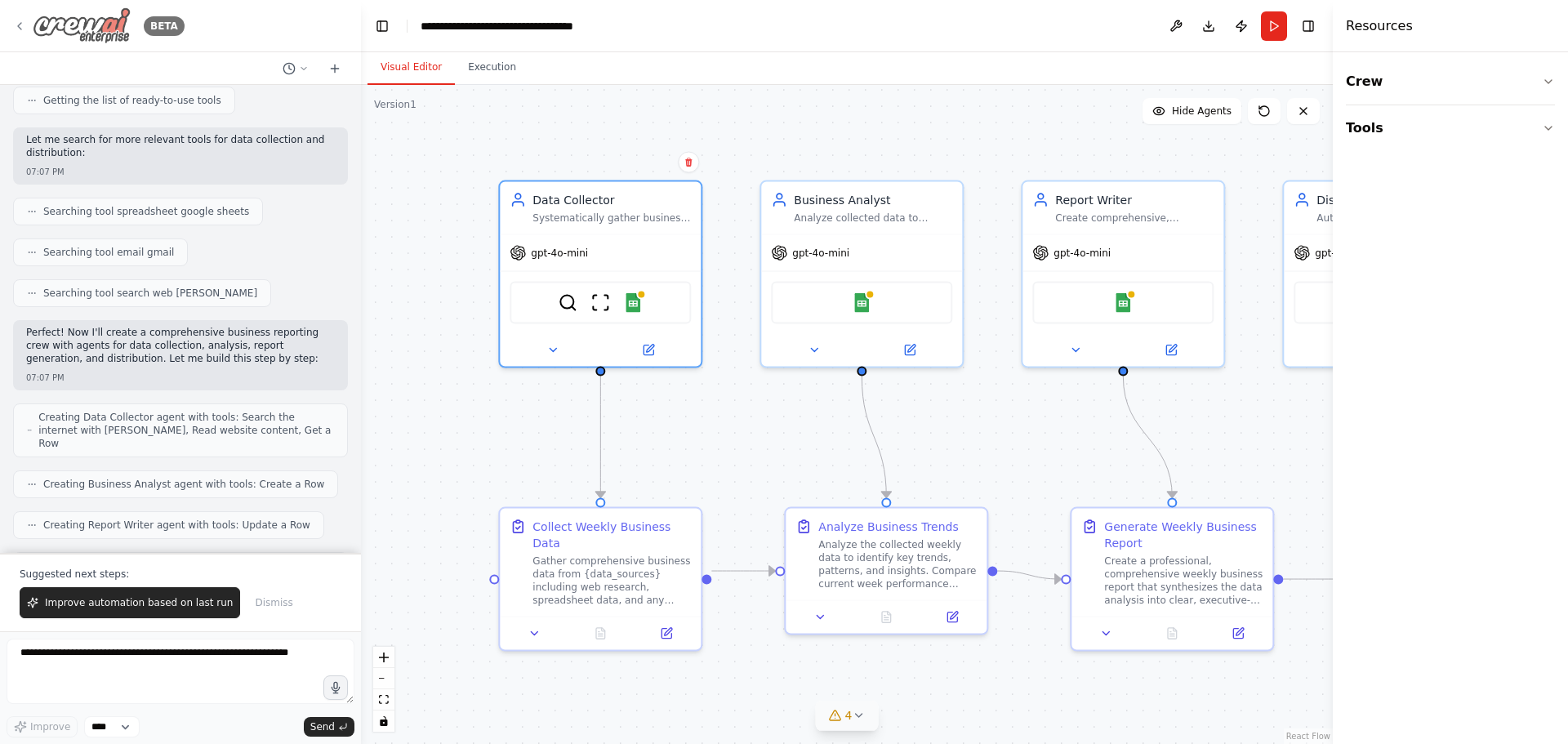
scroll to position [259, 0]
